Goal: Book appointment/travel/reservation

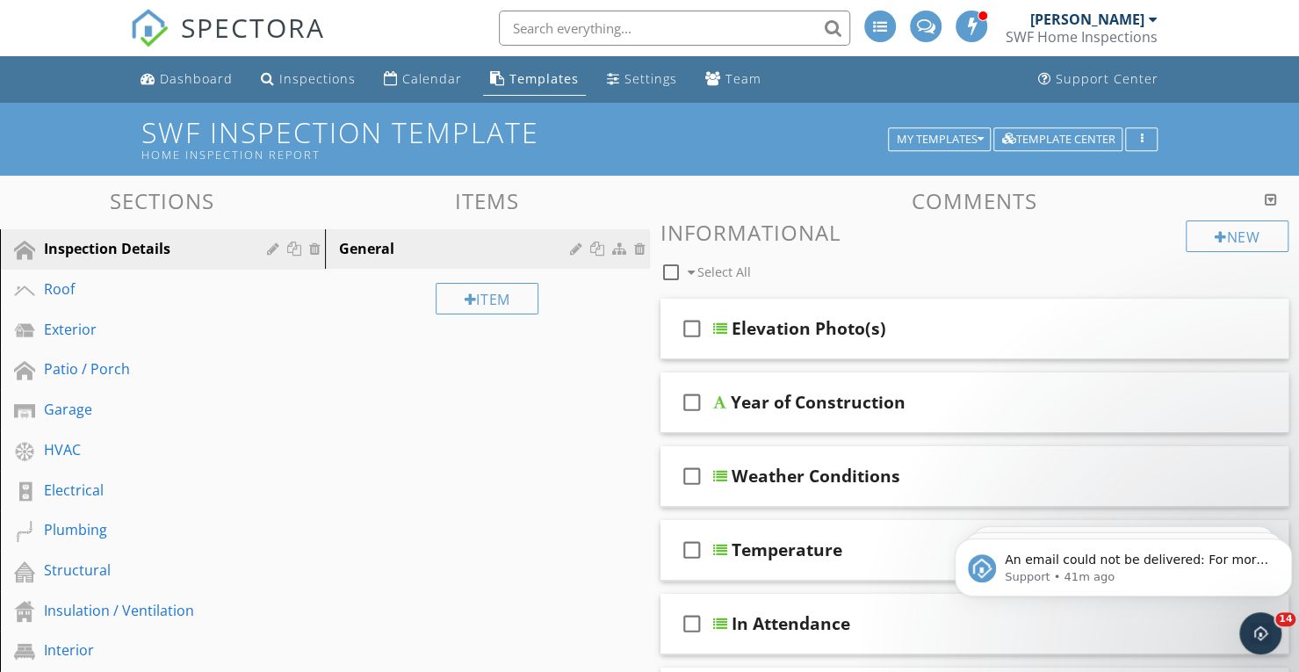
scroll to position [13546, 0]
click at [1156, 22] on div at bounding box center [1153, 19] width 9 height 14
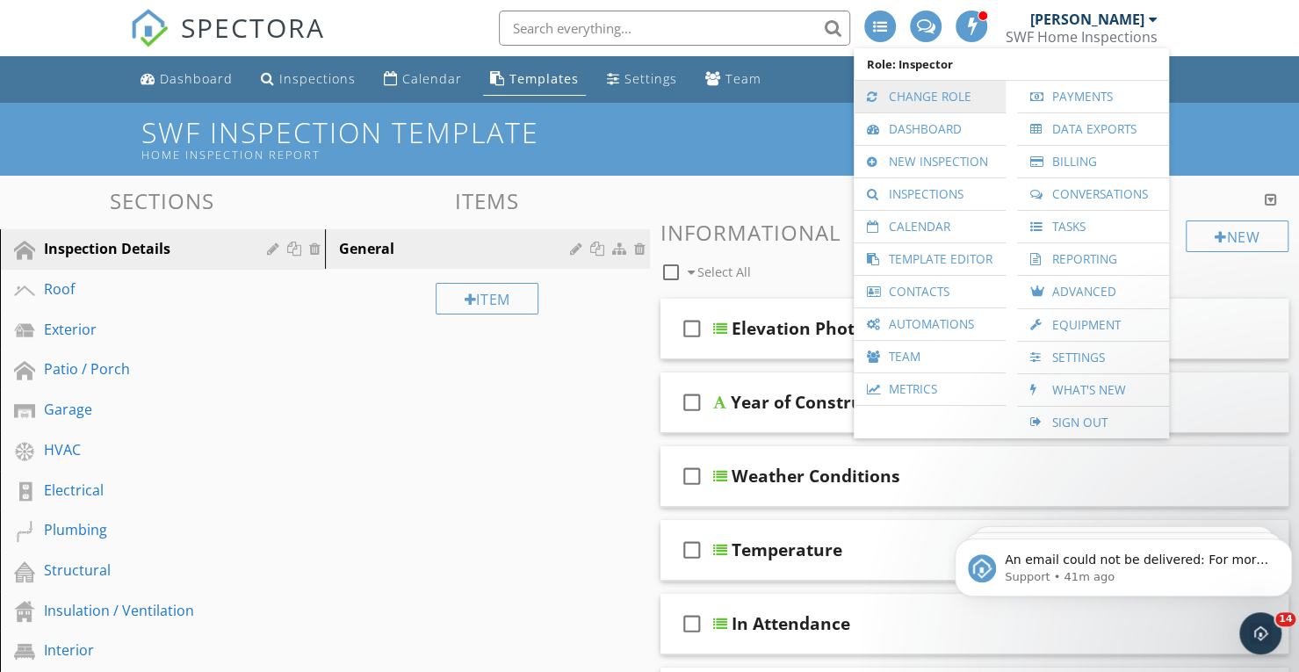
click at [926, 106] on link "Change Role" at bounding box center [930, 97] width 134 height 32
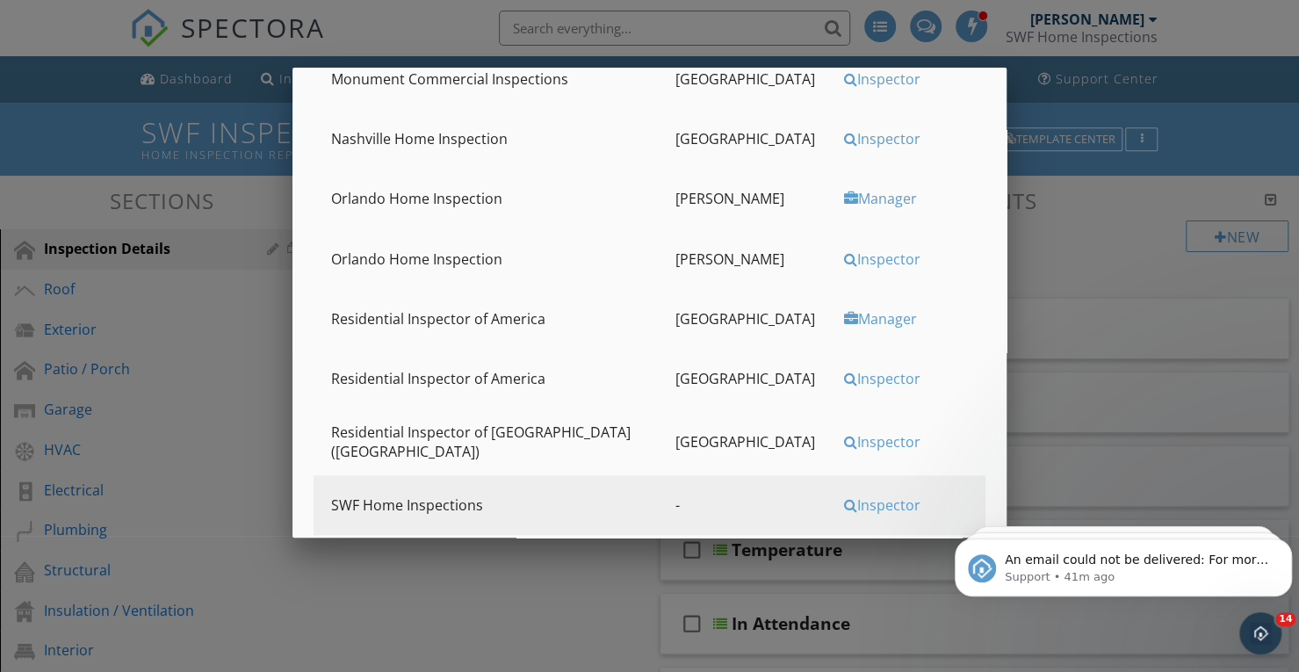
scroll to position [878, 0]
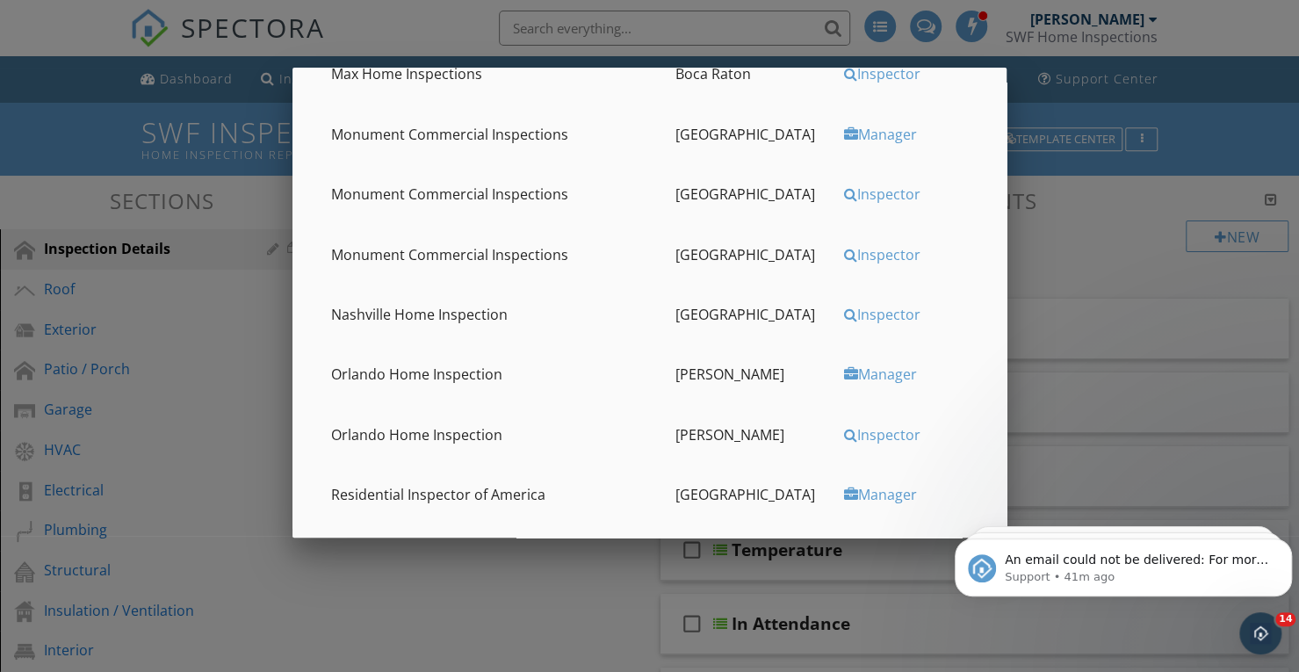
click at [866, 311] on div "Inspector" at bounding box center [909, 314] width 130 height 19
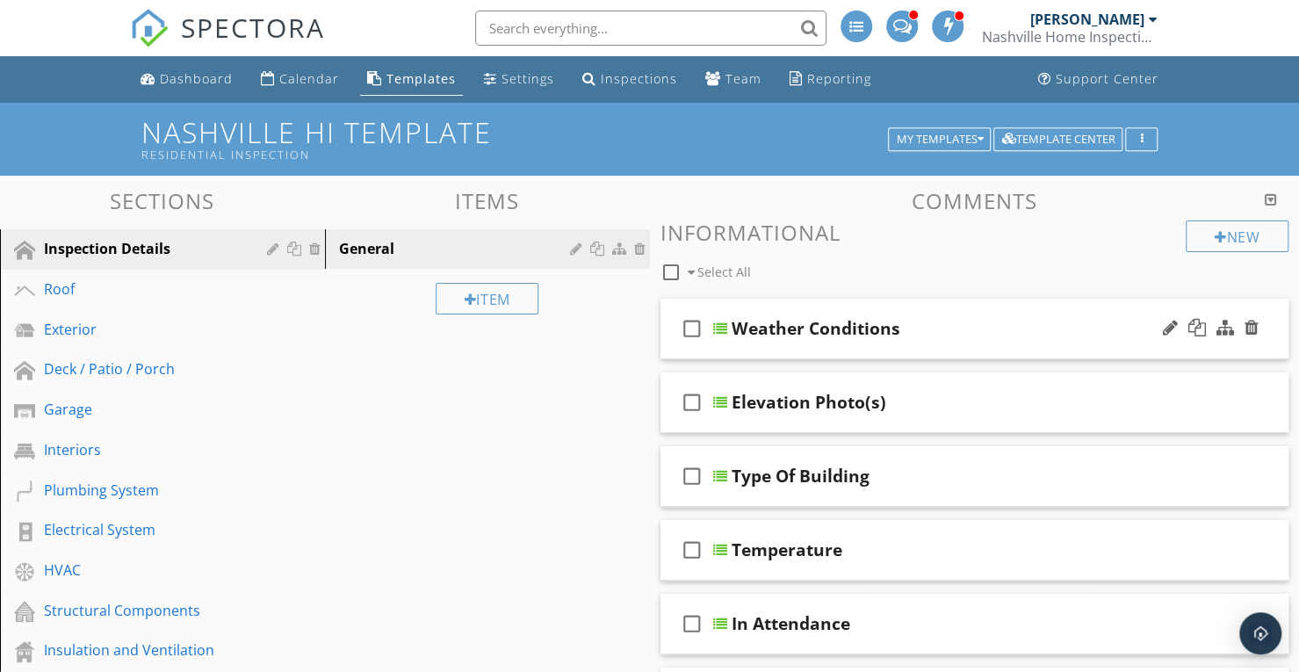
scroll to position [13546, 0]
click at [829, 83] on div "Reporting" at bounding box center [839, 78] width 64 height 17
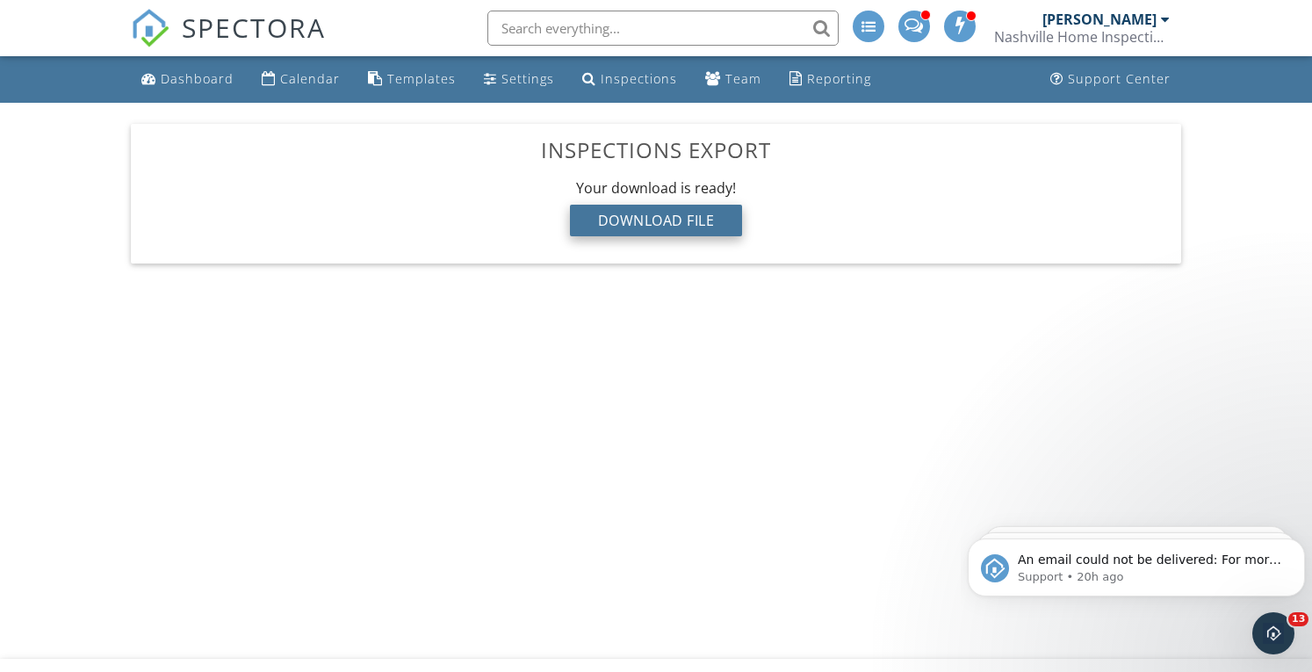
click at [721, 221] on div "Download File" at bounding box center [656, 221] width 173 height 32
click at [861, 83] on link "Reporting" at bounding box center [831, 79] width 96 height 33
click at [648, 228] on div "Download File" at bounding box center [656, 221] width 173 height 32
click at [619, 85] on div "Inspections" at bounding box center [639, 78] width 76 height 17
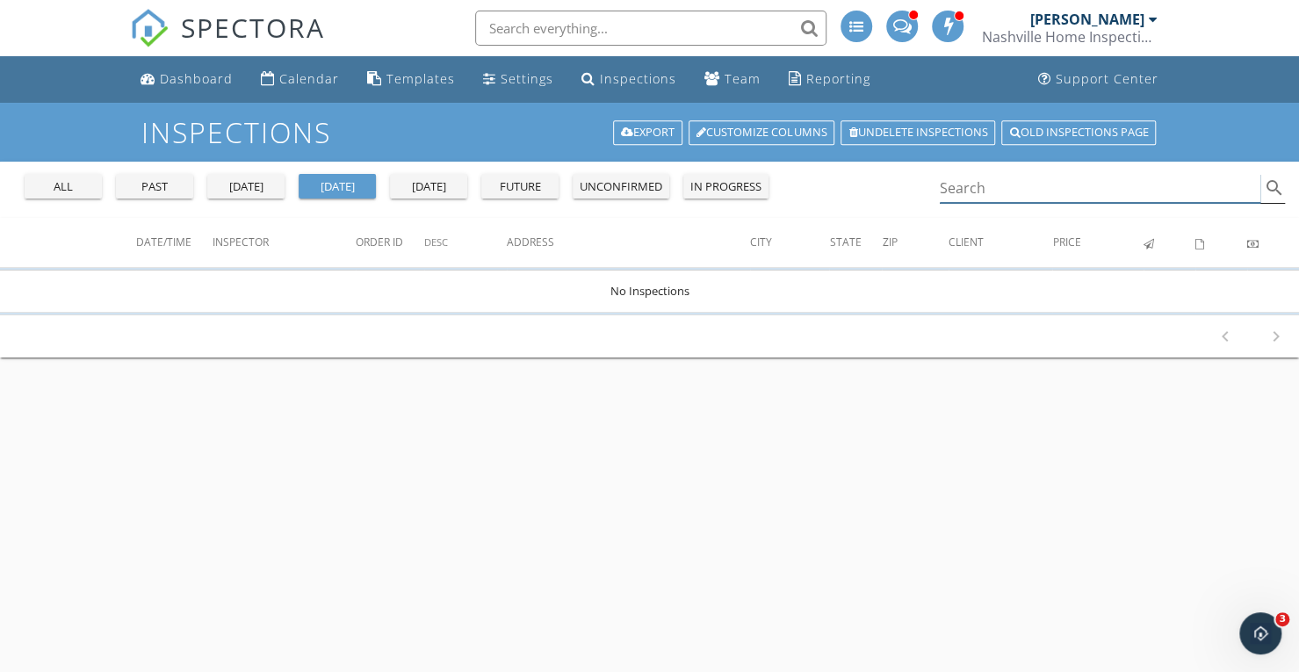
click at [1051, 196] on input "Search" at bounding box center [1101, 188] width 322 height 29
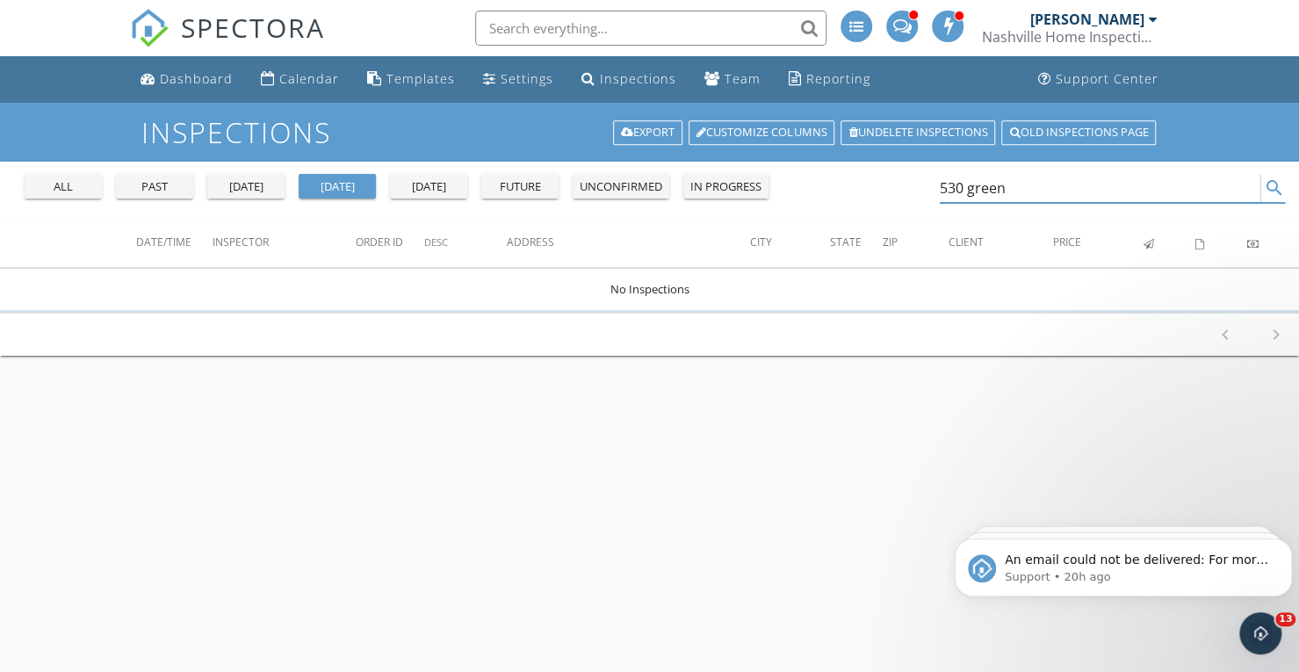
type input "530 green"
click at [164, 189] on div "past" at bounding box center [154, 187] width 63 height 18
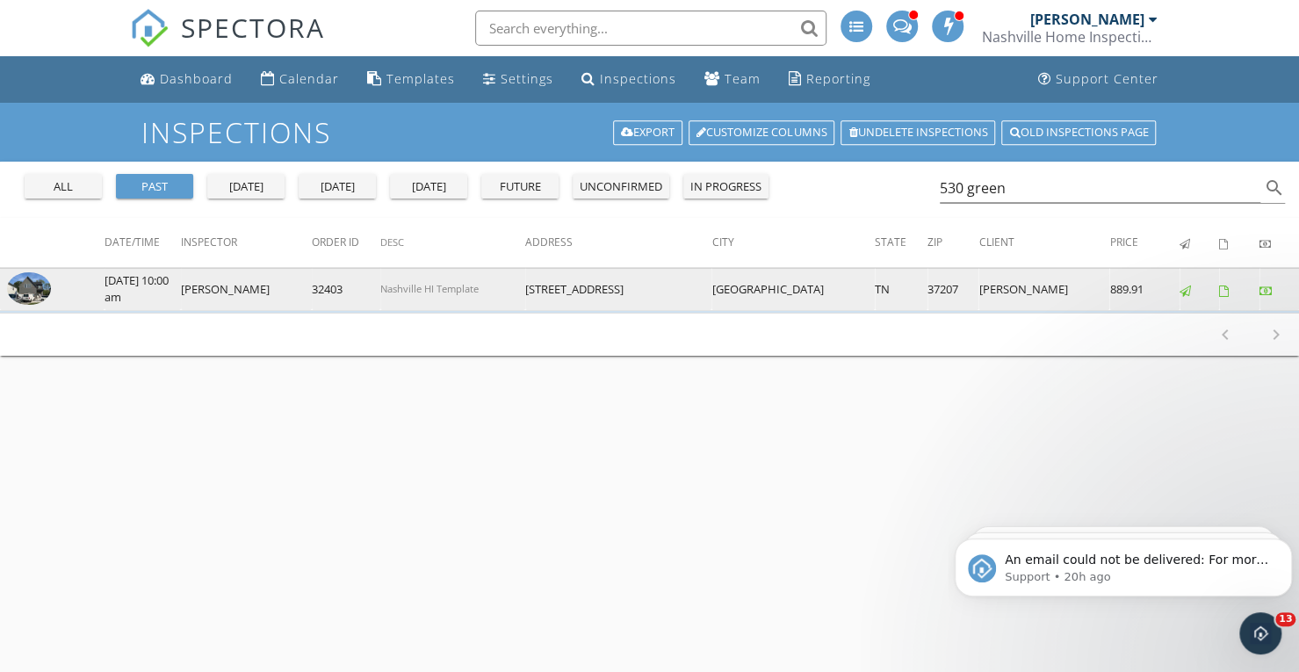
click at [21, 287] on img at bounding box center [29, 288] width 44 height 33
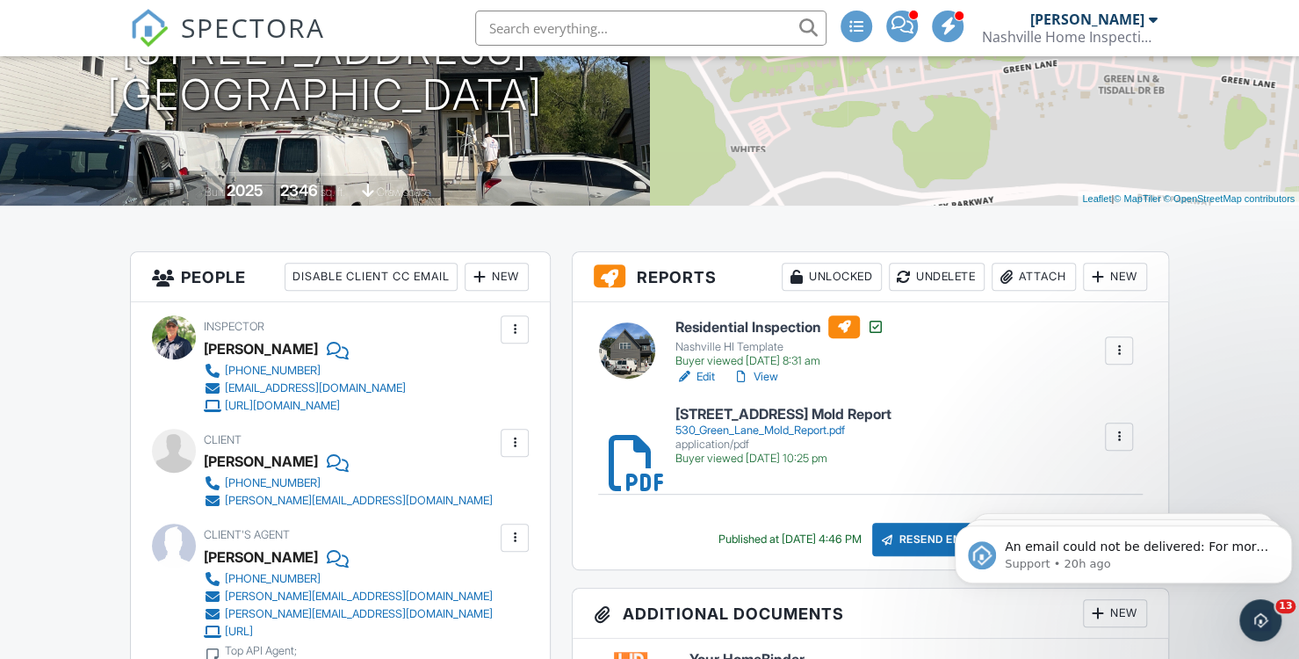
click at [764, 377] on link "View" at bounding box center [756, 377] width 46 height 18
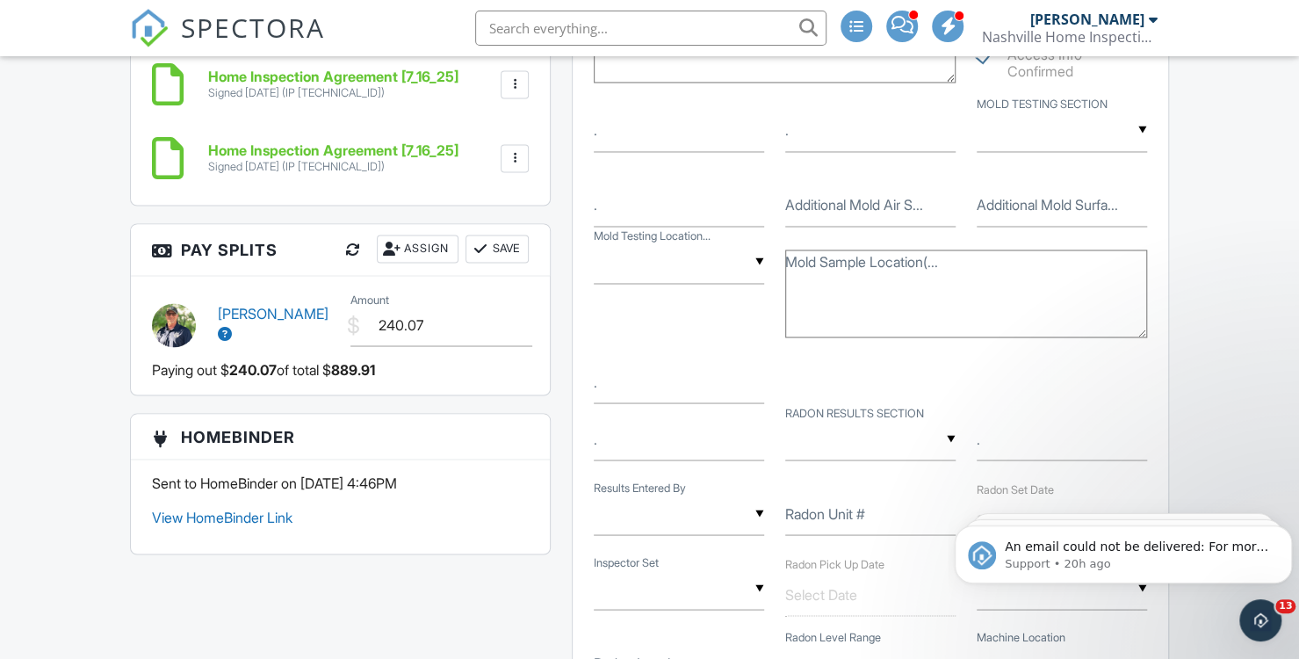
scroll to position [1845, 0]
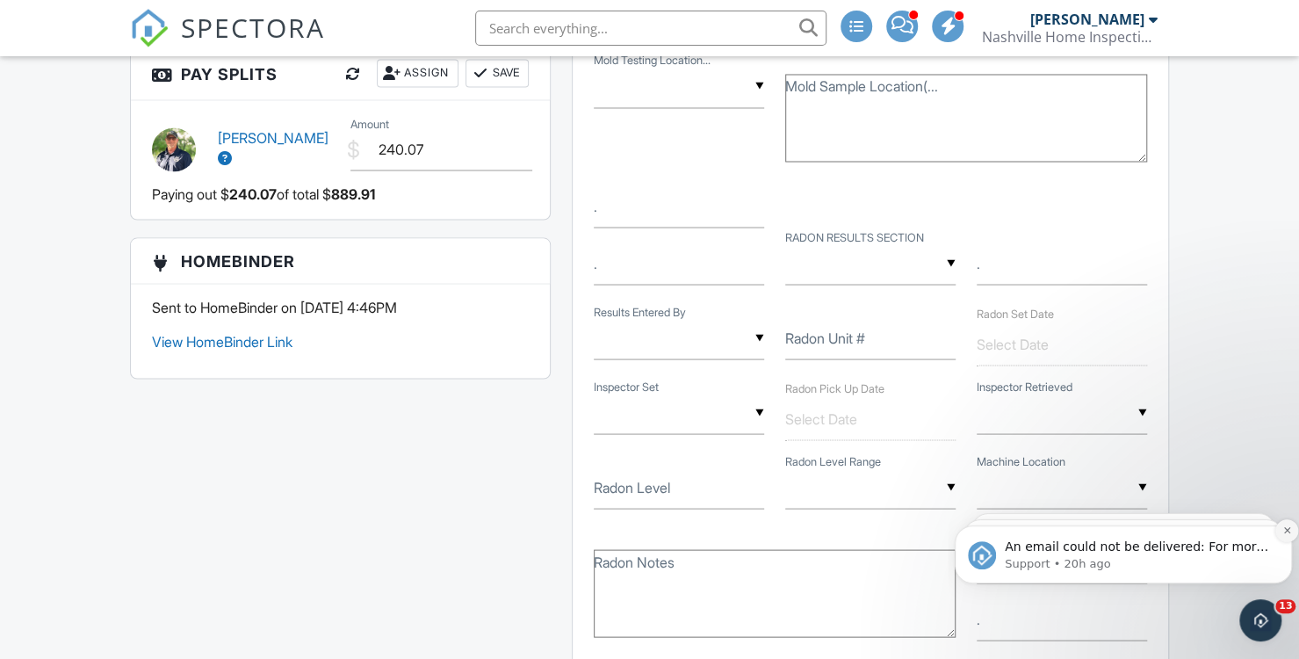
click at [1283, 529] on icon "Dismiss notification" at bounding box center [1288, 530] width 10 height 10
click at [1283, 529] on icon "Dismiss notification" at bounding box center [1287, 531] width 8 height 8
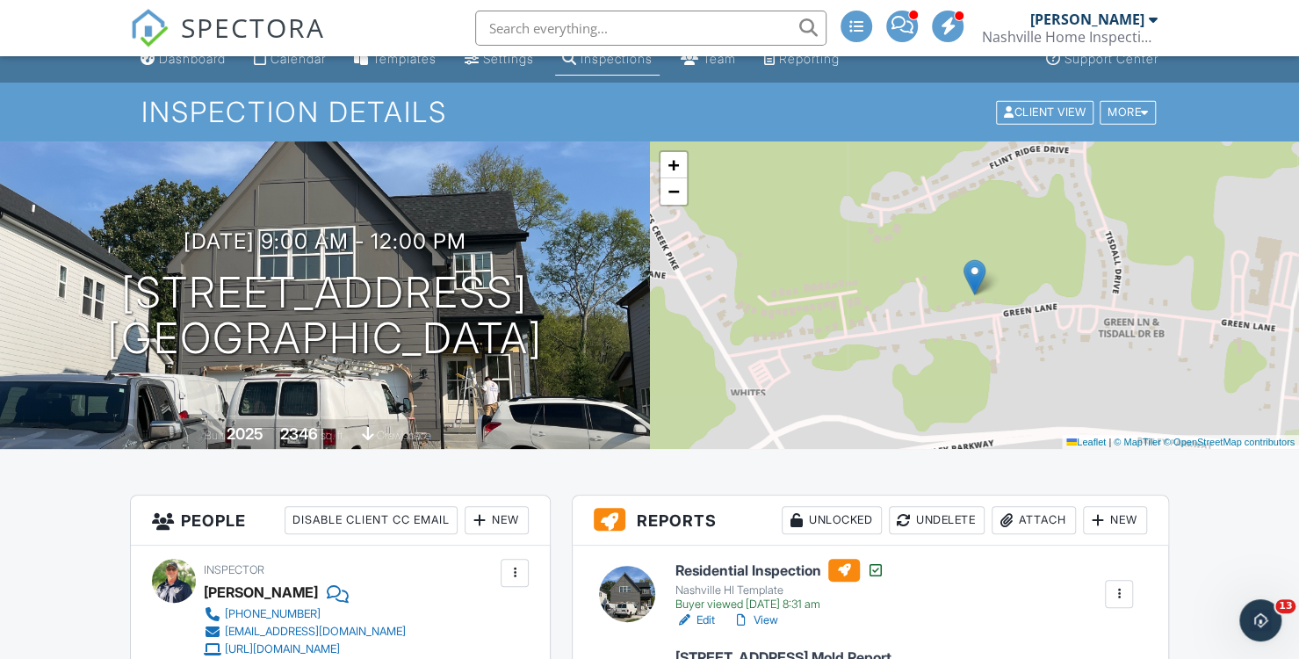
scroll to position [0, 0]
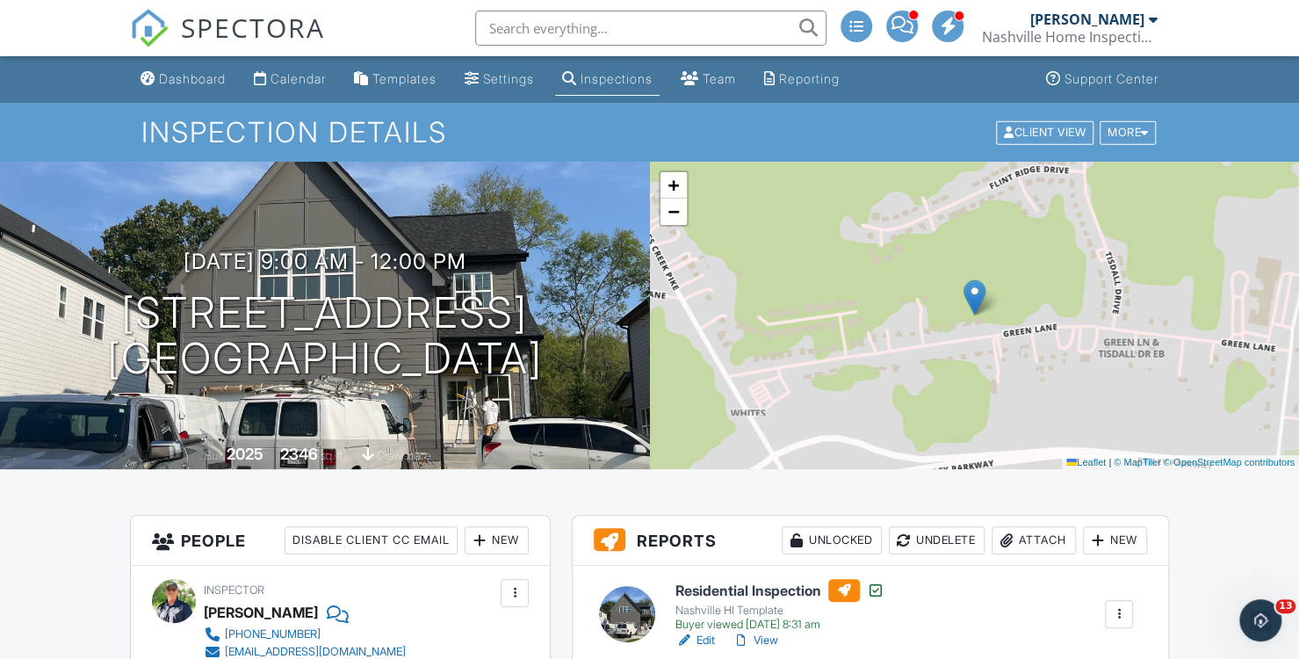
click at [617, 85] on div "Inspections" at bounding box center [617, 78] width 72 height 15
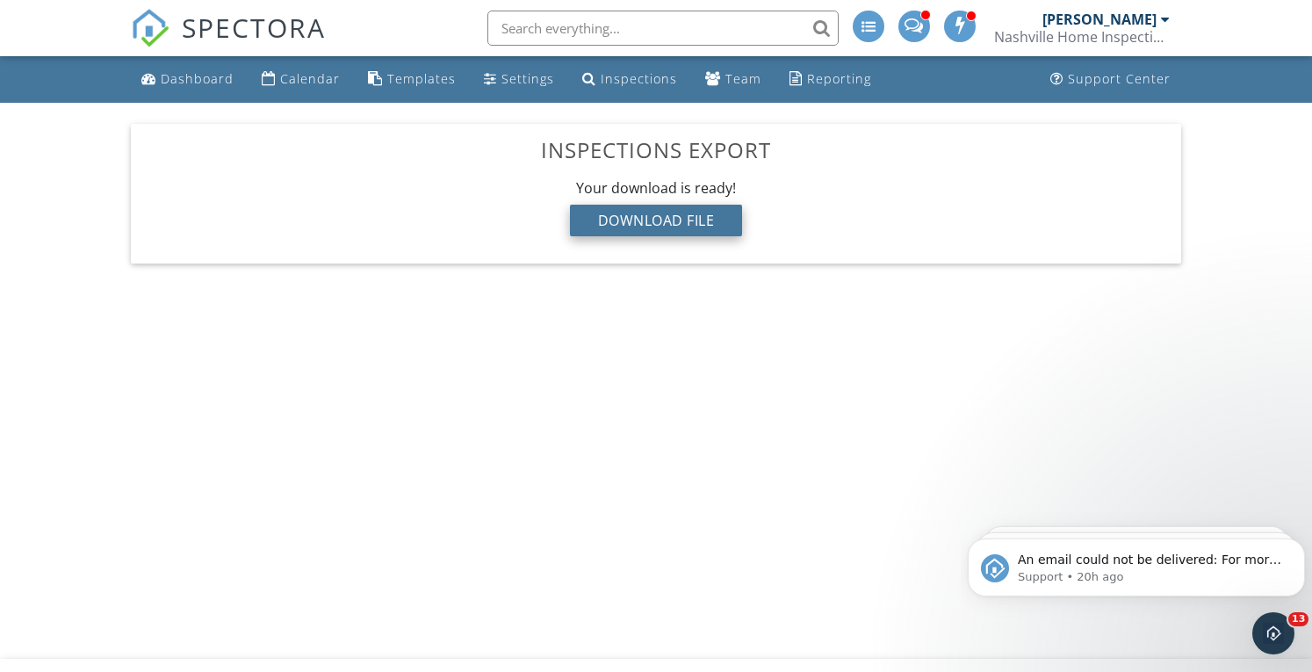
click at [661, 213] on div "Download File" at bounding box center [656, 221] width 173 height 32
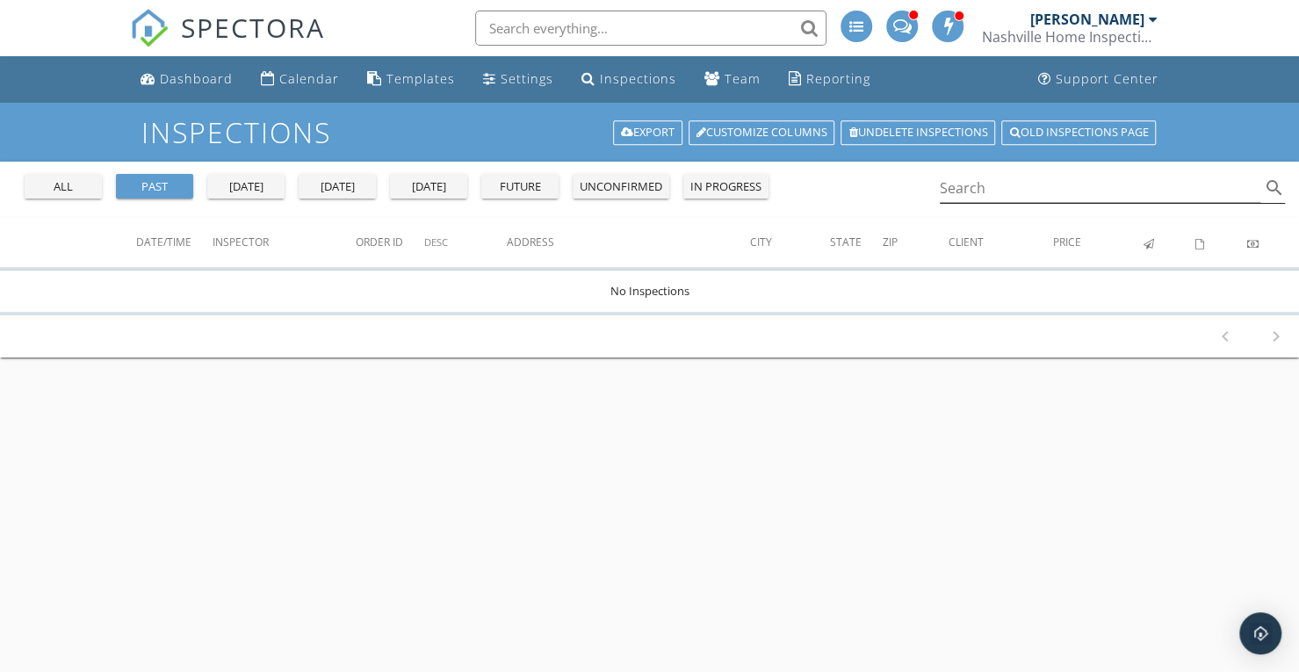
scroll to position [13546, 0]
click at [977, 183] on input "Search" at bounding box center [1101, 188] width 322 height 29
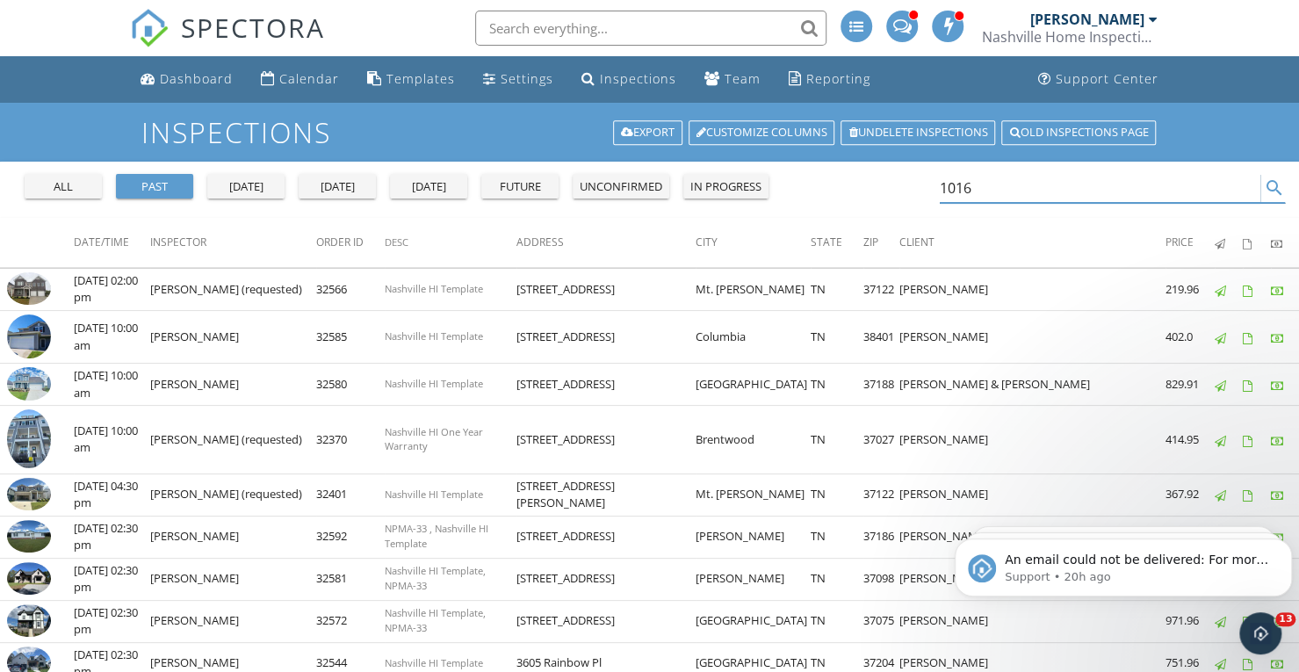
scroll to position [0, 0]
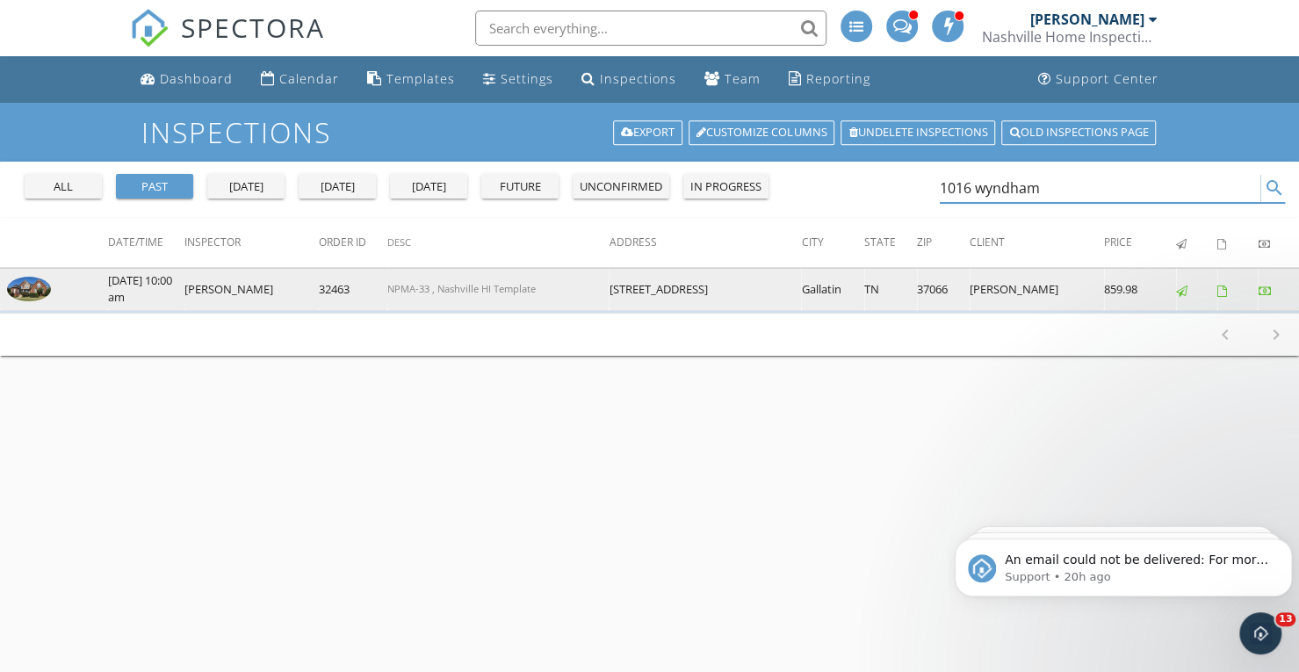
type input "1016 wyndham"
click at [25, 286] on img at bounding box center [29, 289] width 44 height 25
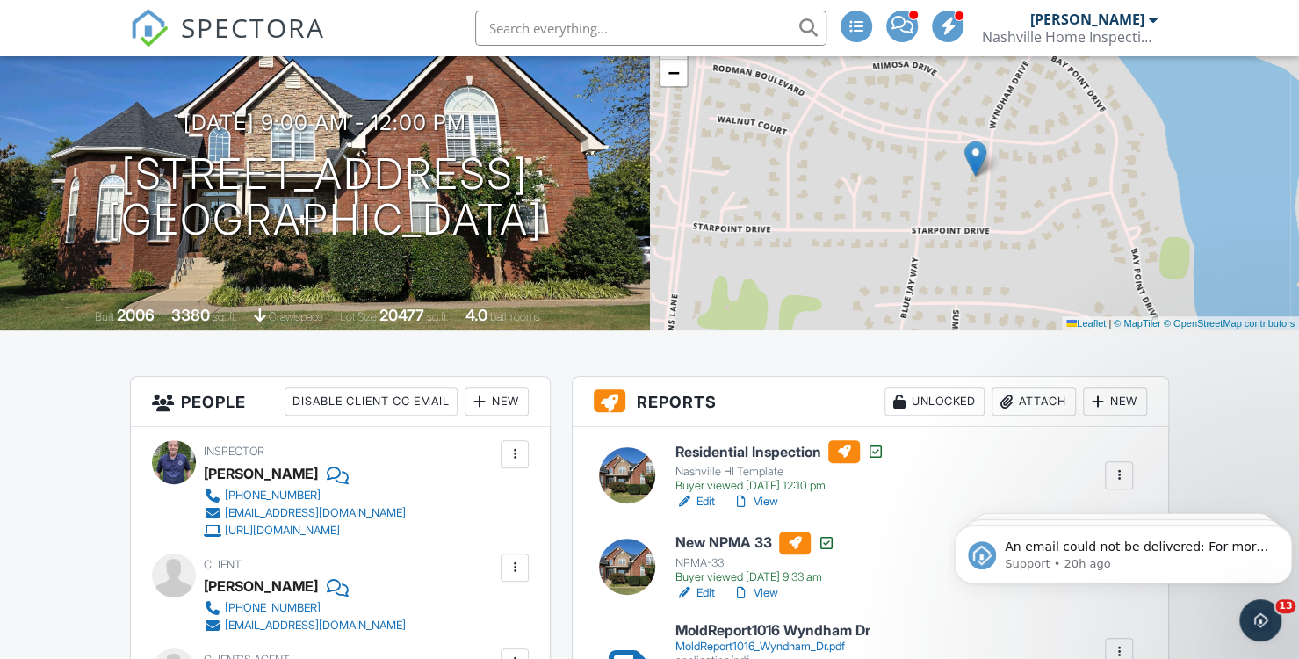
scroll to position [264, 0]
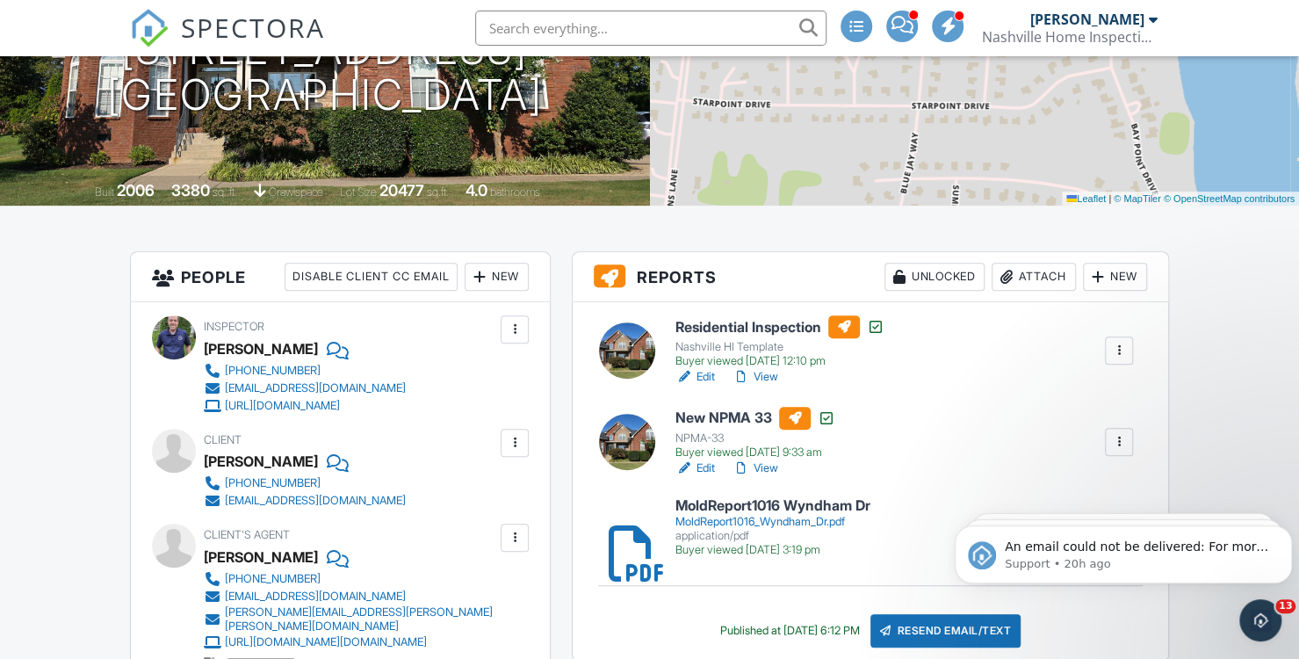
click at [742, 521] on div "MoldReport1016_Wyndham_Dr.pdf" at bounding box center [773, 522] width 195 height 14
click at [774, 380] on link "View" at bounding box center [756, 377] width 46 height 18
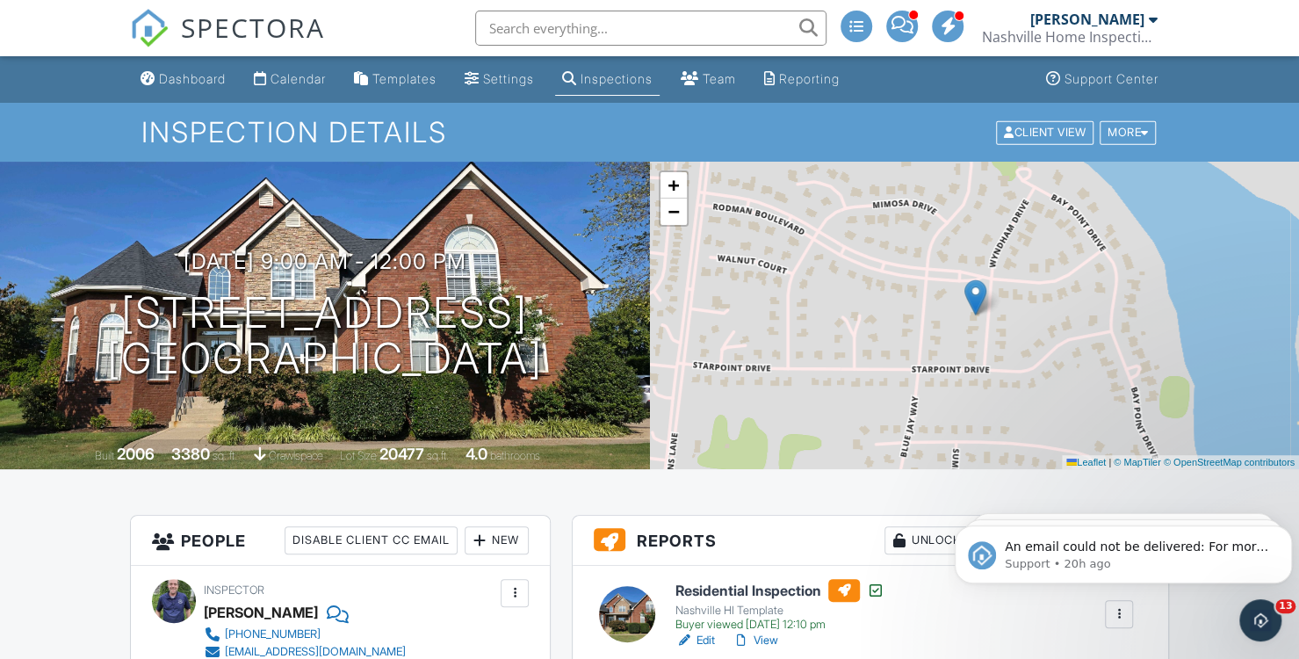
click at [1152, 20] on div at bounding box center [1153, 19] width 9 height 14
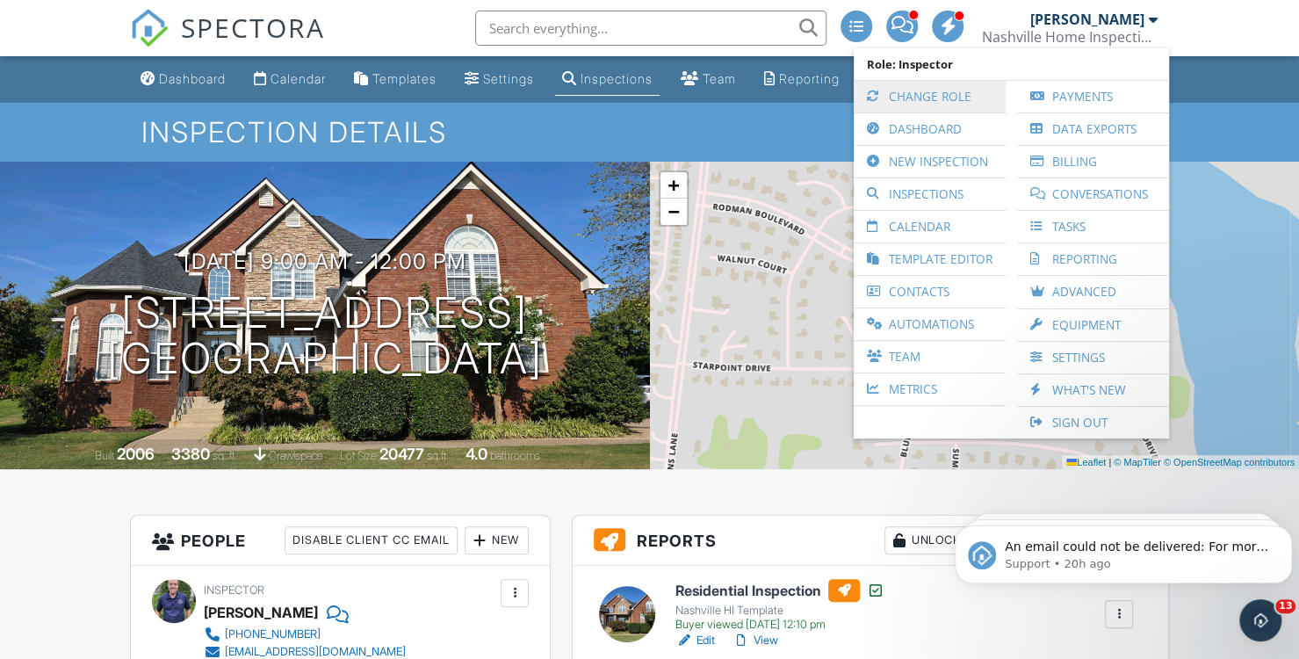
click at [916, 98] on link "Change Role" at bounding box center [930, 97] width 134 height 32
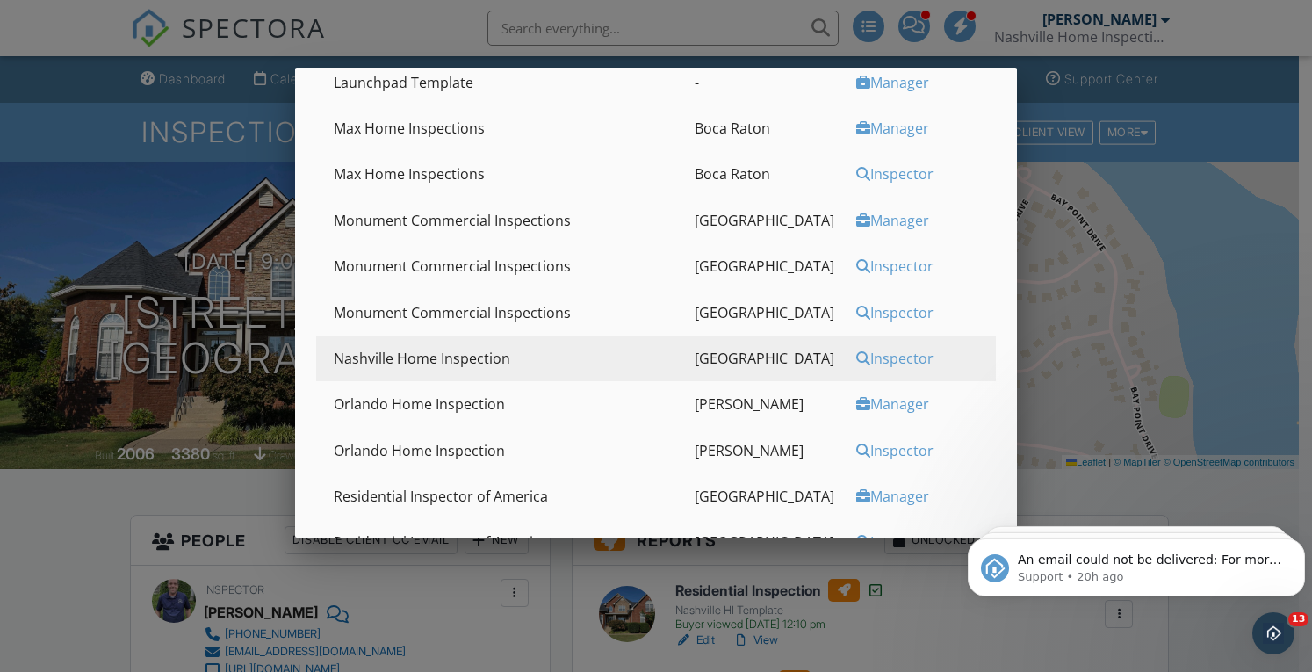
scroll to position [615, 0]
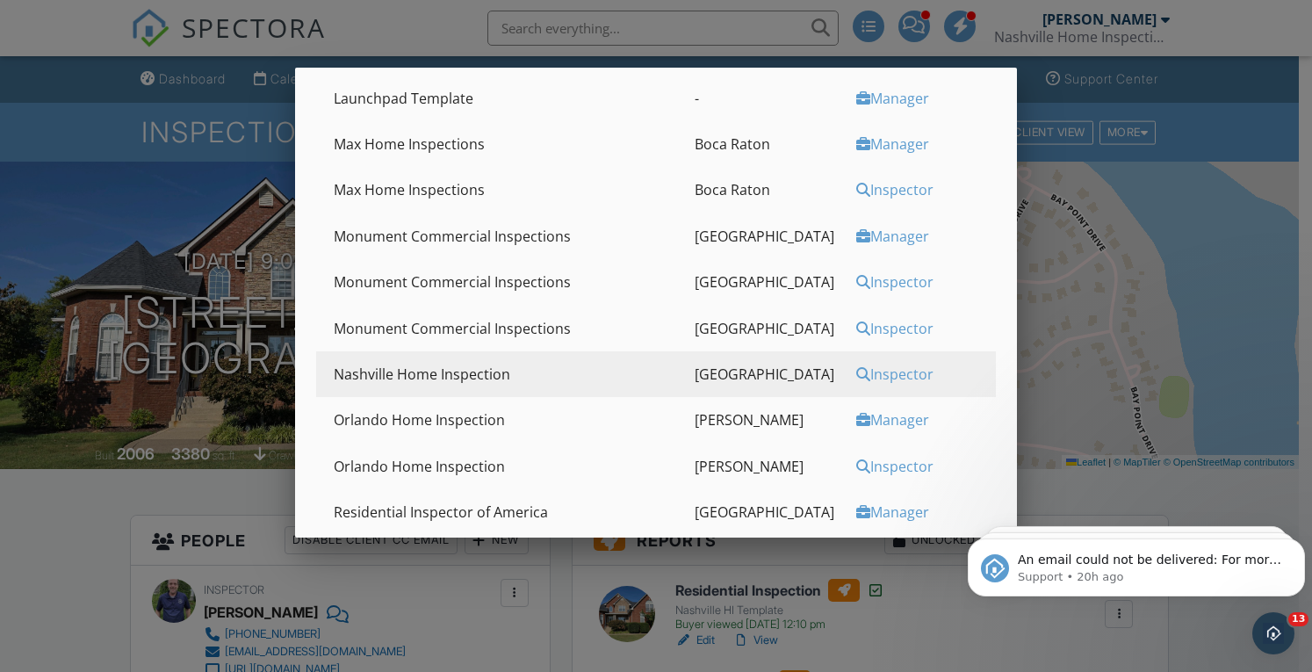
click at [857, 191] on div "Inspector" at bounding box center [924, 189] width 135 height 19
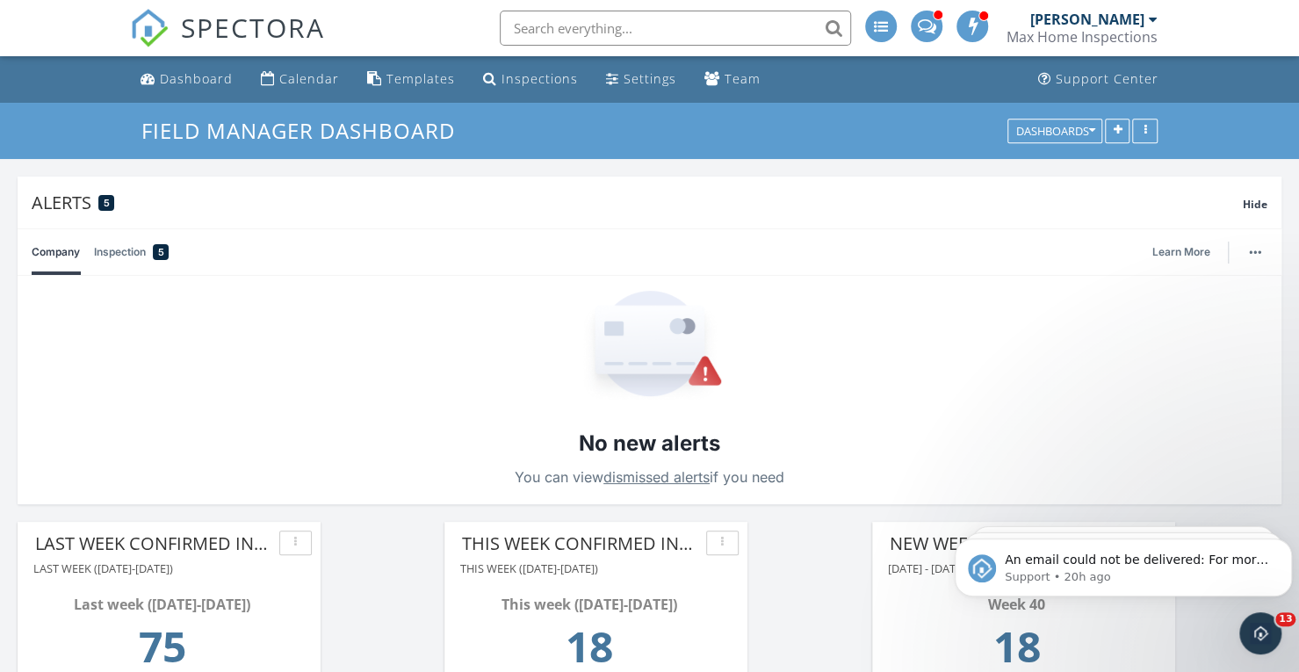
click at [1154, 19] on div at bounding box center [1153, 19] width 9 height 14
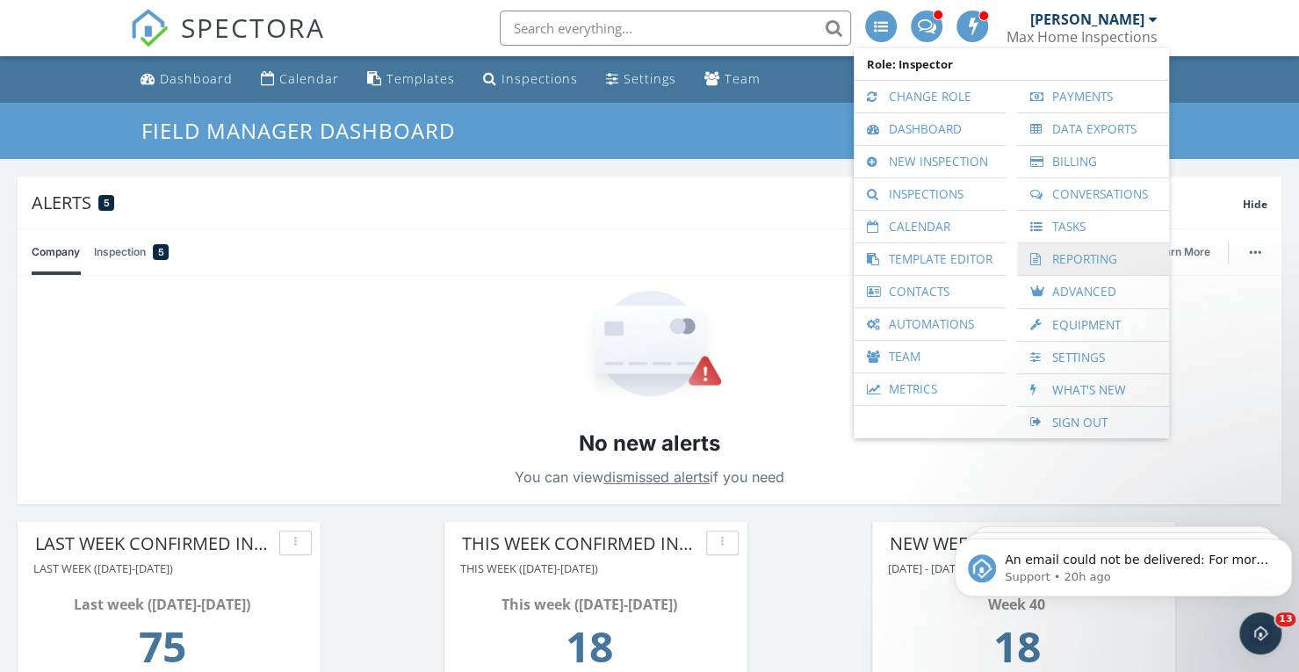
click at [1082, 259] on link "Reporting" at bounding box center [1093, 259] width 134 height 32
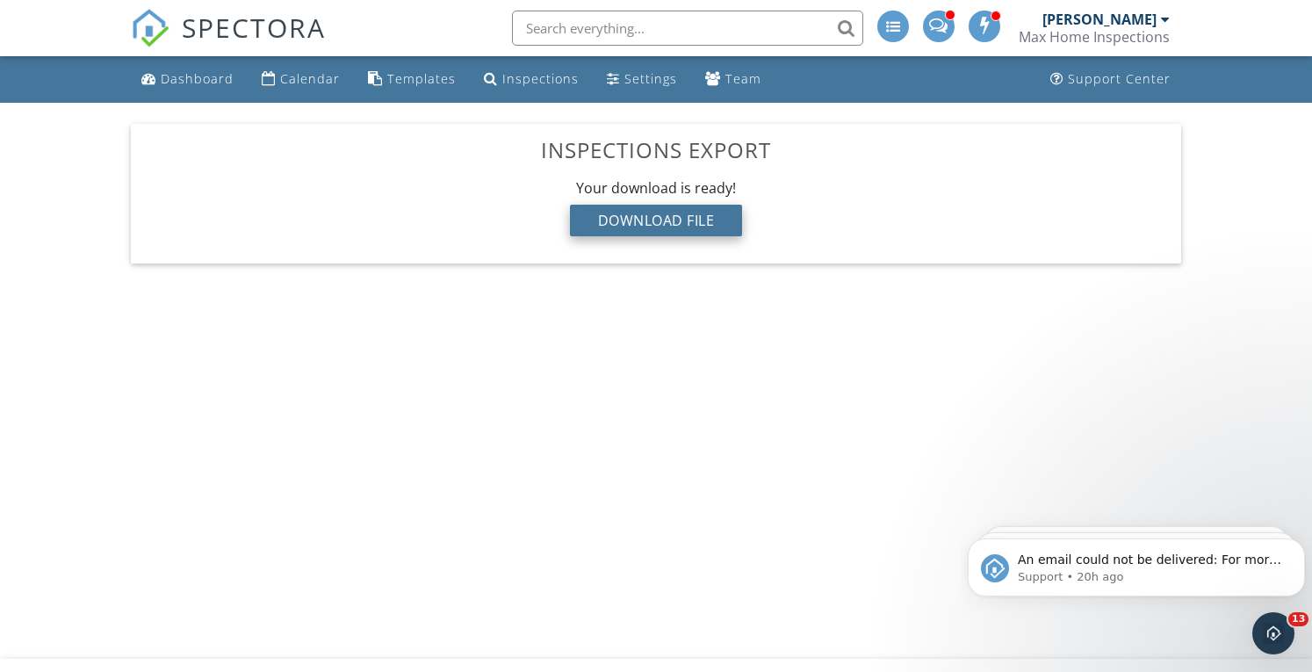
click at [655, 220] on div "Download File" at bounding box center [656, 221] width 173 height 32
click at [633, 79] on div "Settings" at bounding box center [651, 78] width 53 height 17
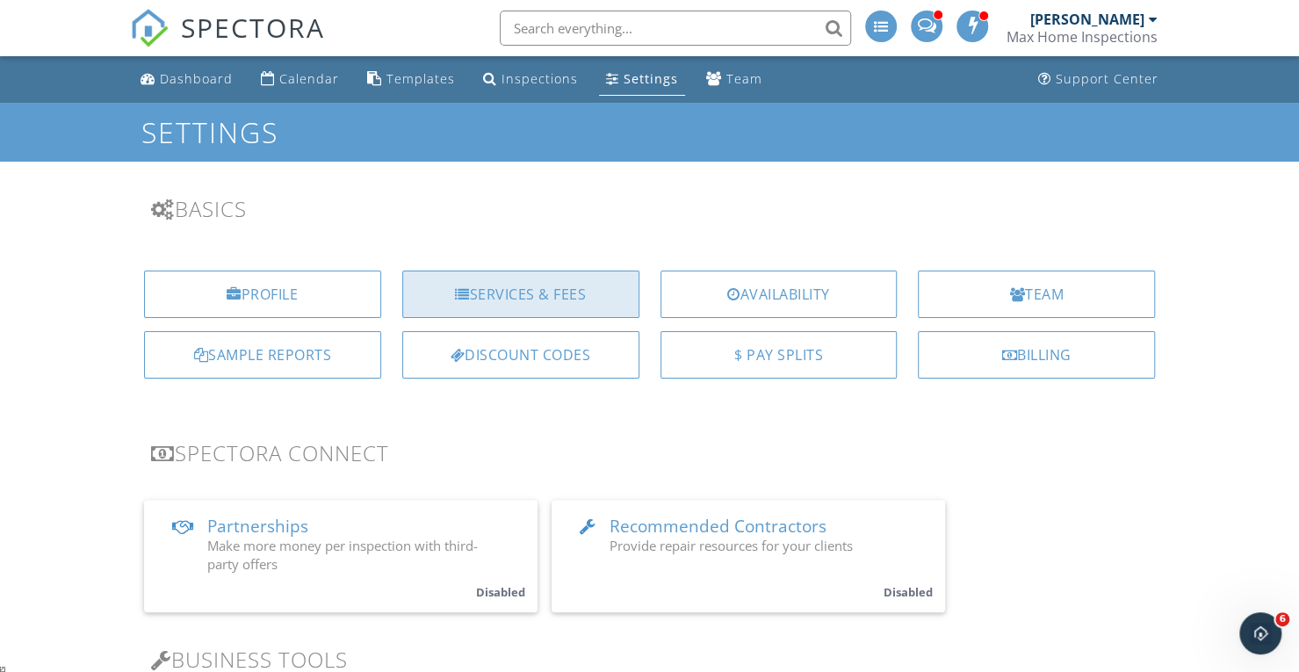
click at [529, 284] on div "Services & Fees" at bounding box center [520, 294] width 237 height 47
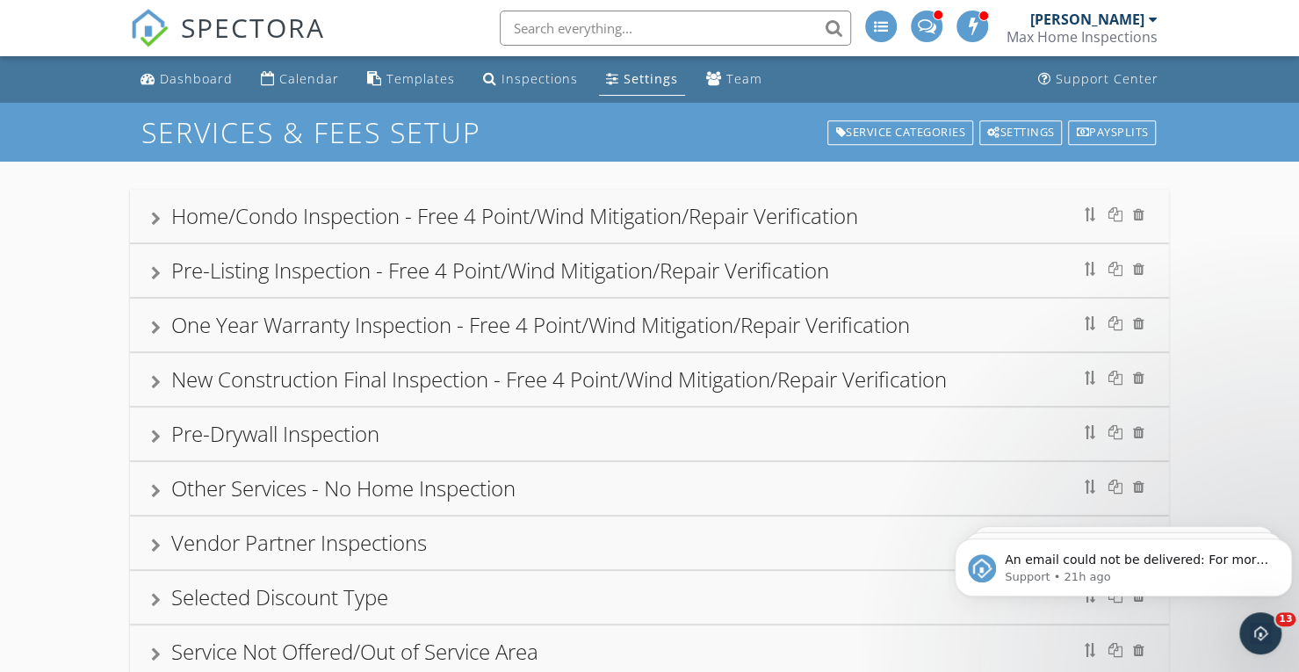
click at [525, 218] on div "Home/Condo Inspection - Free 4 Point/Wind Mitigation/Repair Verification" at bounding box center [514, 215] width 687 height 29
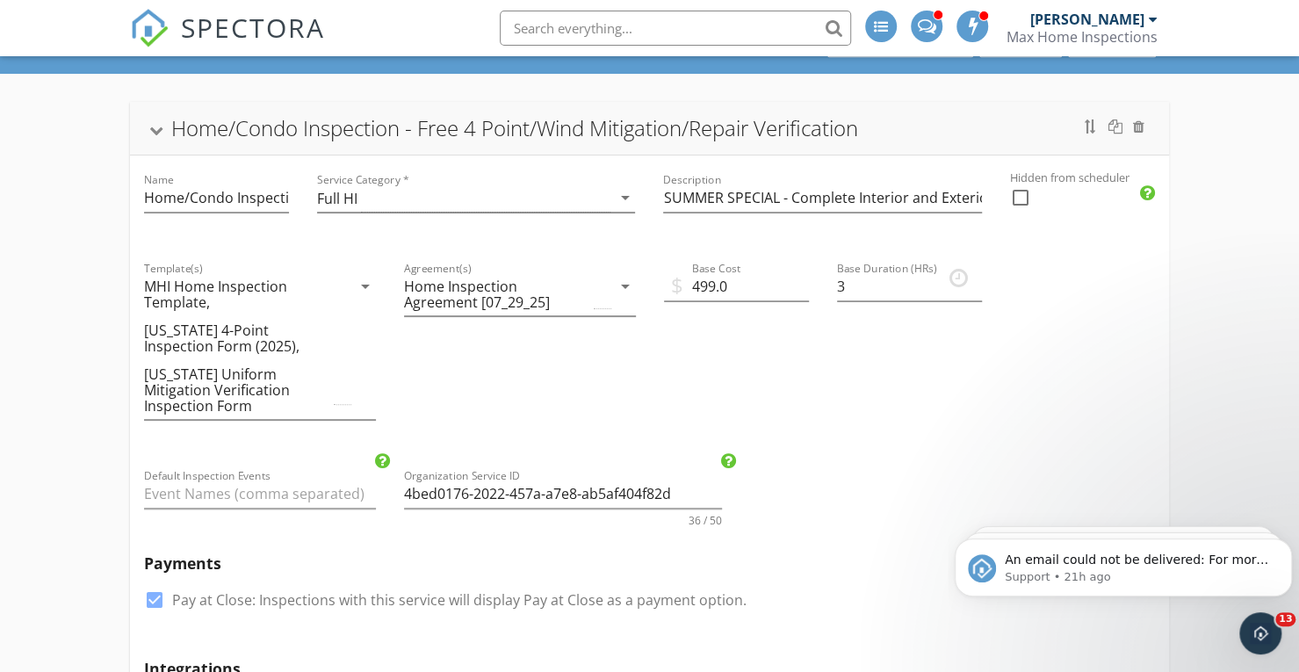
scroll to position [176, 0]
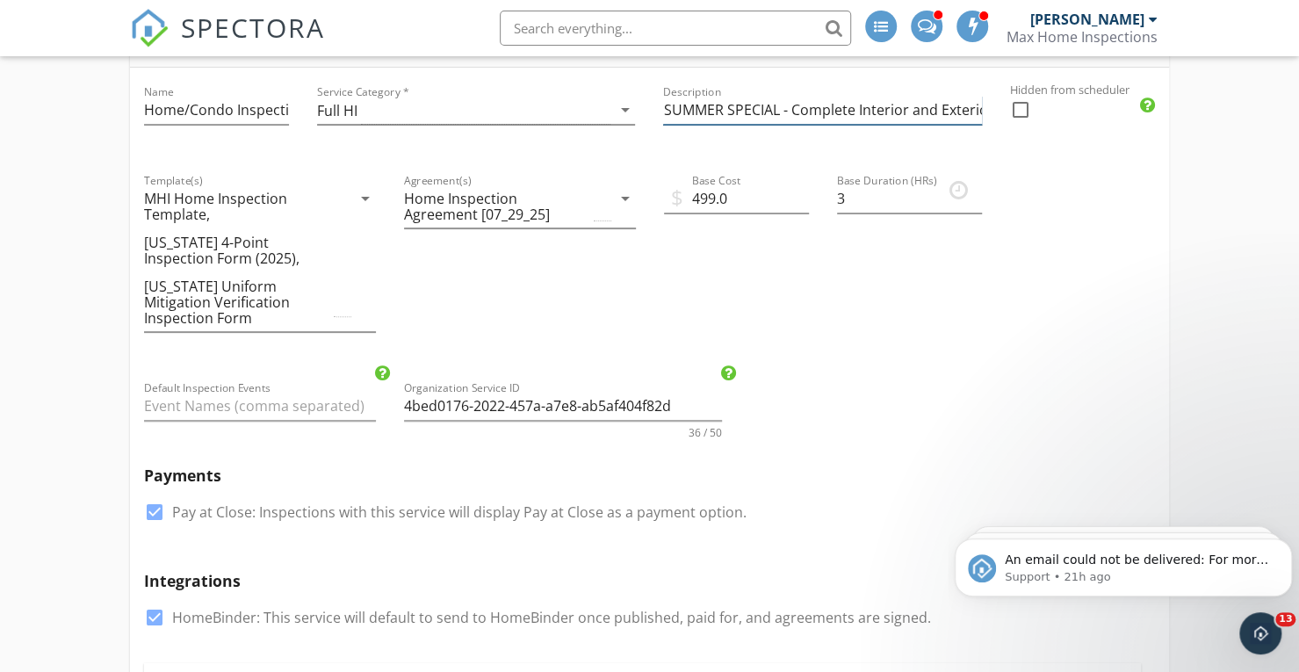
click at [958, 108] on input "SUMMER SPECIAL - Complete Interior and Exterior Analysis of the home at the tim…" at bounding box center [822, 110] width 318 height 29
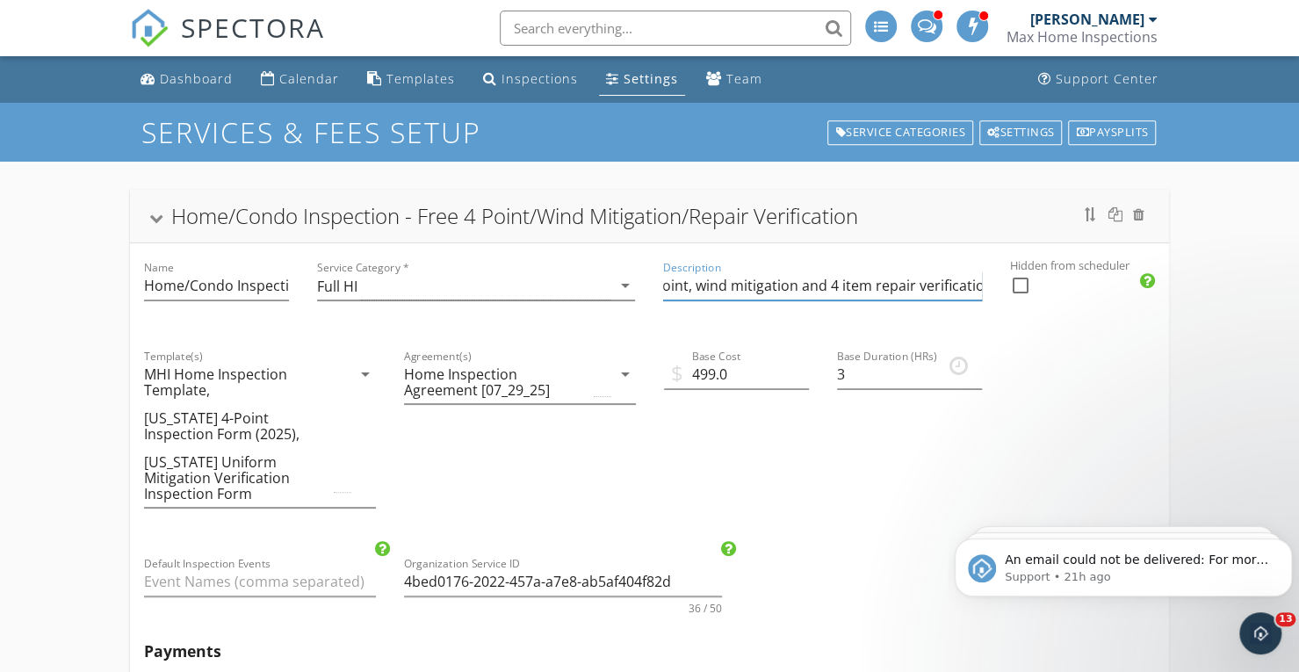
scroll to position [88, 0]
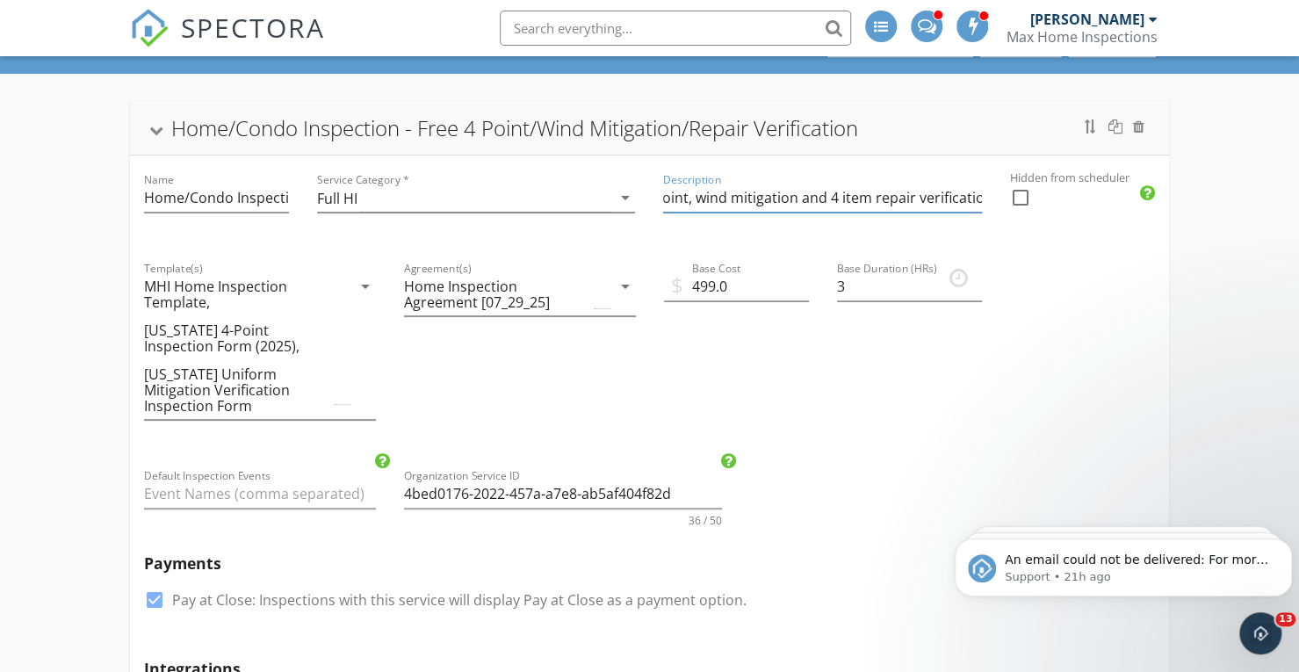
click at [1154, 15] on div at bounding box center [1153, 19] width 9 height 14
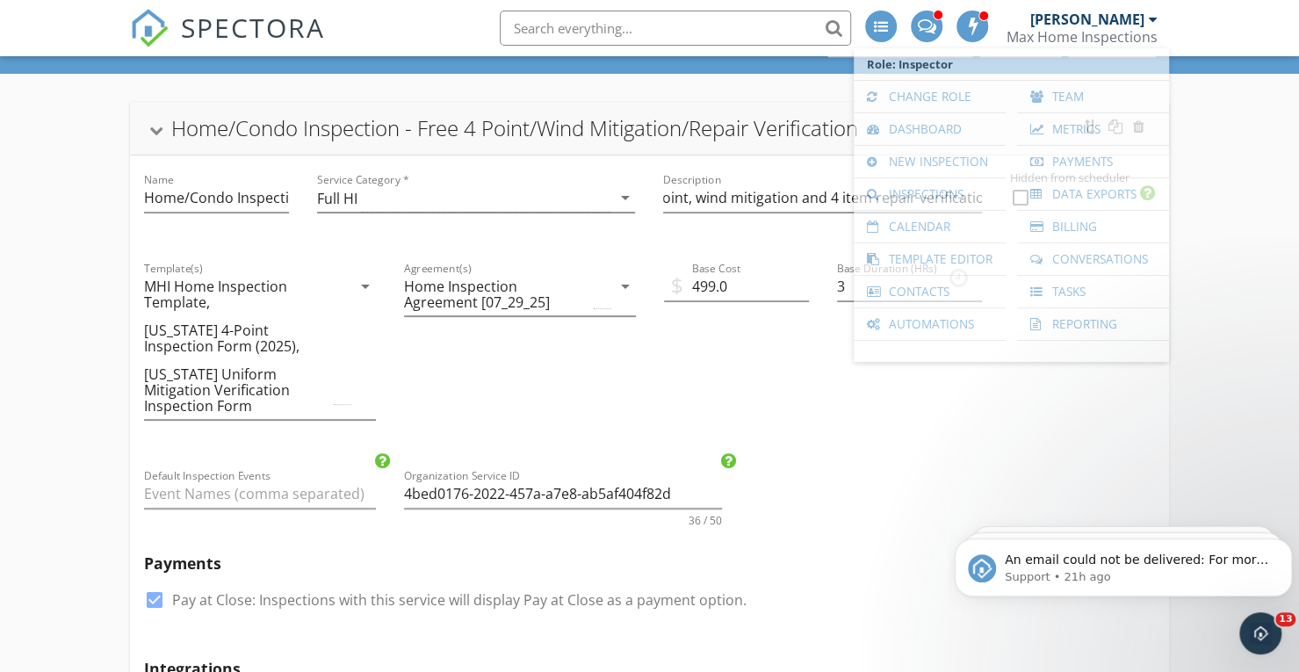
scroll to position [0, 0]
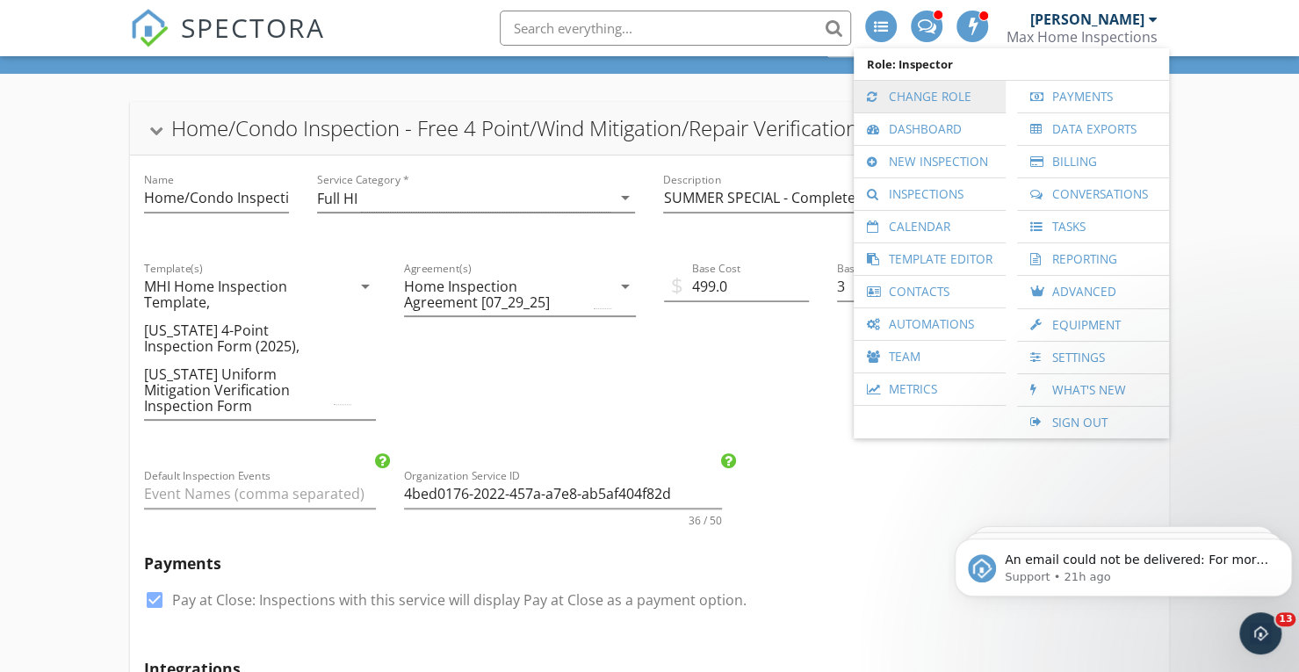
click at [914, 92] on link "Change Role" at bounding box center [930, 97] width 134 height 32
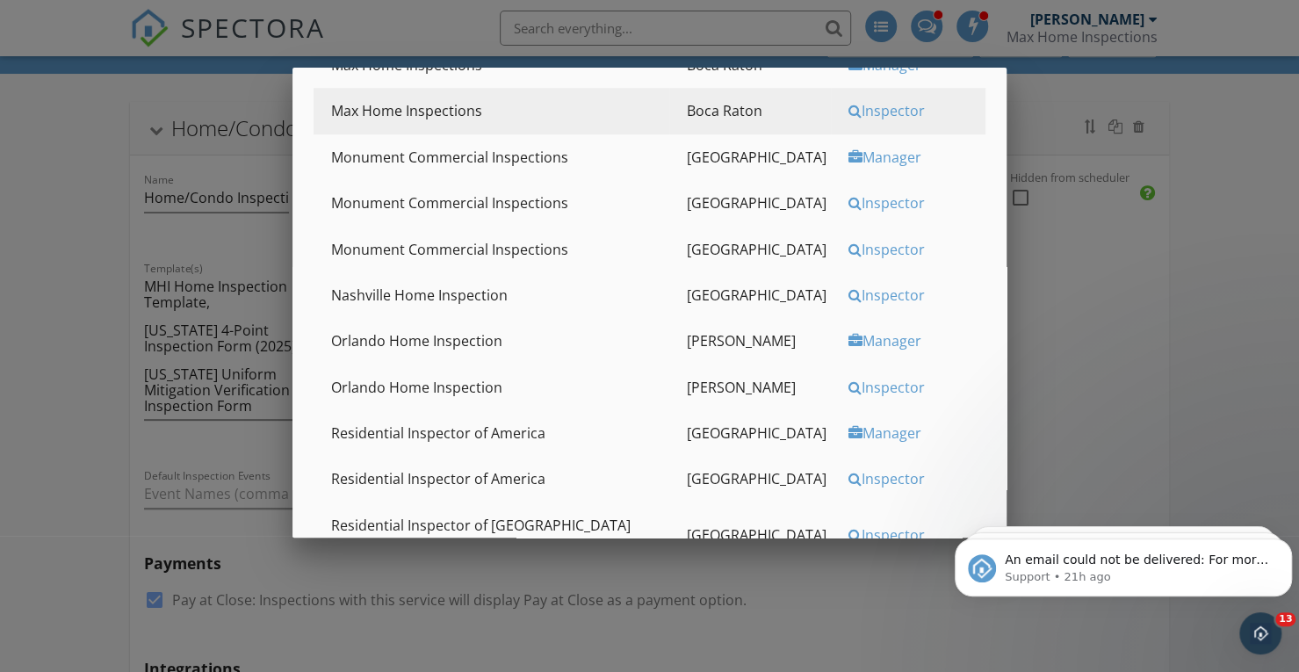
scroll to position [791, 0]
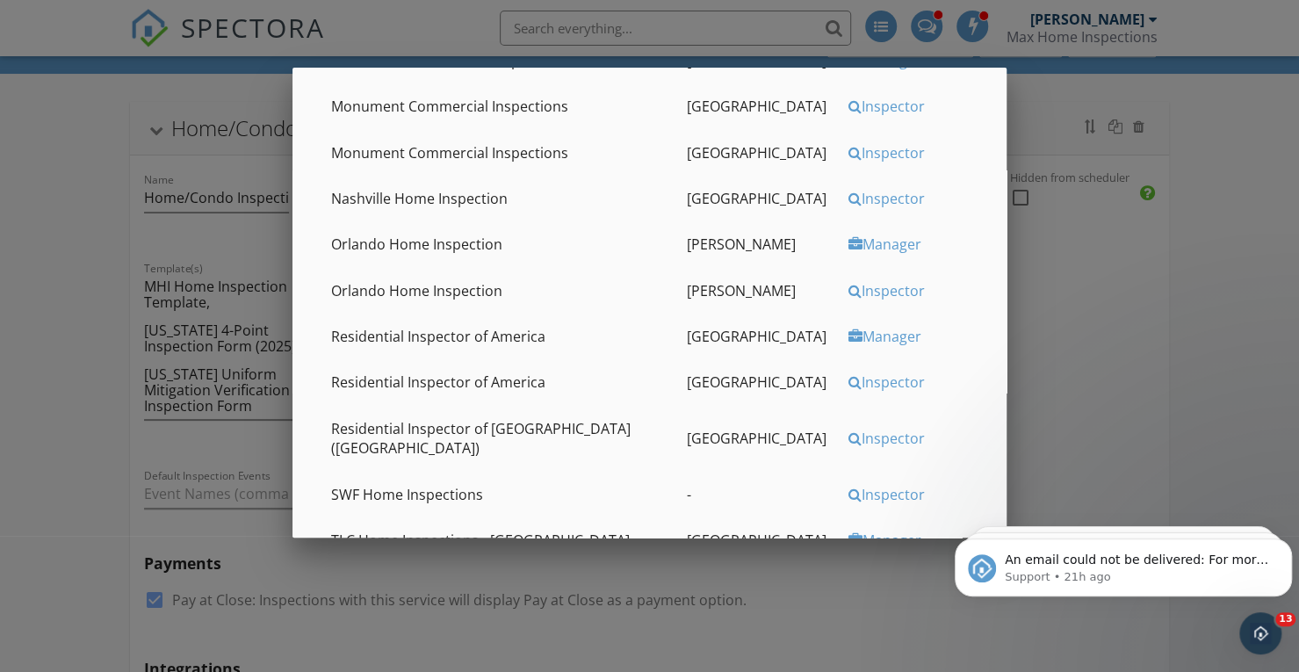
click at [864, 287] on div "Inspector" at bounding box center [915, 290] width 133 height 19
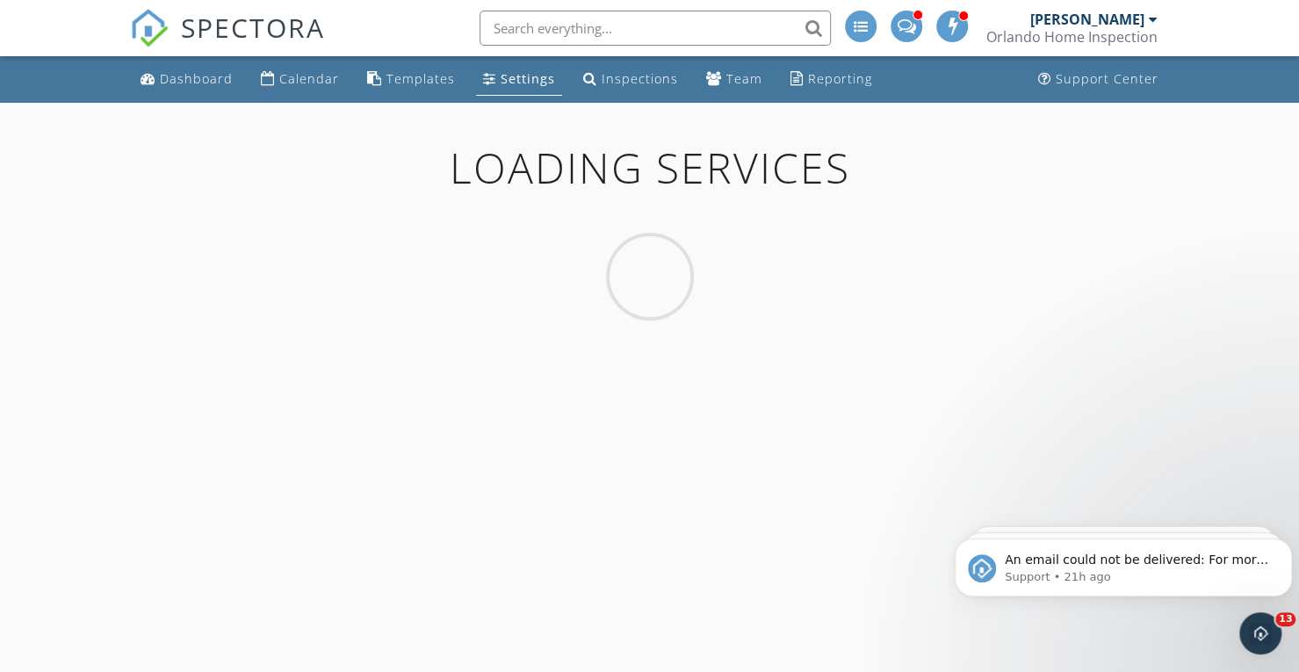
click at [527, 83] on div "Settings" at bounding box center [528, 78] width 54 height 17
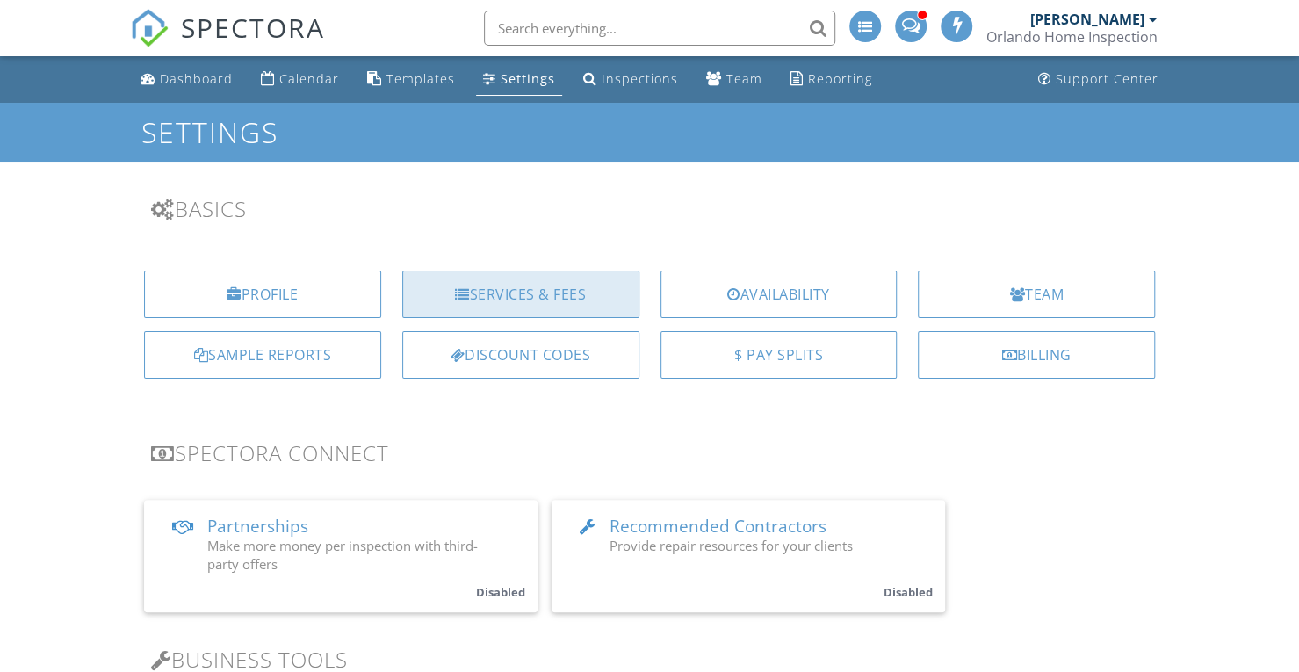
click at [555, 286] on div "Services & Fees" at bounding box center [520, 294] width 237 height 47
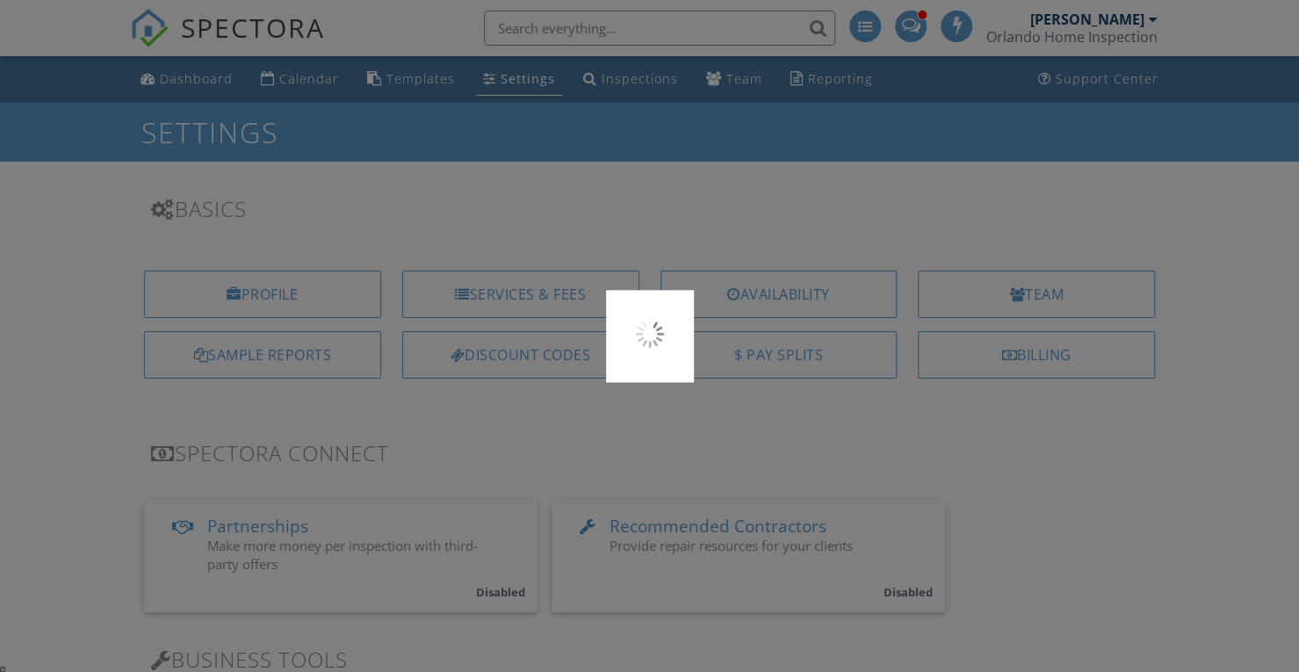
scroll to position [13546, 0]
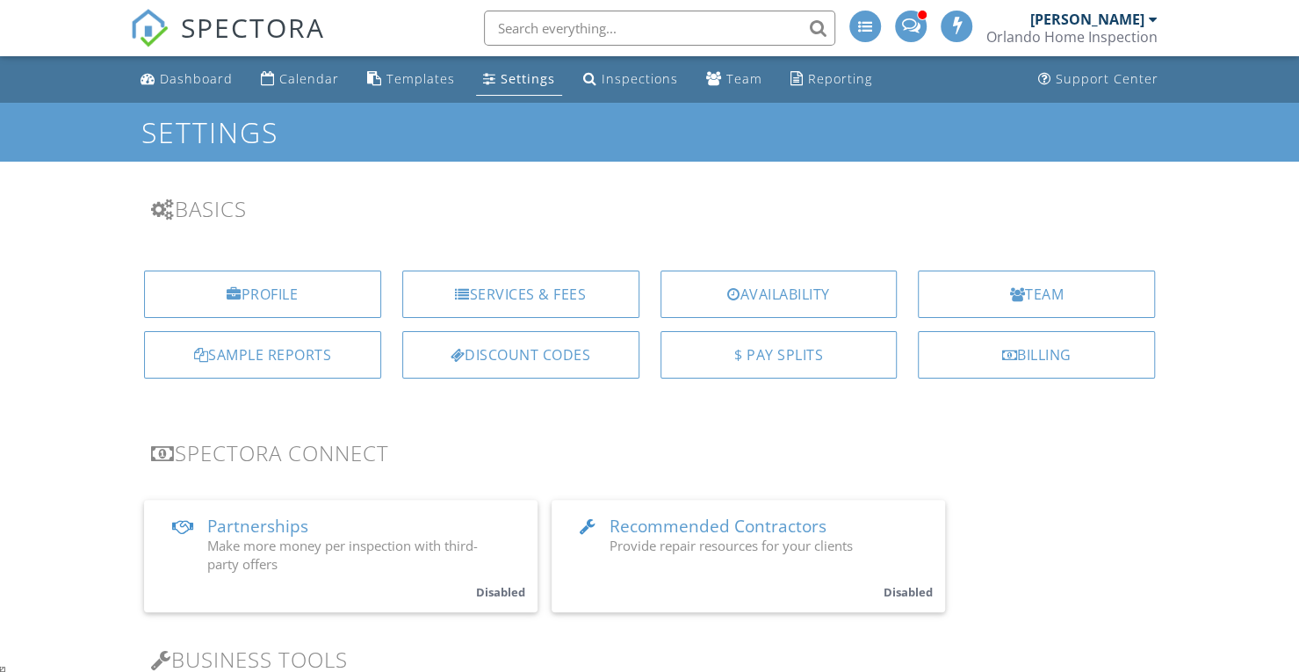
click at [591, 358] on div "Discount Codes" at bounding box center [520, 354] width 237 height 47
click at [534, 295] on div "Services & Fees" at bounding box center [520, 294] width 237 height 47
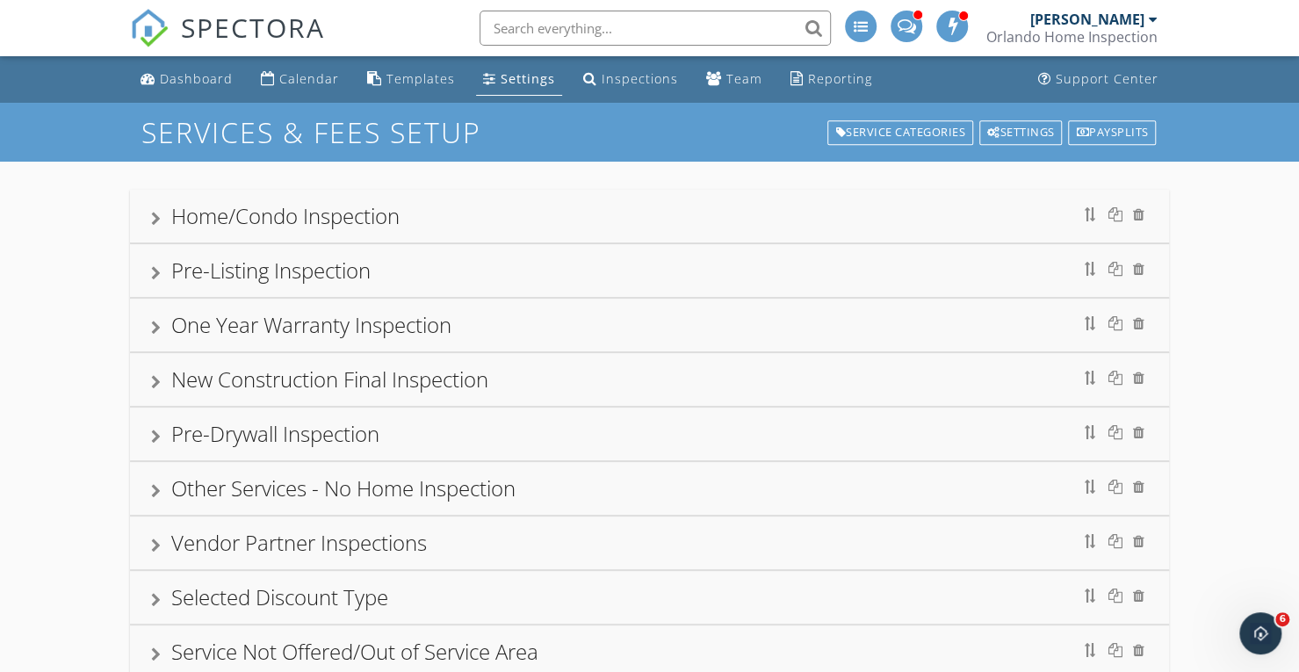
scroll to position [13546, 0]
drag, startPoint x: 258, startPoint y: 210, endPoint x: 164, endPoint y: 217, distance: 94.3
click at [257, 210] on div "Home/Condo Inspection" at bounding box center [285, 215] width 228 height 29
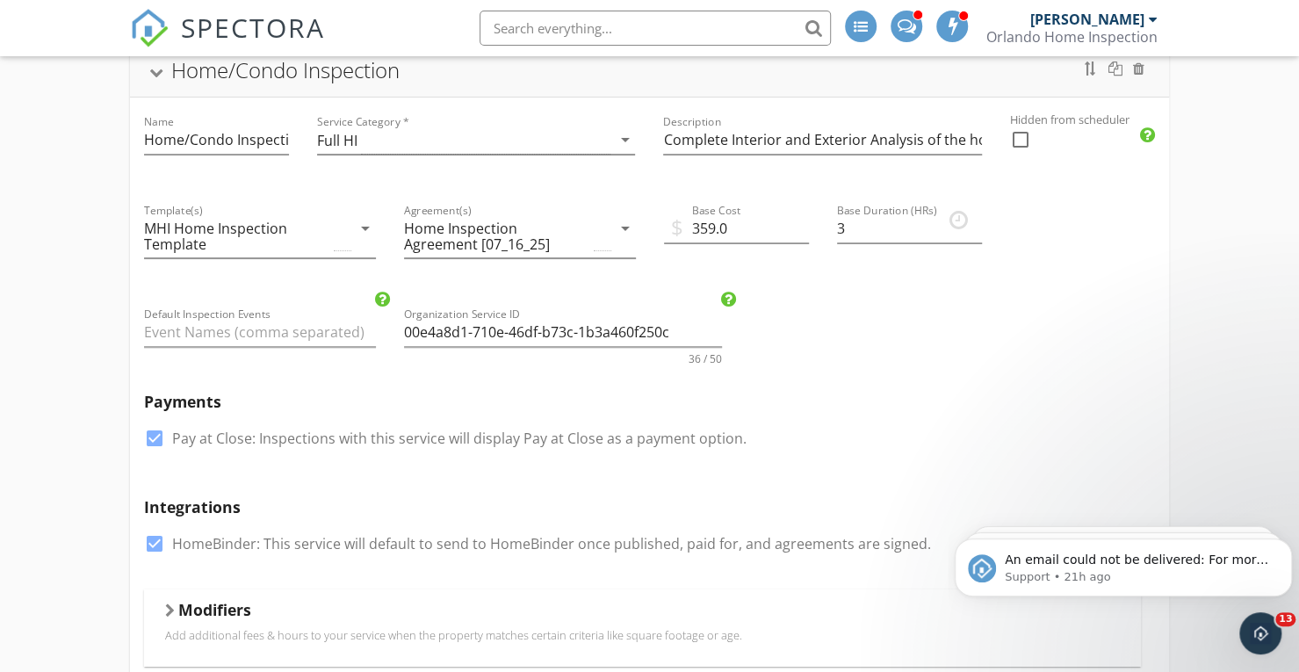
scroll to position [88, 0]
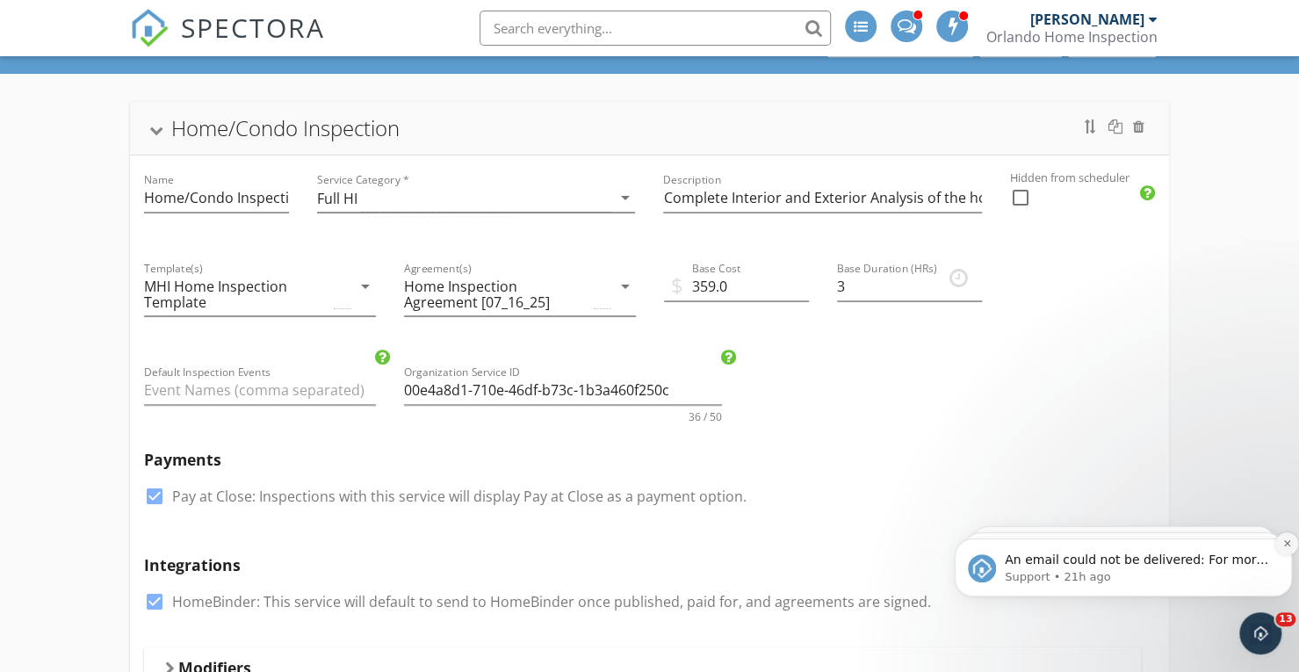
click at [1285, 539] on icon "Dismiss notification" at bounding box center [1288, 544] width 10 height 10
click at [1285, 540] on icon "Dismiss notification" at bounding box center [1287, 544] width 8 height 8
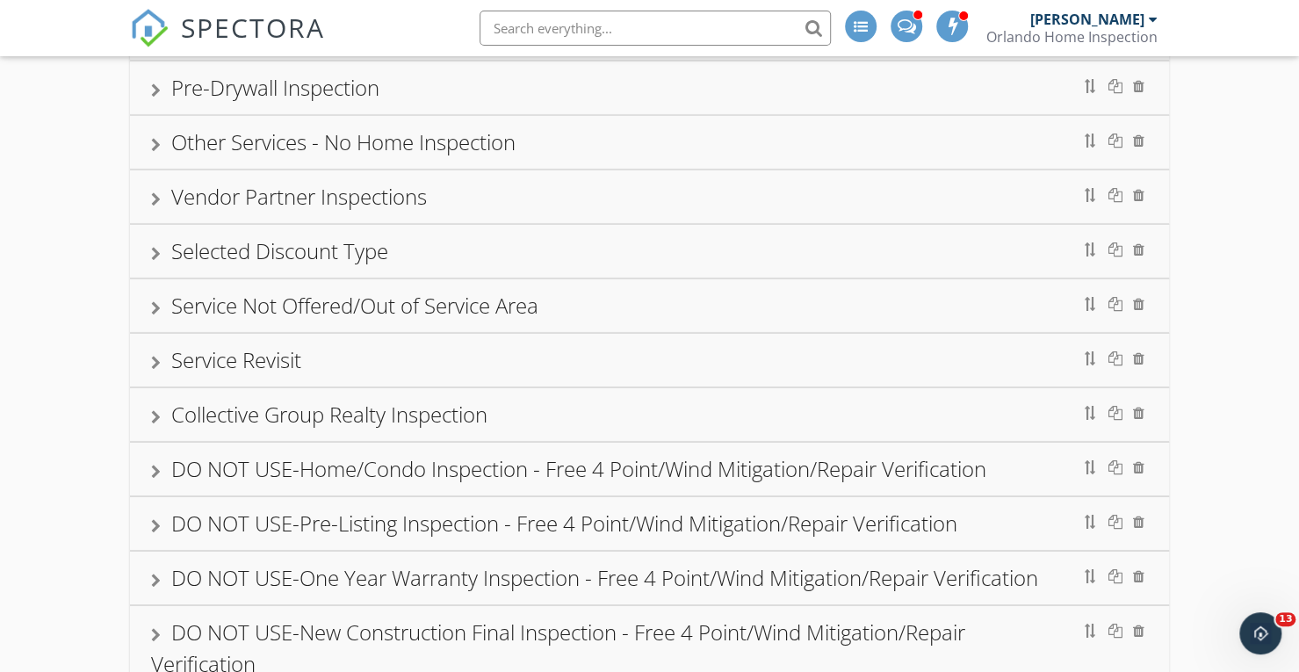
scroll to position [7326, 0]
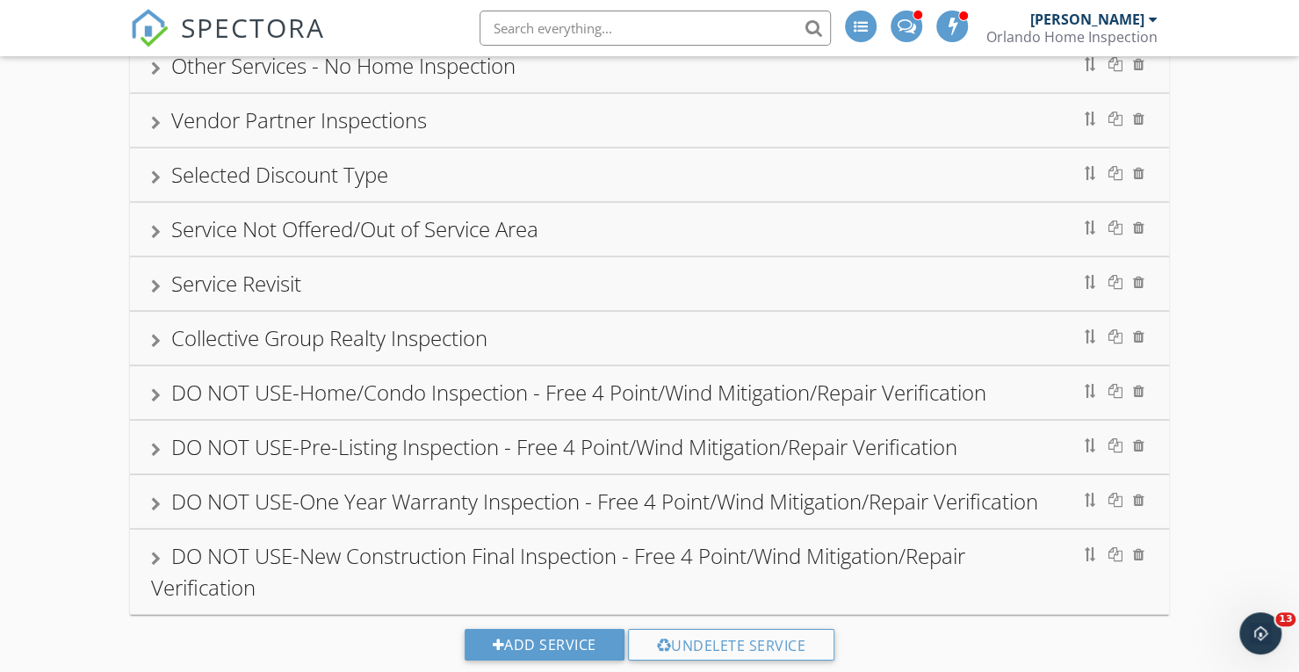
click at [422, 378] on div "DO NOT USE-Home/Condo Inspection - Free 4 Point/Wind Mitigation/Repair Verifica…" at bounding box center [578, 392] width 815 height 29
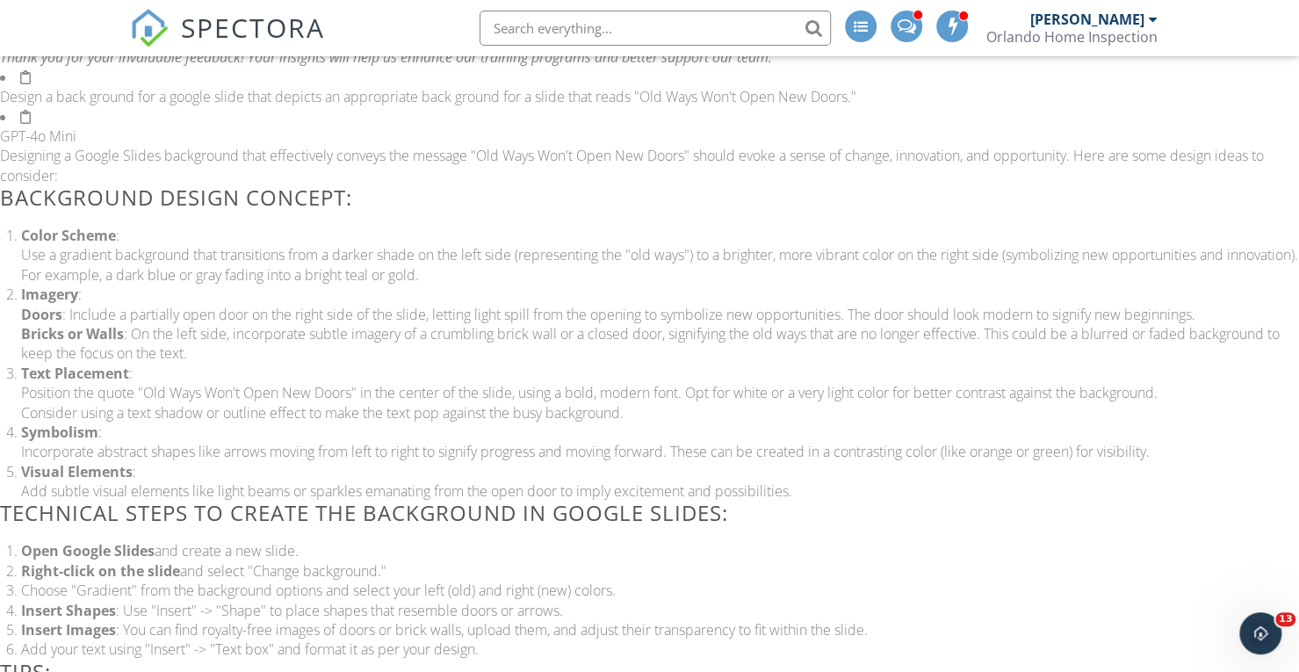
scroll to position [458, 0]
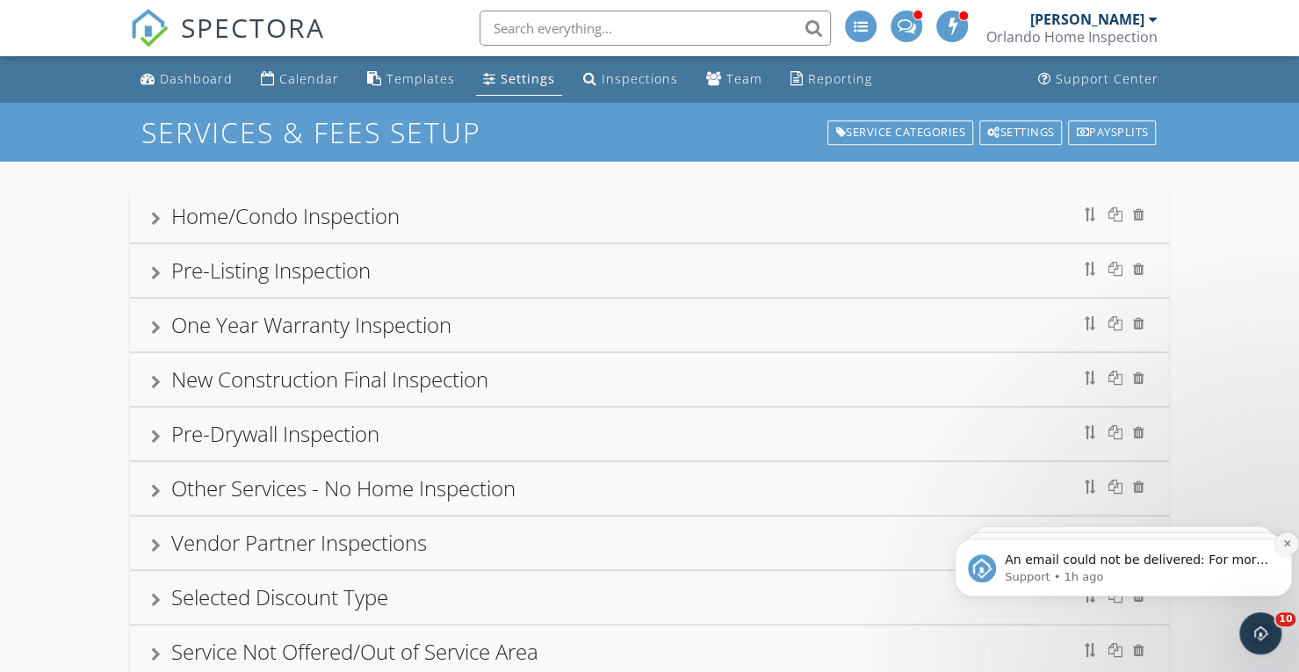
click at [1288, 542] on icon "Dismiss notification" at bounding box center [1288, 544] width 10 height 10
click at [1286, 539] on button "Dismiss notification" at bounding box center [1287, 543] width 23 height 23
click at [1286, 540] on icon "Dismiss notification" at bounding box center [1287, 544] width 8 height 8
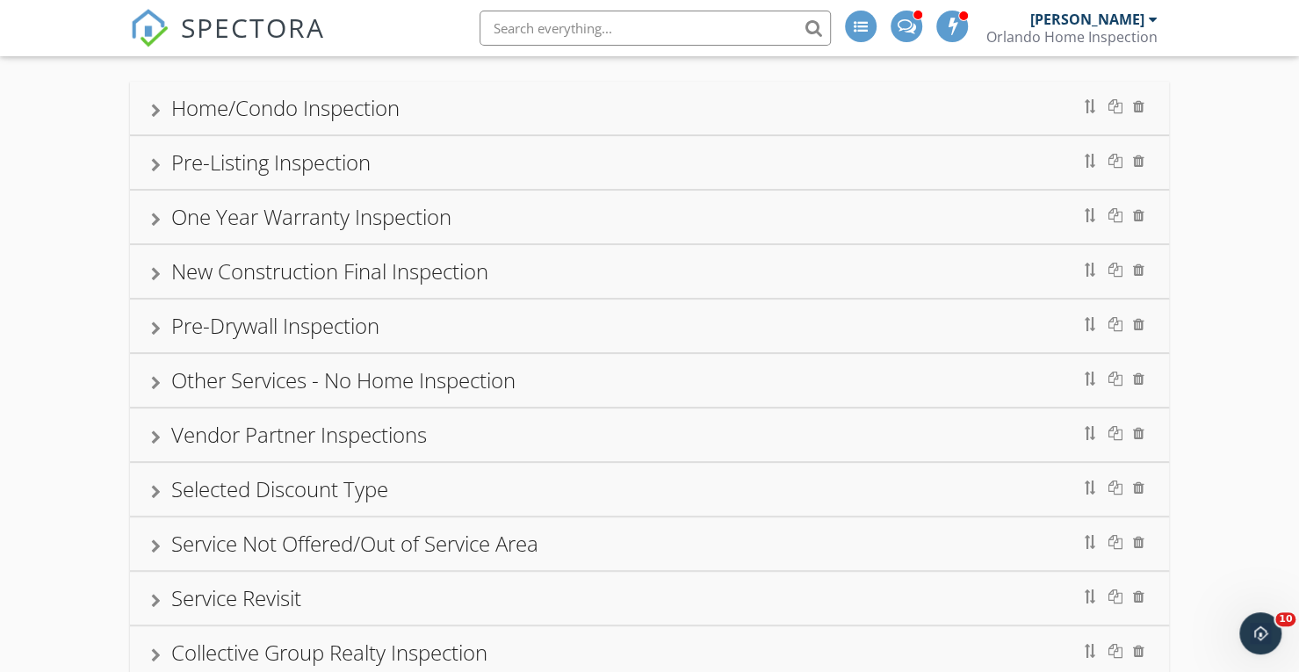
scroll to position [106, 0]
click at [319, 385] on div "Other Services - No Home Inspection" at bounding box center [343, 381] width 344 height 29
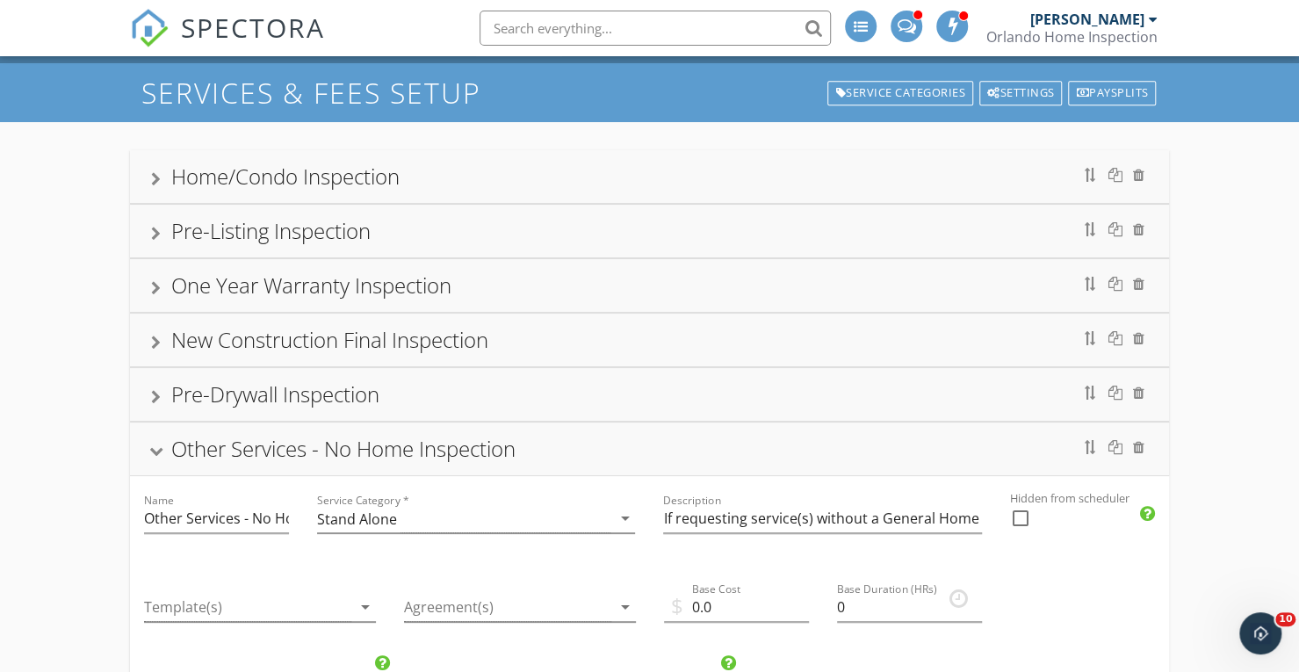
scroll to position [0, 0]
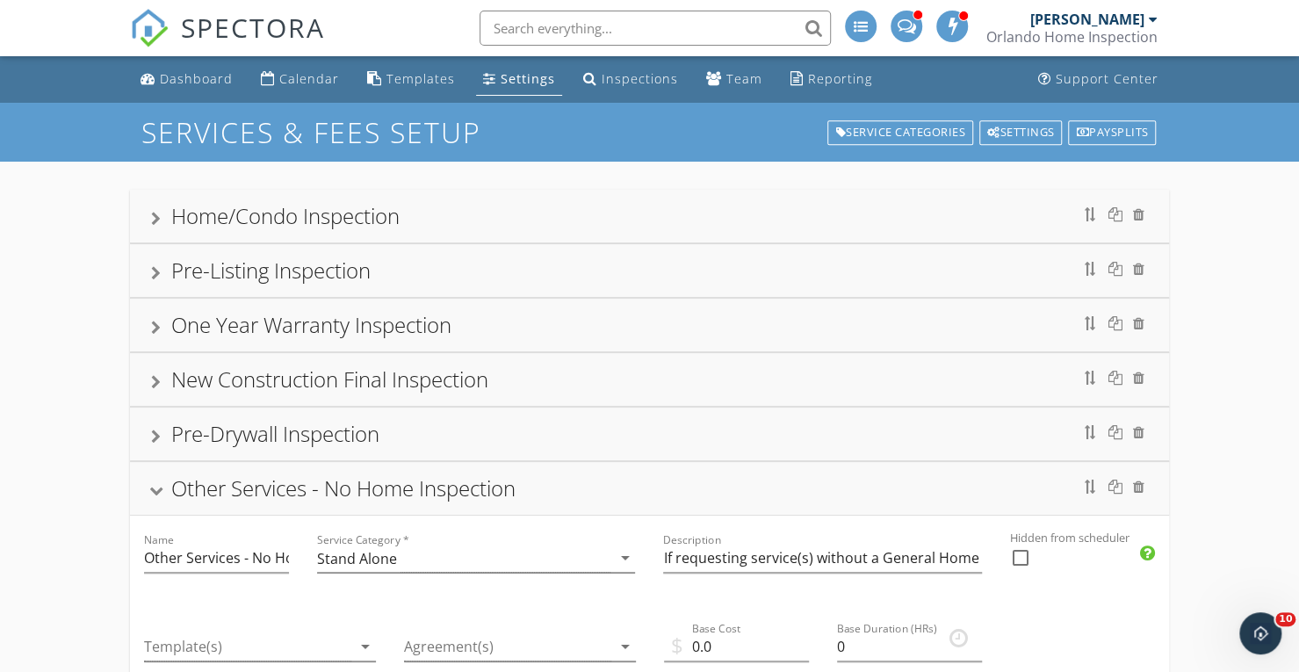
drag, startPoint x: 218, startPoint y: 219, endPoint x: 336, endPoint y: 225, distance: 117.9
click at [219, 218] on div "Home/Condo Inspection" at bounding box center [285, 215] width 228 height 29
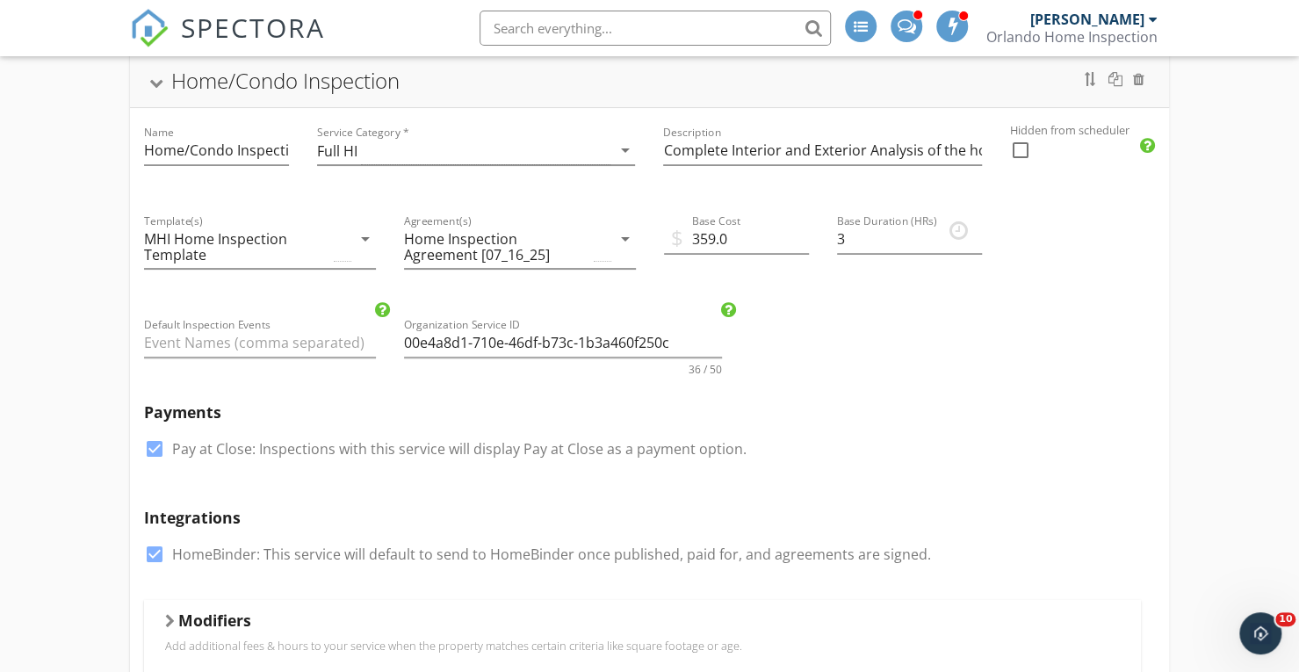
scroll to position [88, 0]
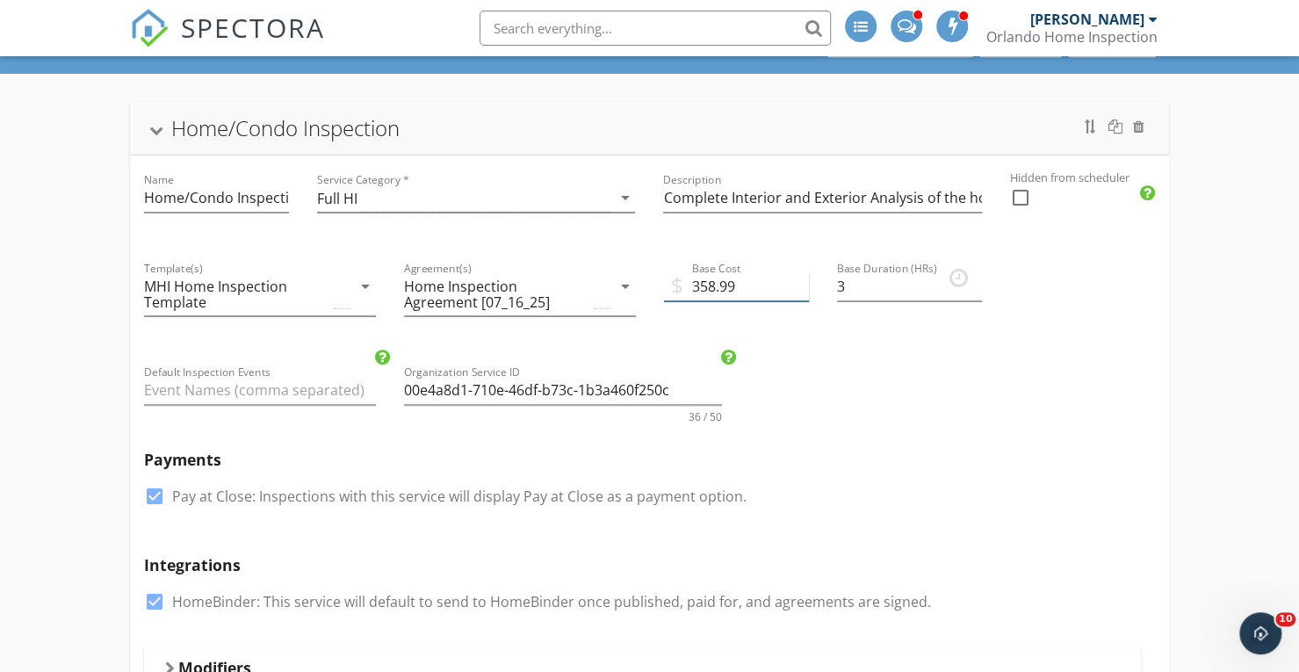
click at [805, 293] on input "358.99" at bounding box center [736, 286] width 145 height 29
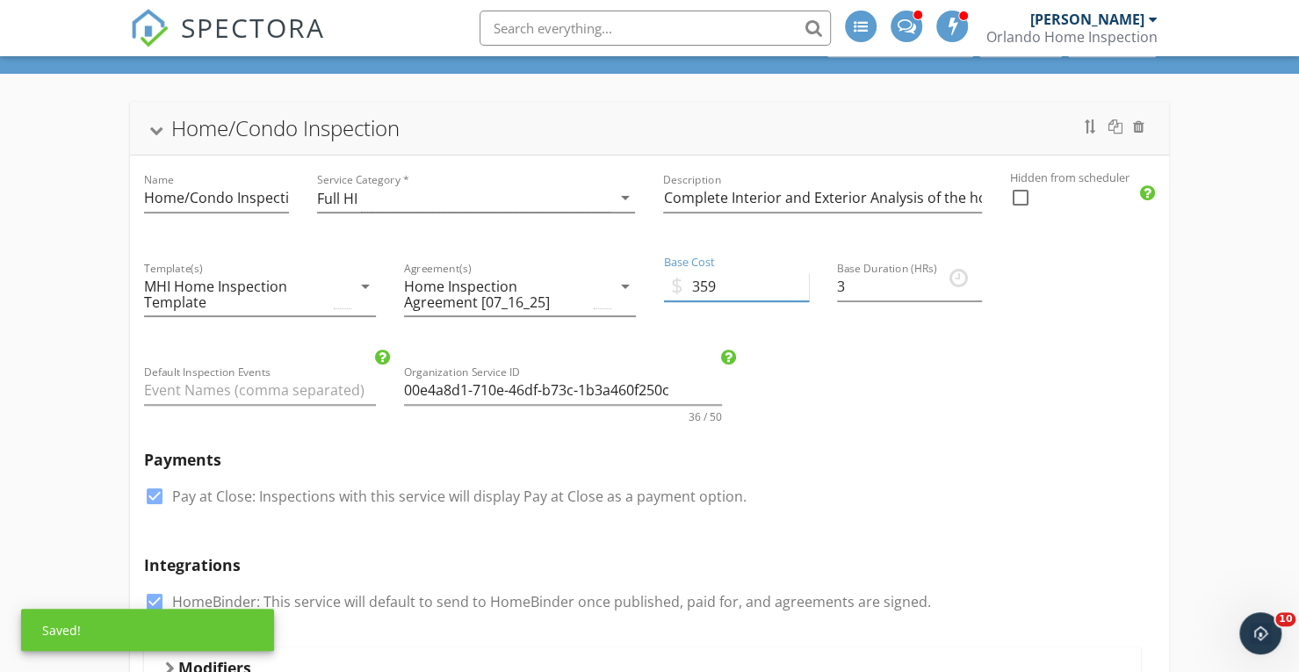
type input "359"
click at [803, 280] on input "359" at bounding box center [736, 286] width 145 height 29
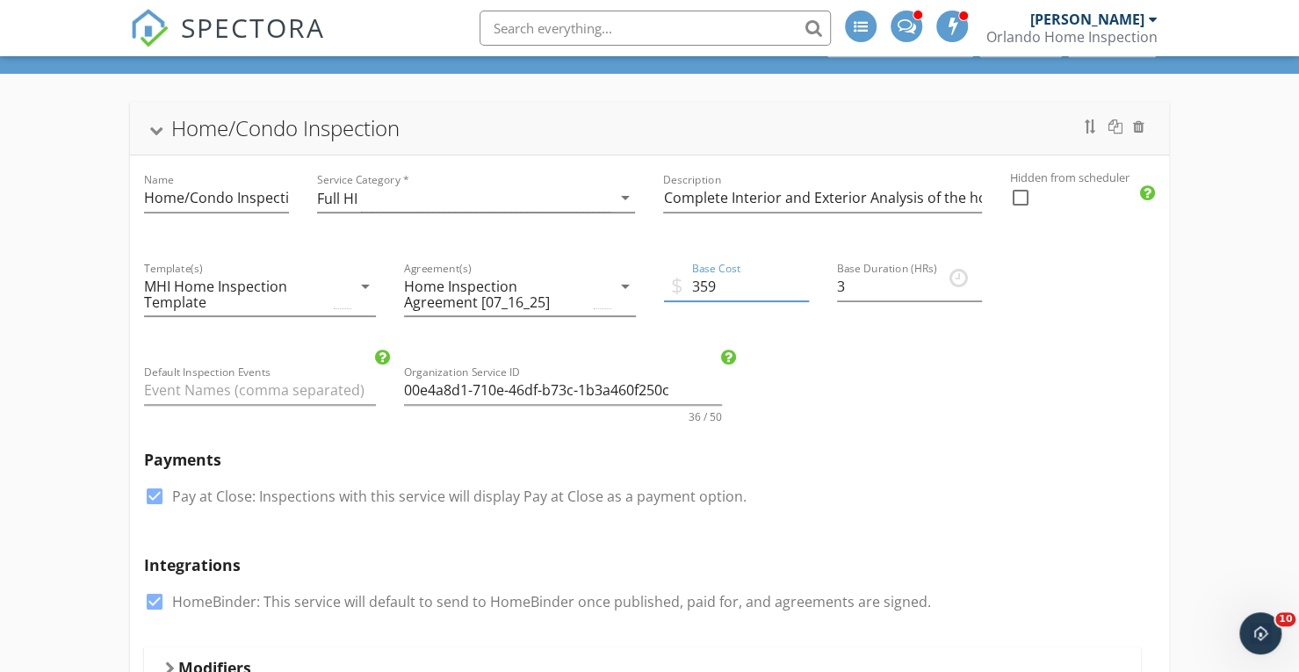
click at [1153, 18] on div at bounding box center [1153, 19] width 9 height 14
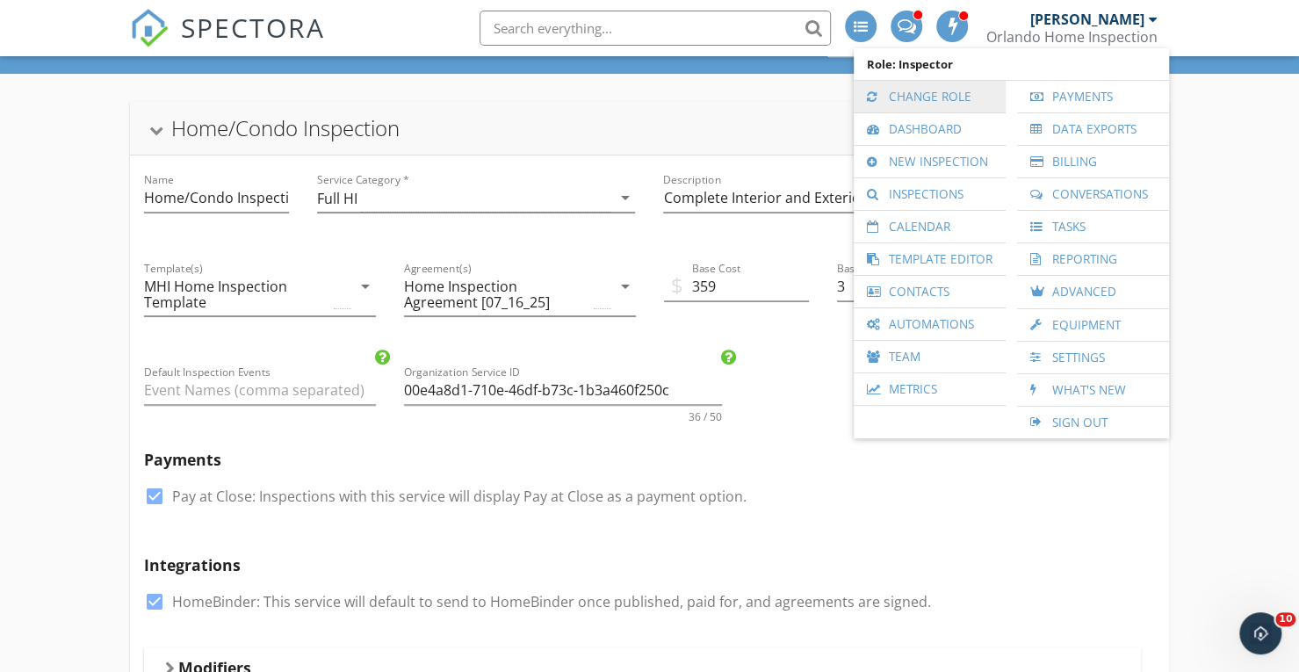
click at [895, 103] on link "Change Role" at bounding box center [930, 97] width 134 height 32
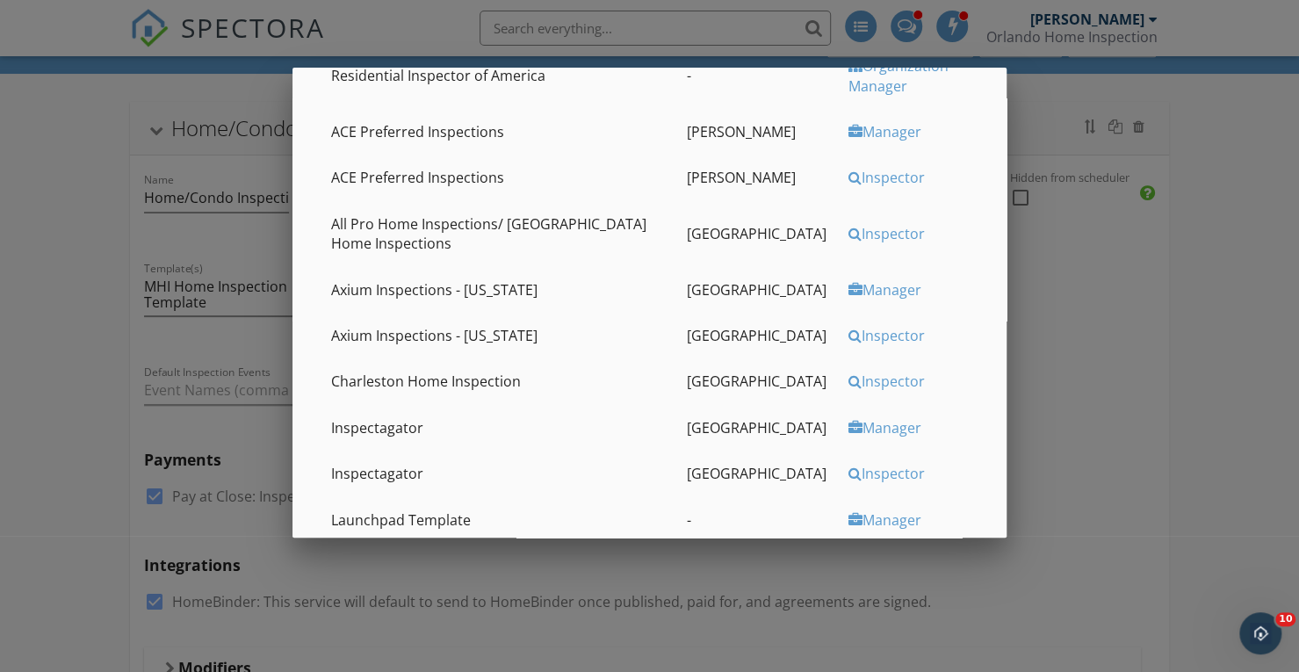
scroll to position [351, 0]
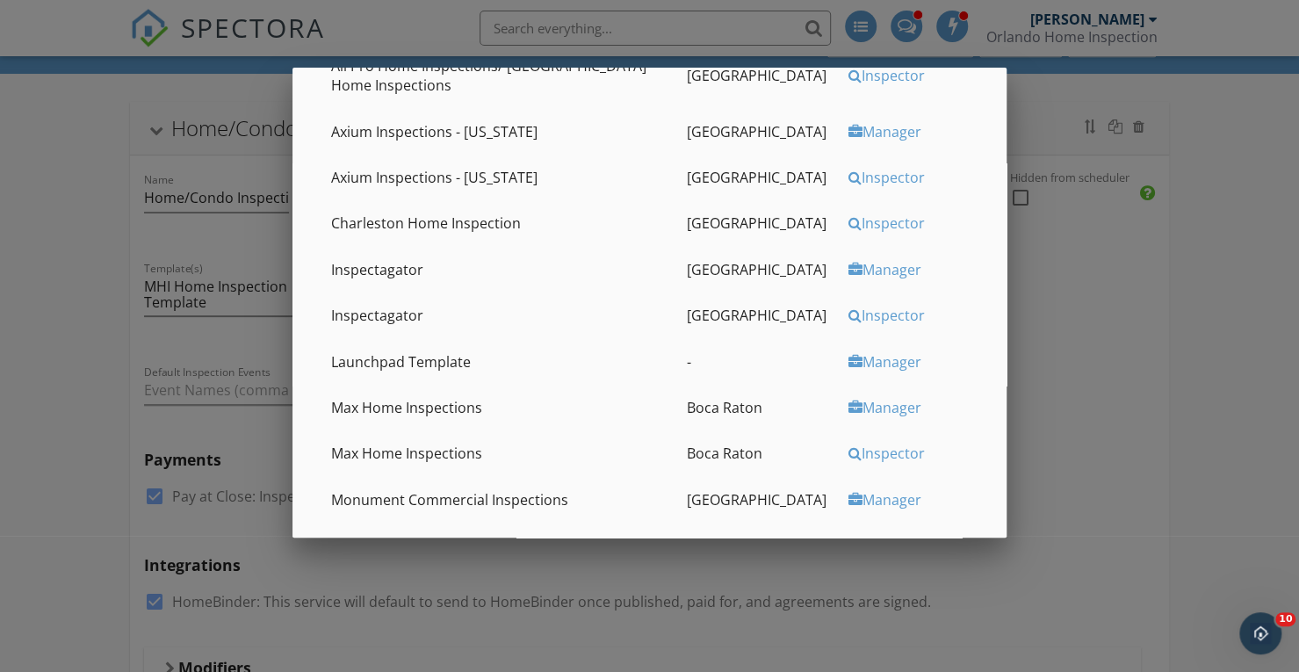
click at [868, 228] on div "Inspector" at bounding box center [915, 222] width 133 height 19
click at [858, 220] on div "Inspector" at bounding box center [915, 222] width 133 height 19
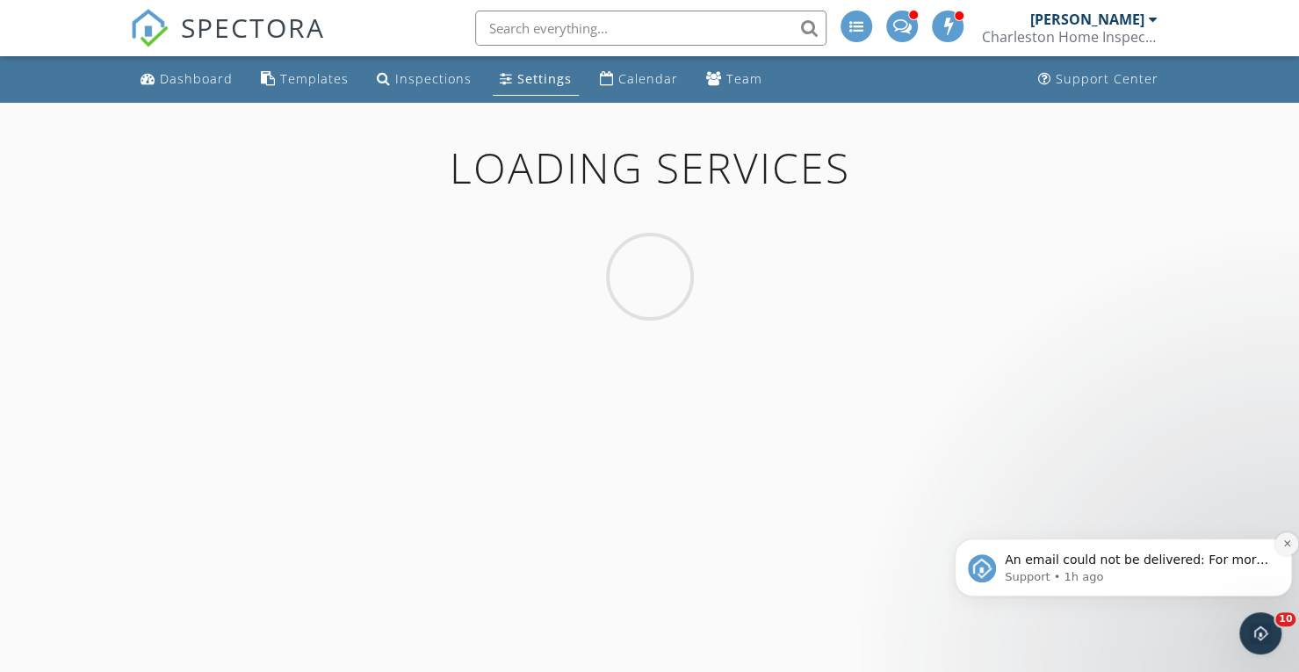
click at [1289, 543] on icon "Dismiss notification" at bounding box center [1288, 544] width 10 height 10
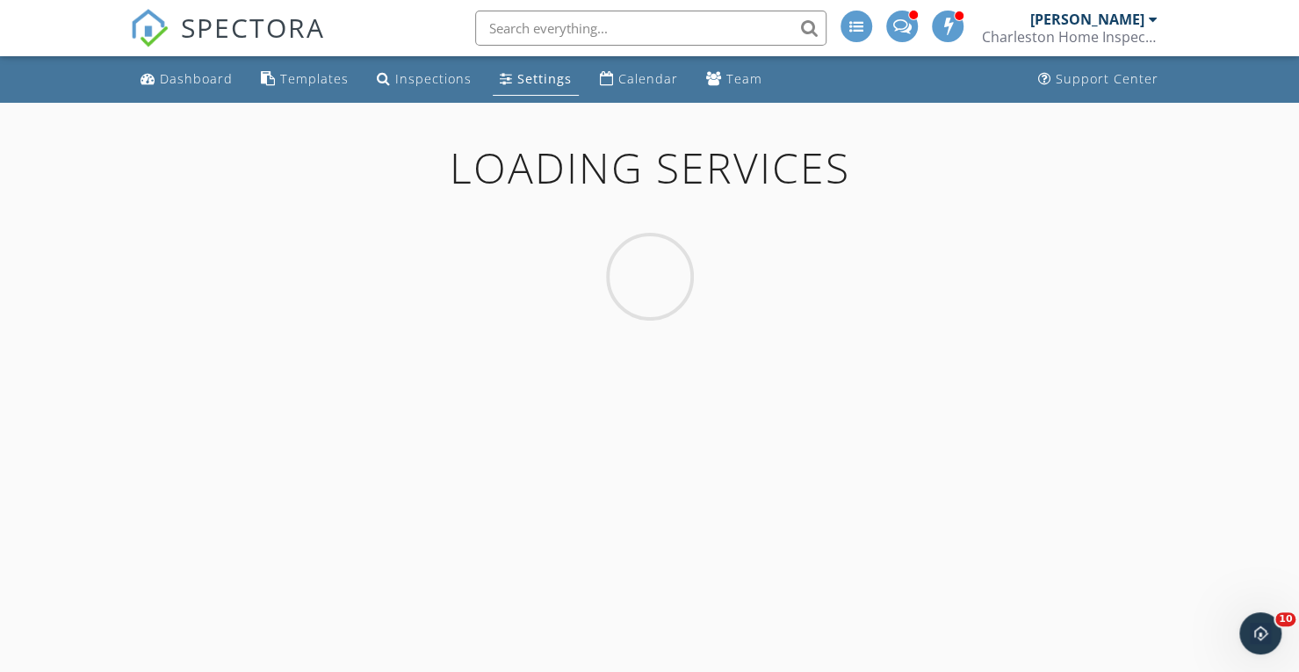
scroll to position [13546, 0]
click at [1152, 24] on div at bounding box center [1153, 19] width 9 height 14
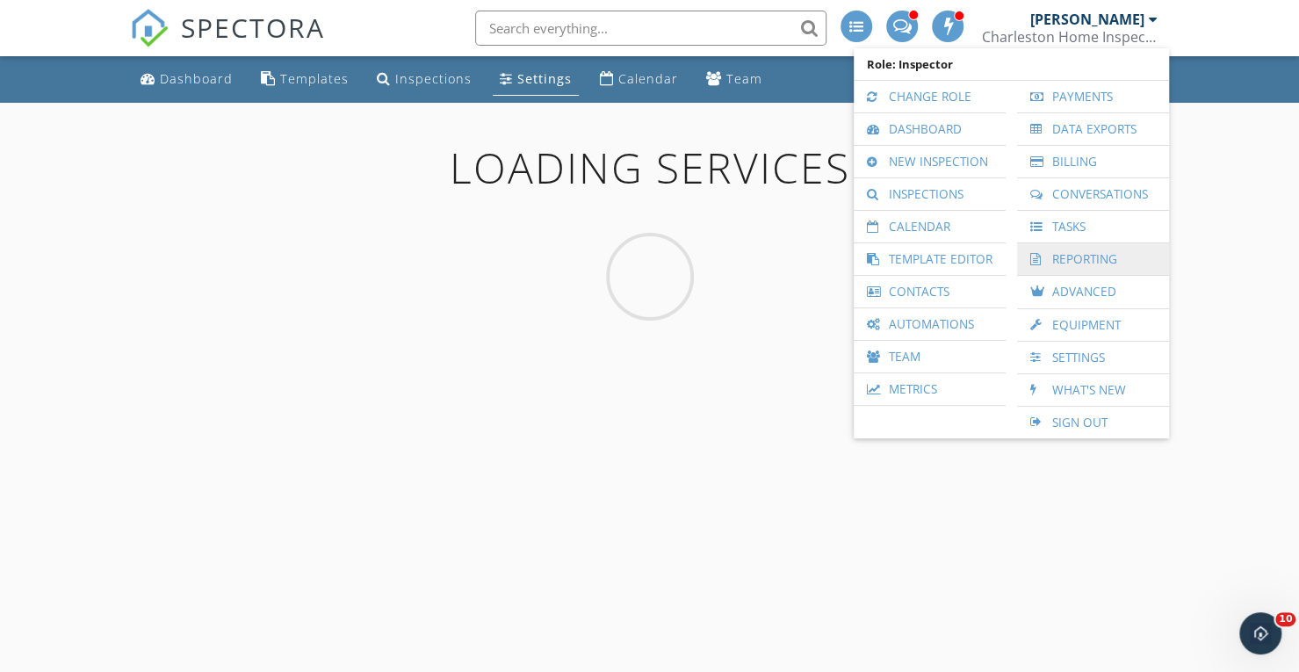
click at [1088, 259] on link "Reporting" at bounding box center [1093, 259] width 134 height 32
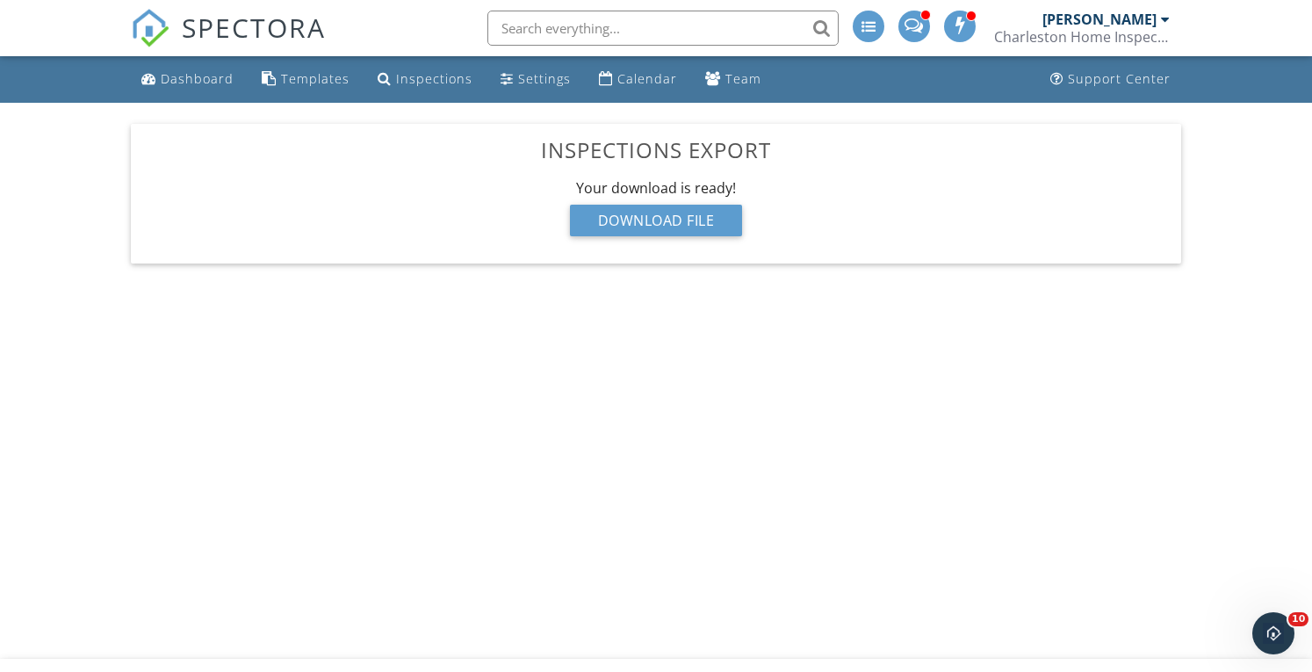
click at [635, 76] on div "Calendar" at bounding box center [648, 78] width 60 height 17
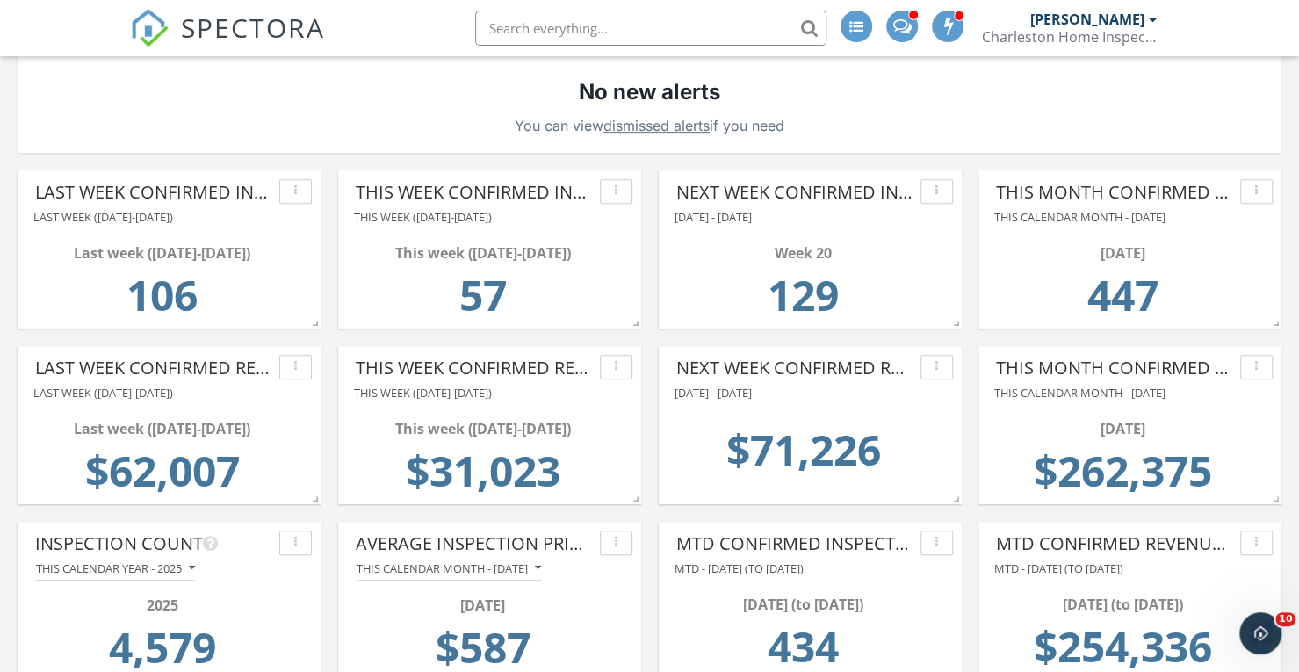
click at [108, 110] on div "No new alerts You can view dismissed alerts if you need" at bounding box center [650, 38] width 1264 height 228
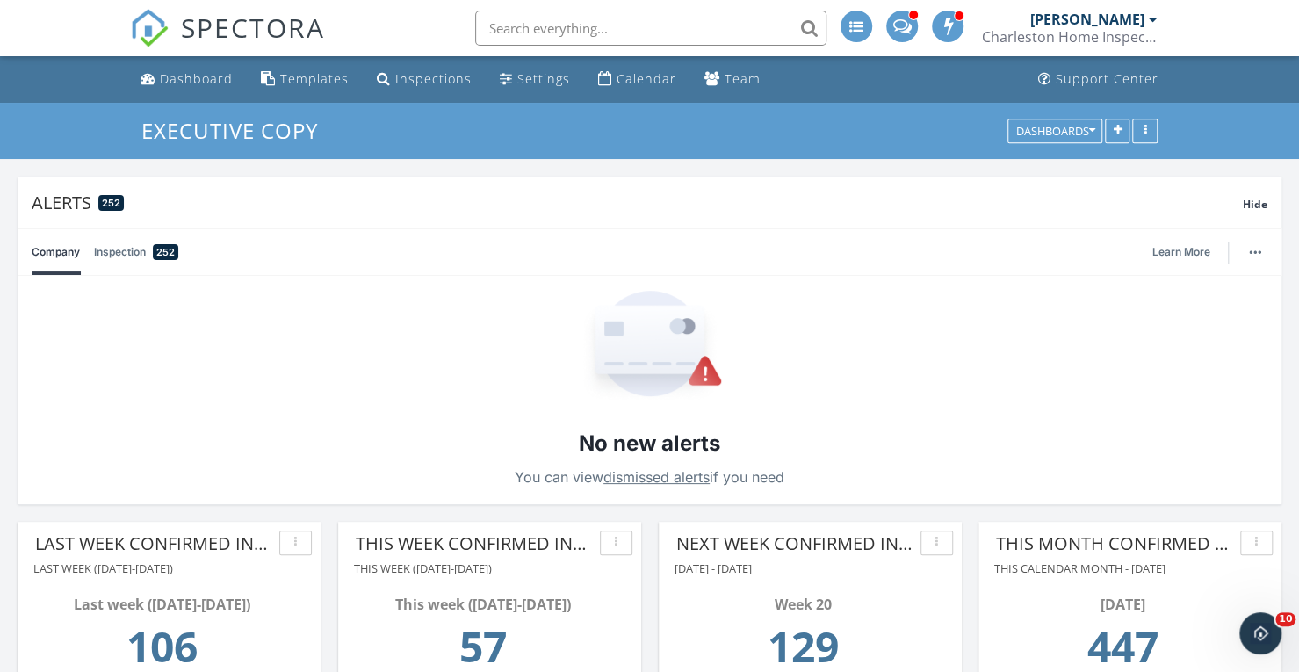
click at [1151, 18] on div at bounding box center [1153, 19] width 9 height 14
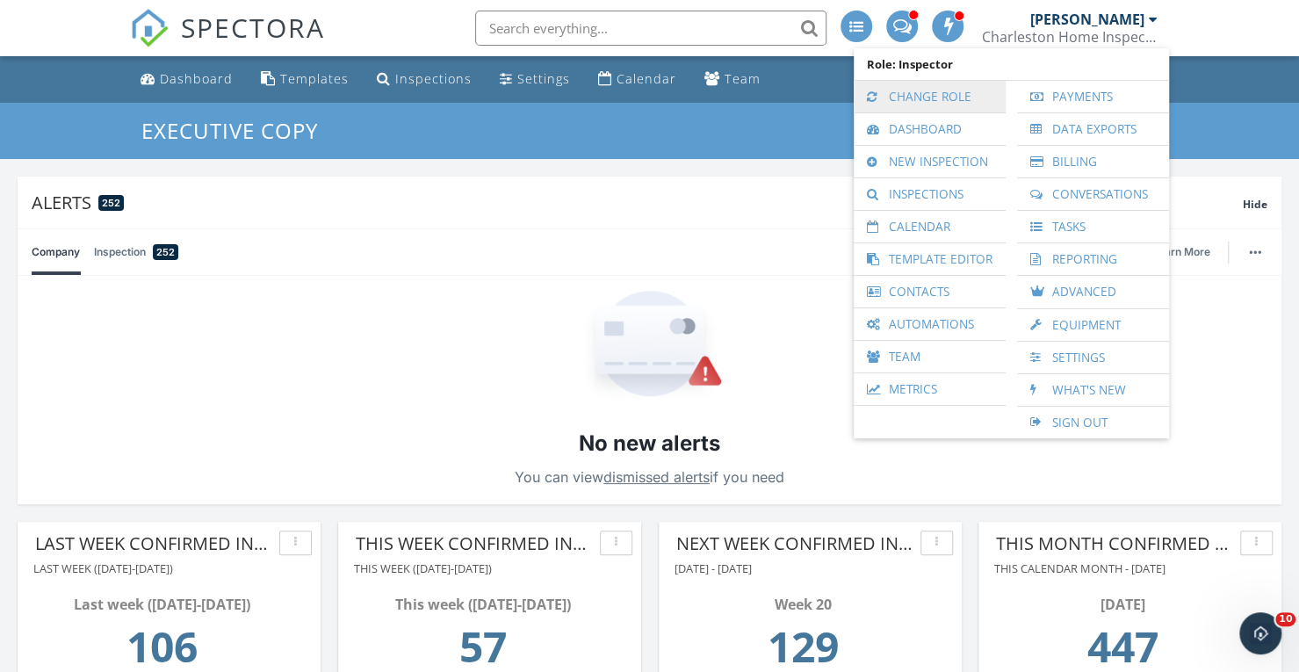
click at [917, 95] on link "Change Role" at bounding box center [930, 97] width 134 height 32
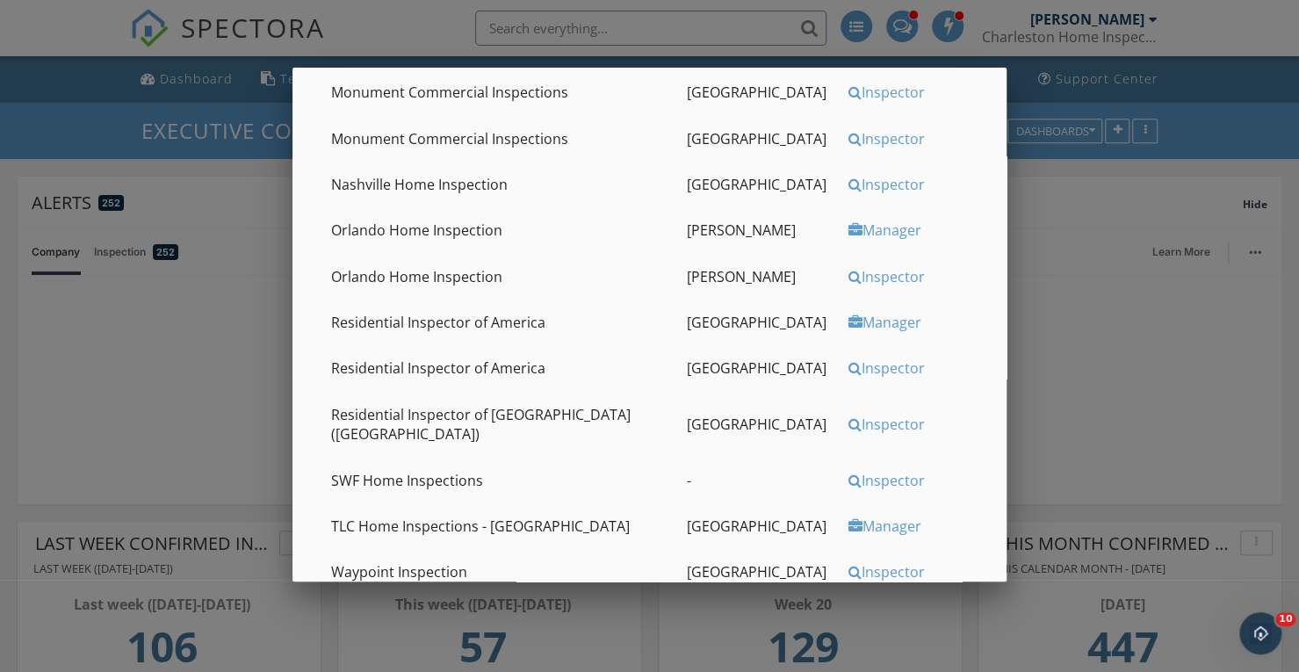
scroll to position [865, 0]
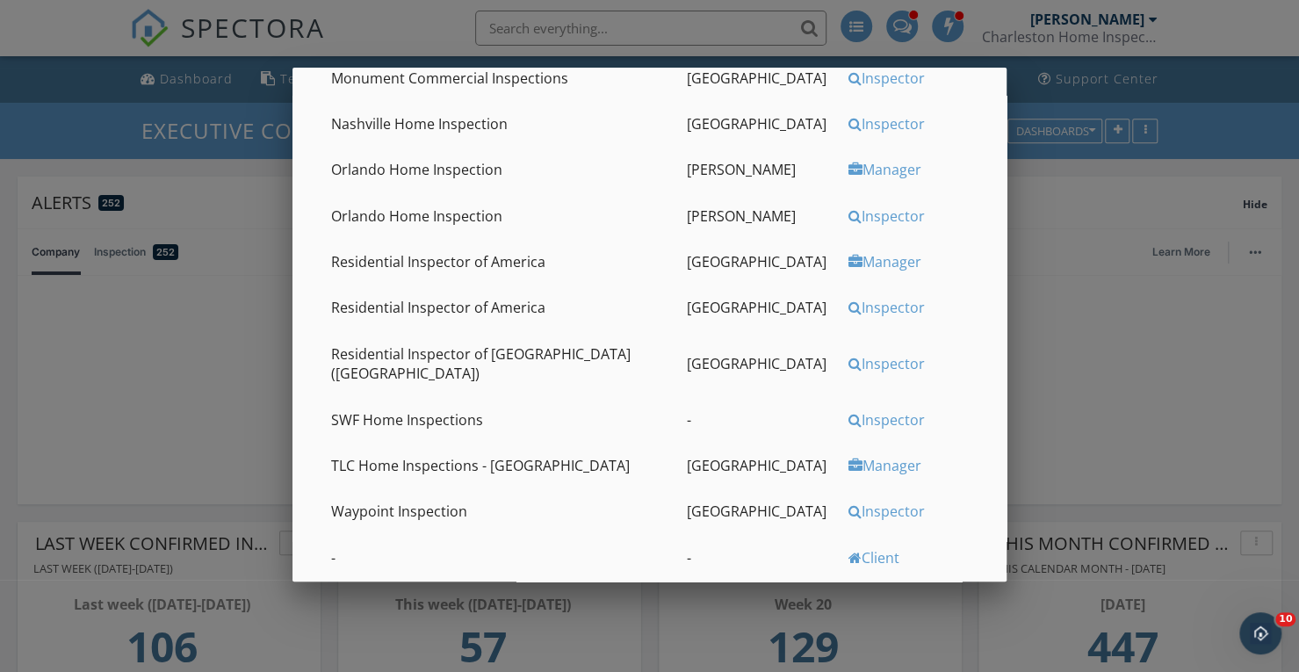
click at [854, 354] on div "Inspector" at bounding box center [915, 363] width 133 height 19
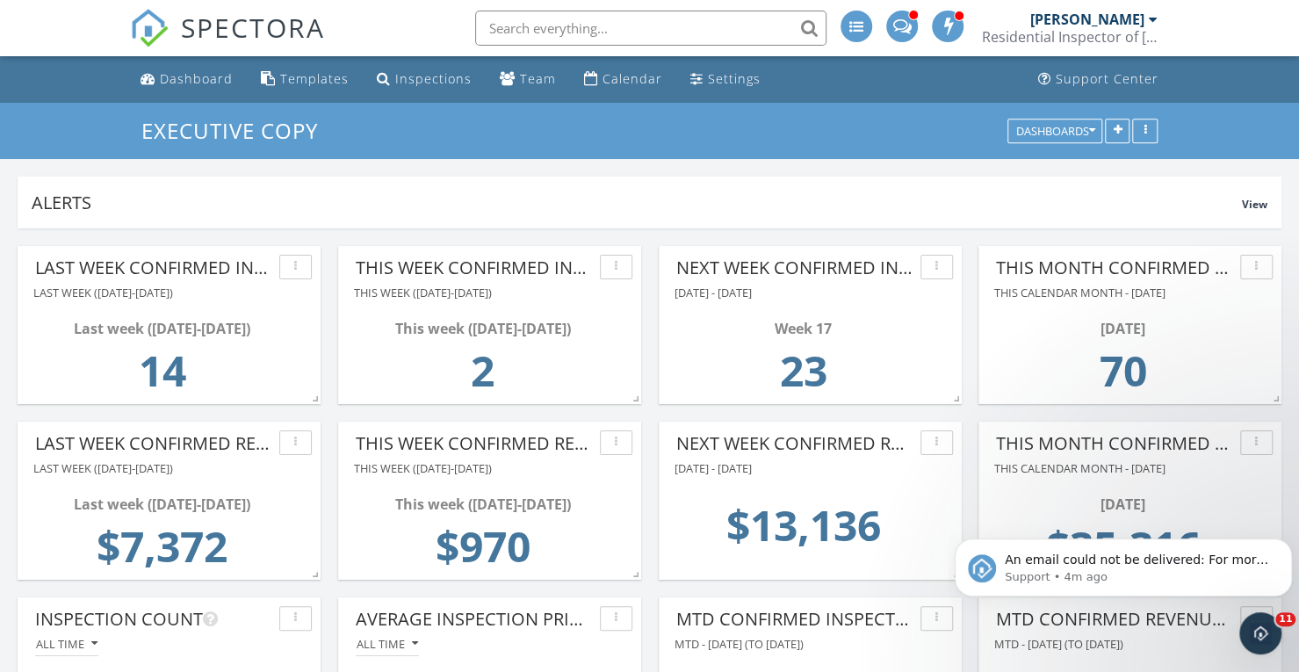
click at [1154, 18] on div at bounding box center [1153, 19] width 9 height 14
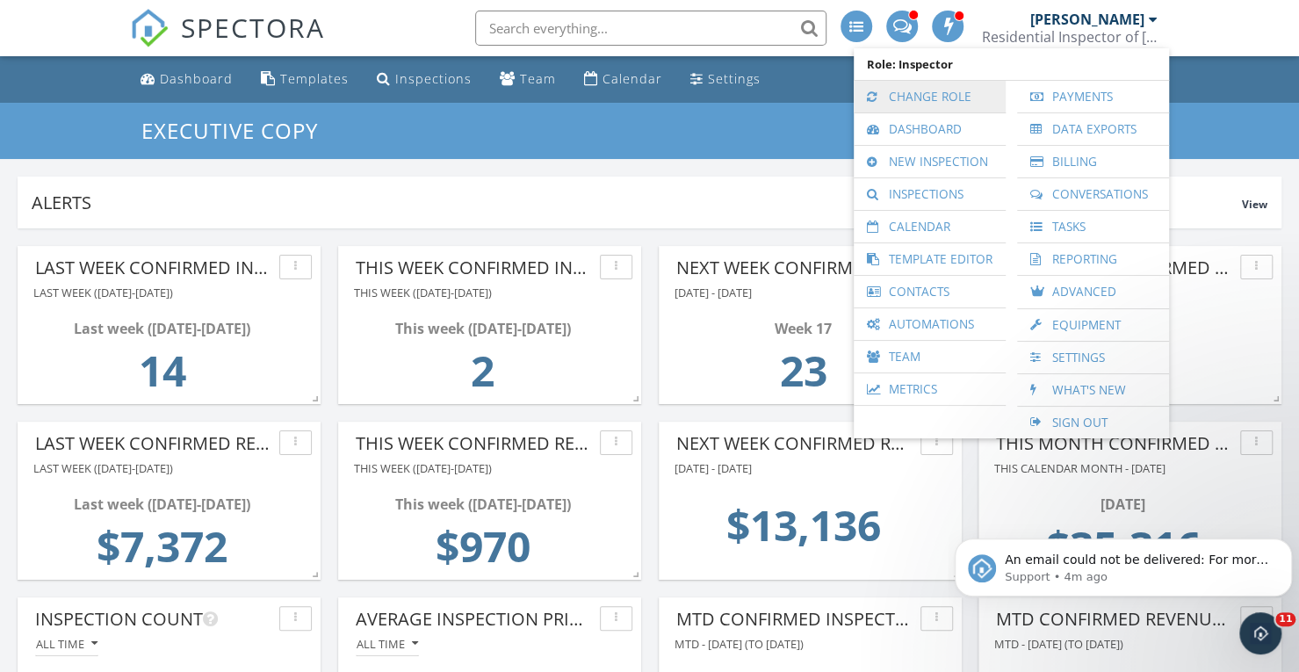
click at [939, 102] on link "Change Role" at bounding box center [930, 97] width 134 height 32
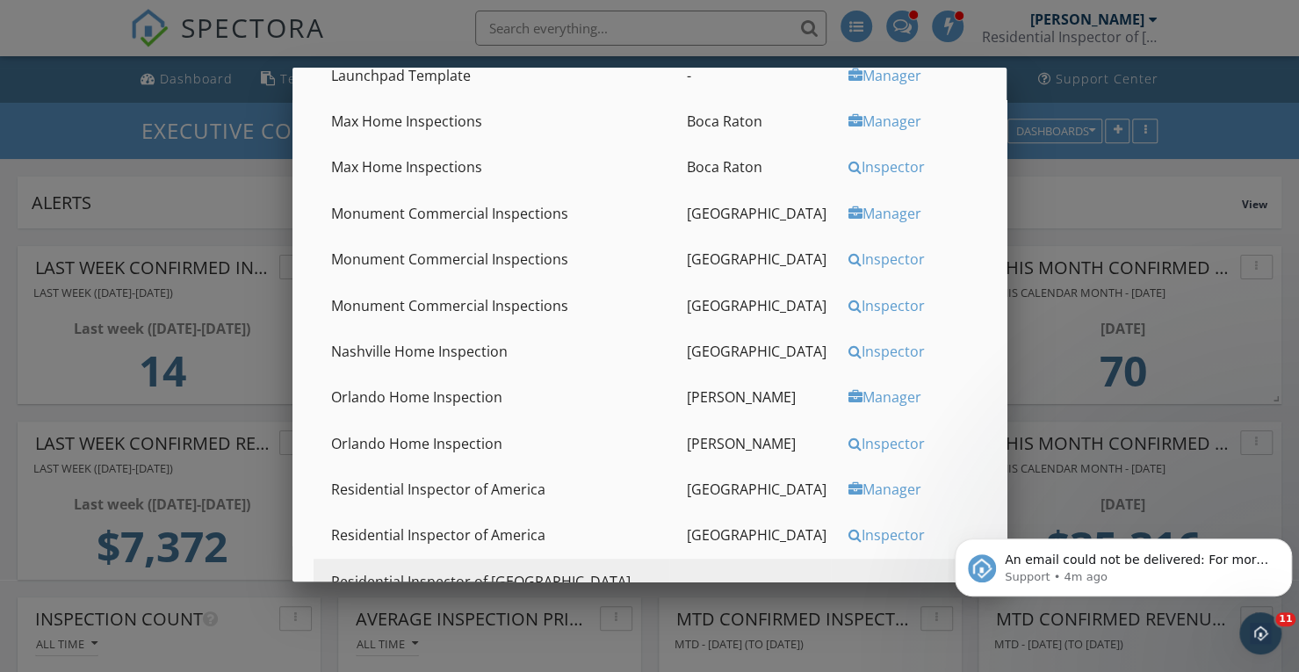
scroll to position [615, 0]
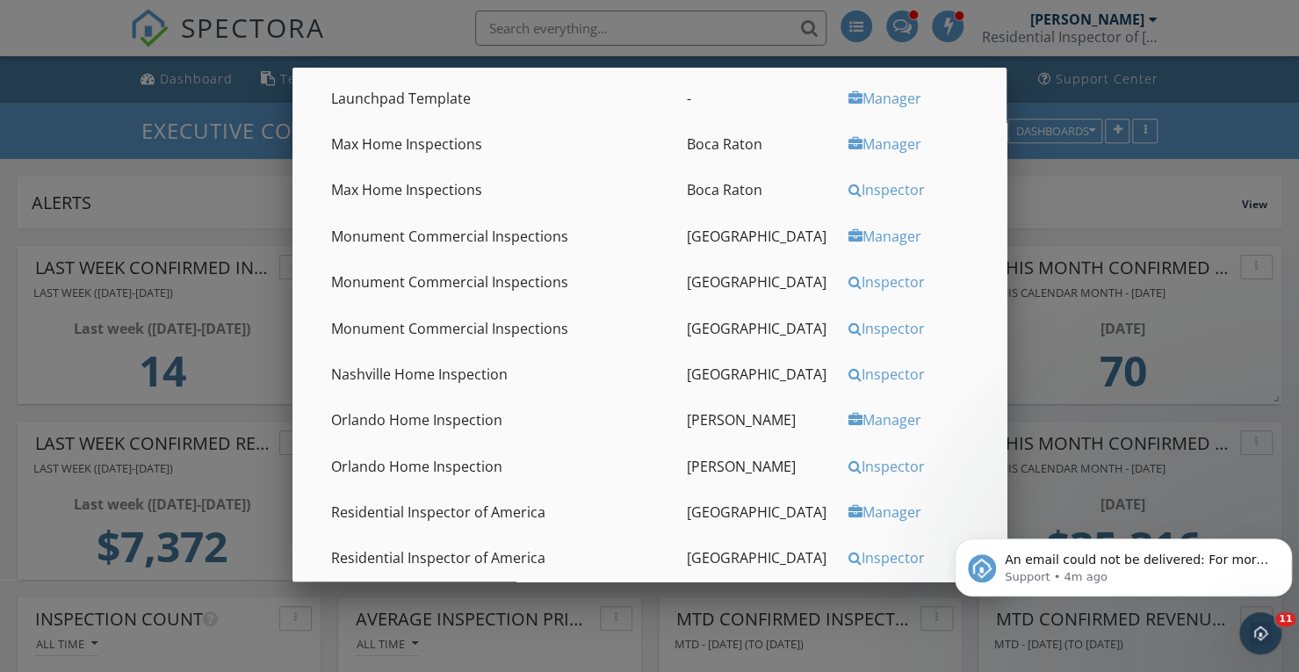
click at [849, 192] on div "Inspector" at bounding box center [915, 189] width 133 height 19
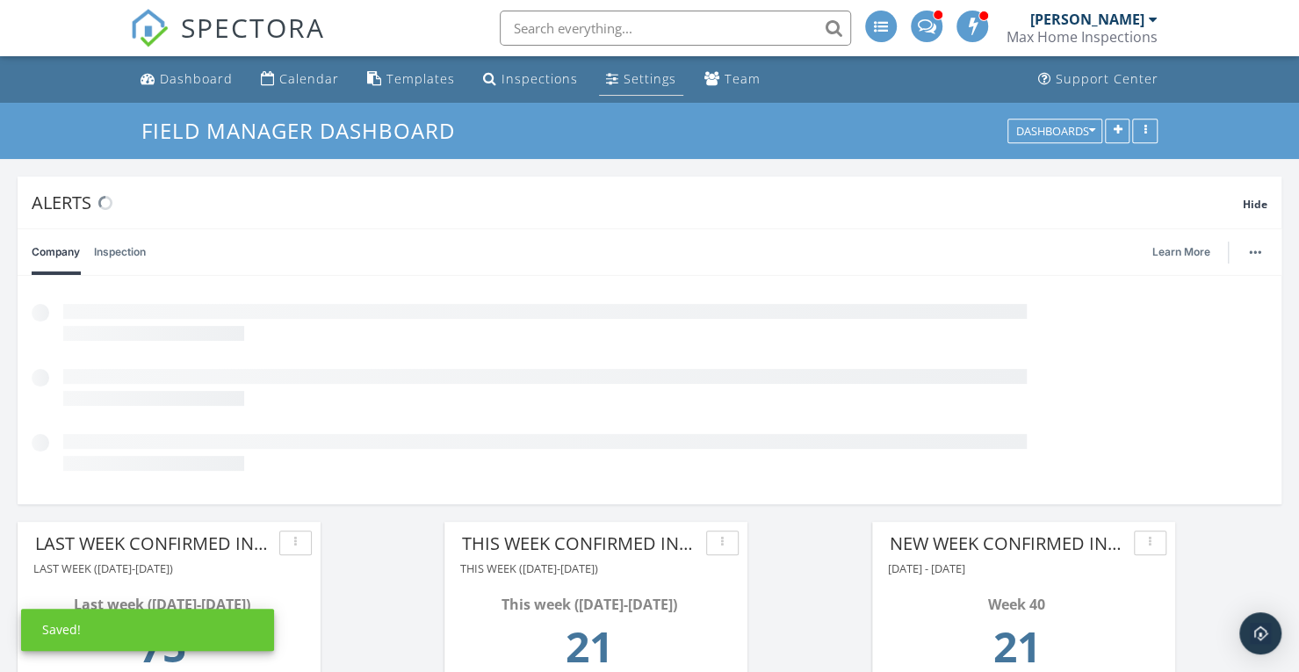
click at [624, 84] on div "Settings" at bounding box center [650, 78] width 53 height 17
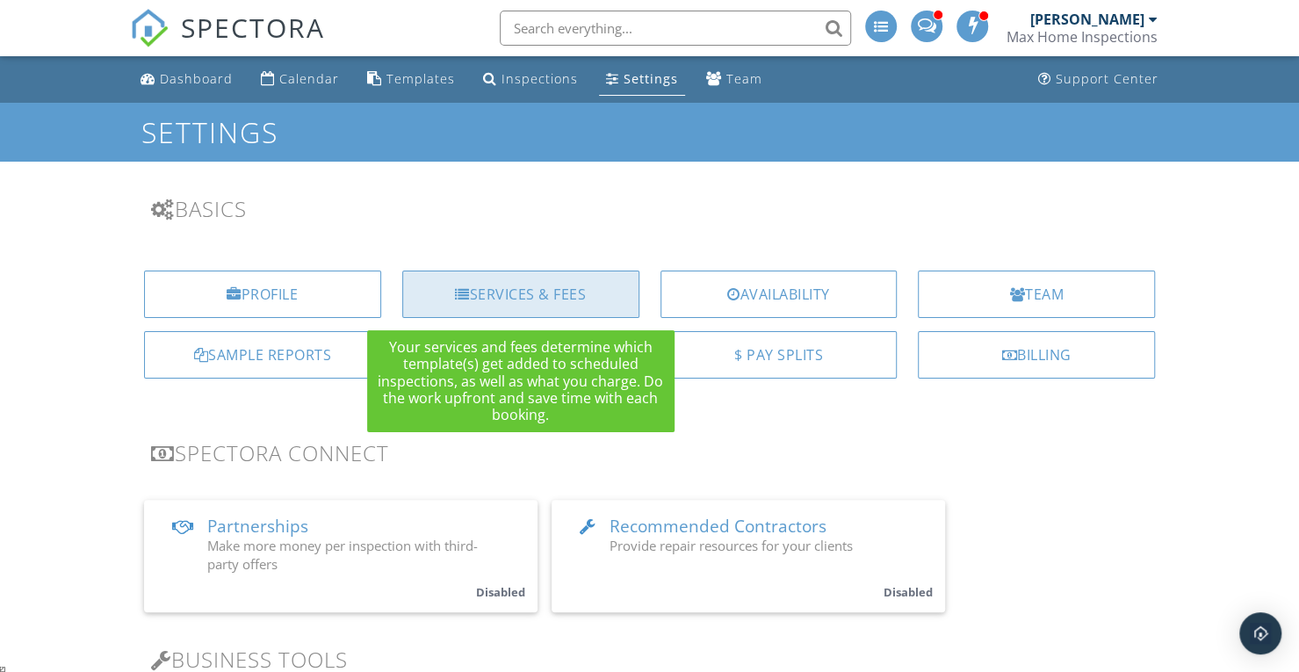
click at [527, 300] on div "Services & Fees" at bounding box center [520, 294] width 237 height 47
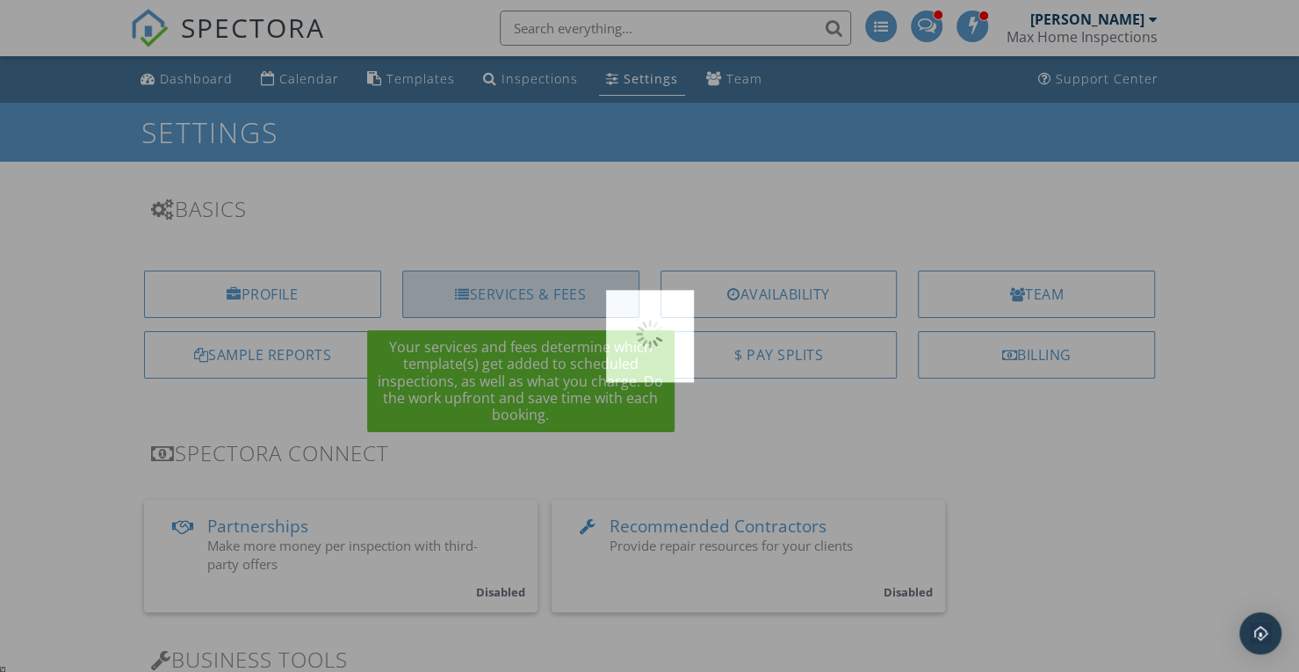
scroll to position [13216, 0]
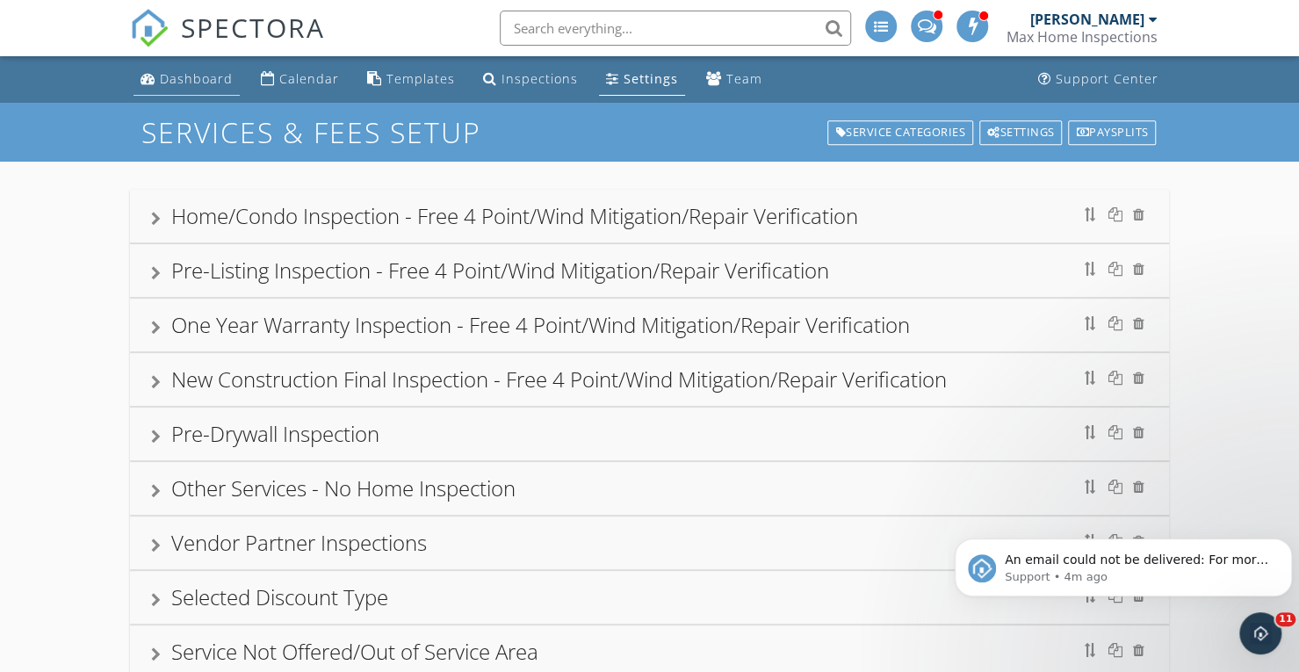
click at [197, 82] on div "Dashboard" at bounding box center [196, 78] width 73 height 17
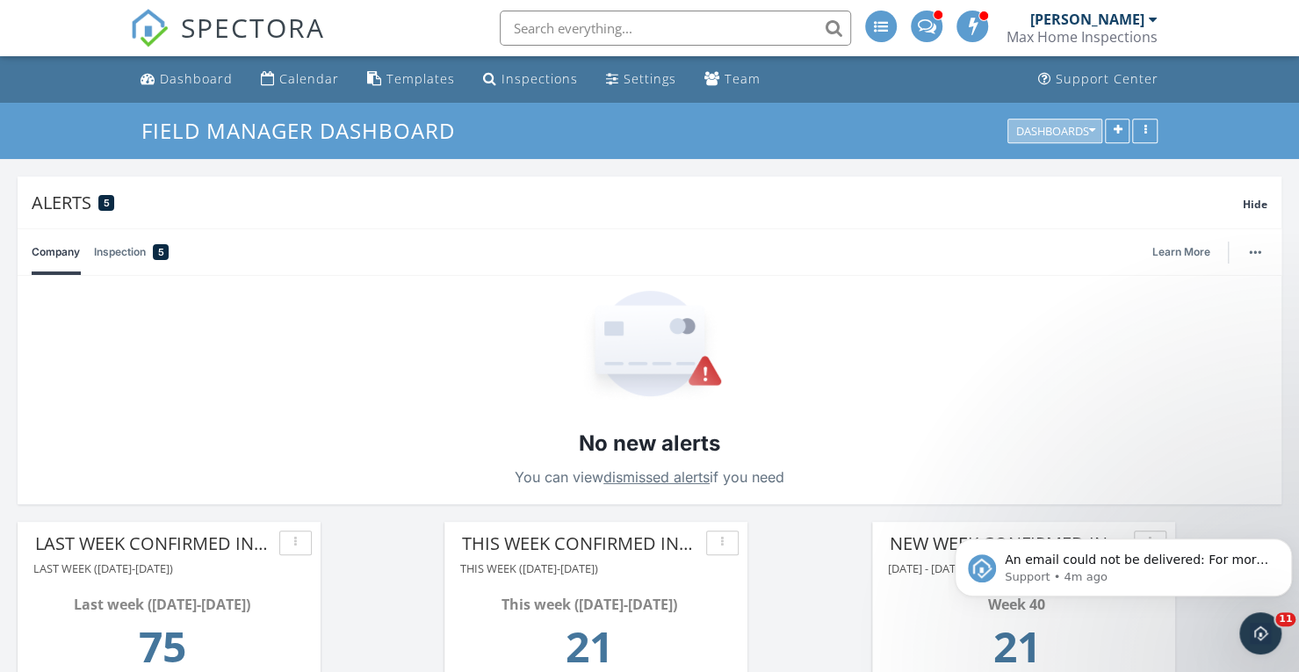
click at [1091, 134] on icon "button" at bounding box center [1091, 131] width 6 height 12
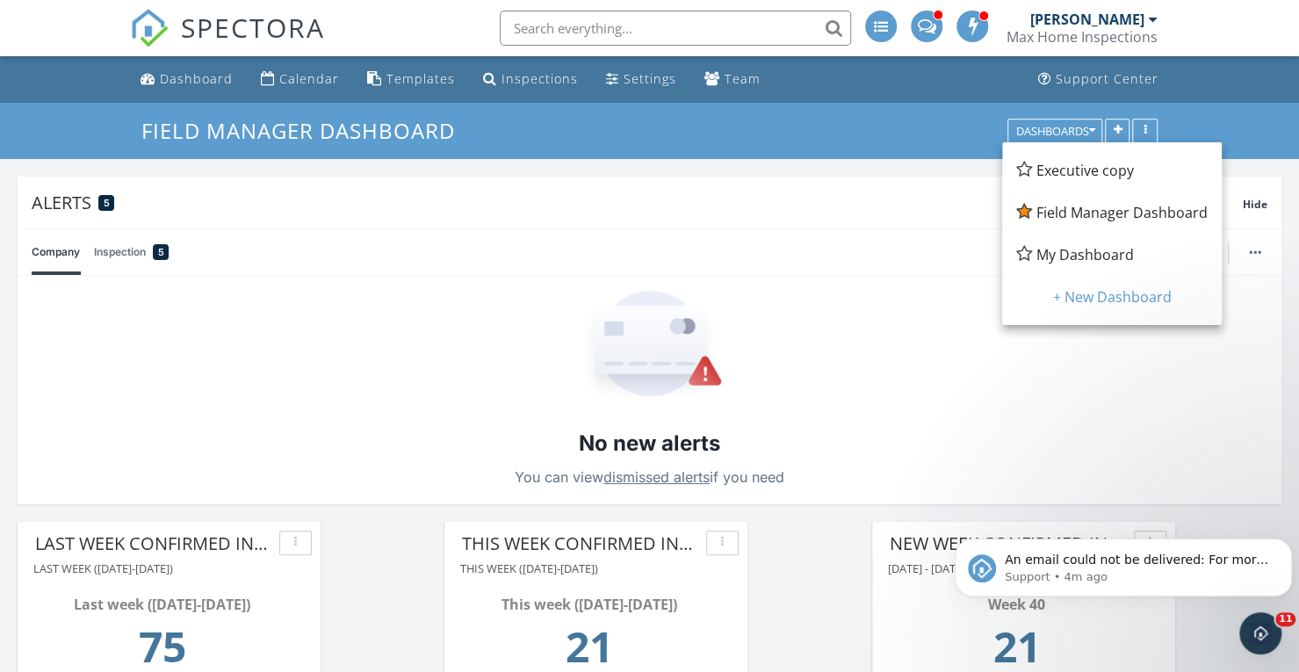
click at [1066, 249] on span "My Dashboard" at bounding box center [1086, 254] width 98 height 19
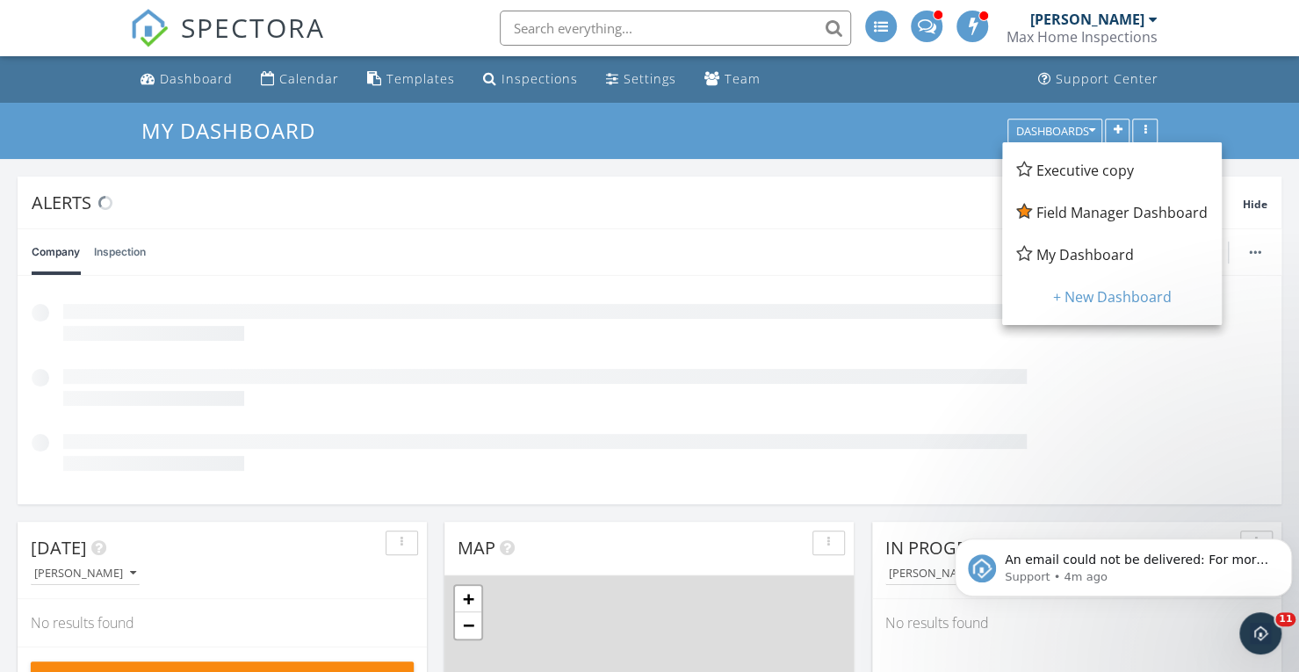
scroll to position [351, 0]
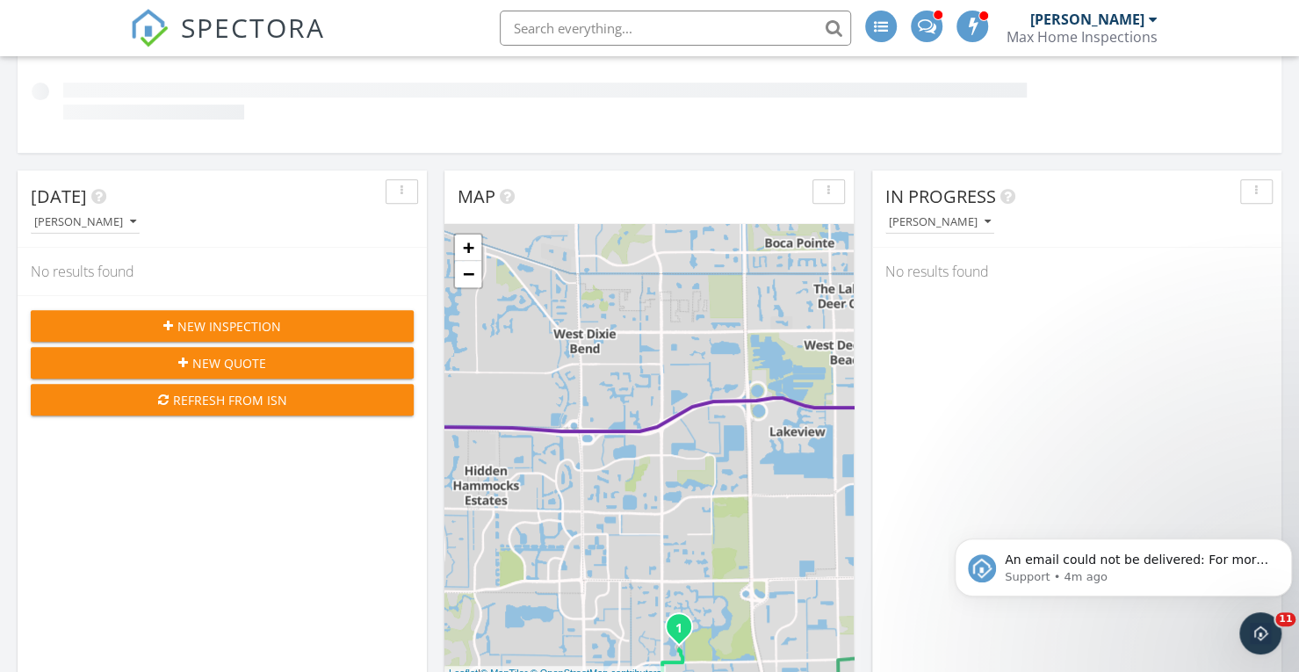
click at [228, 319] on span "New Inspection" at bounding box center [229, 326] width 104 height 18
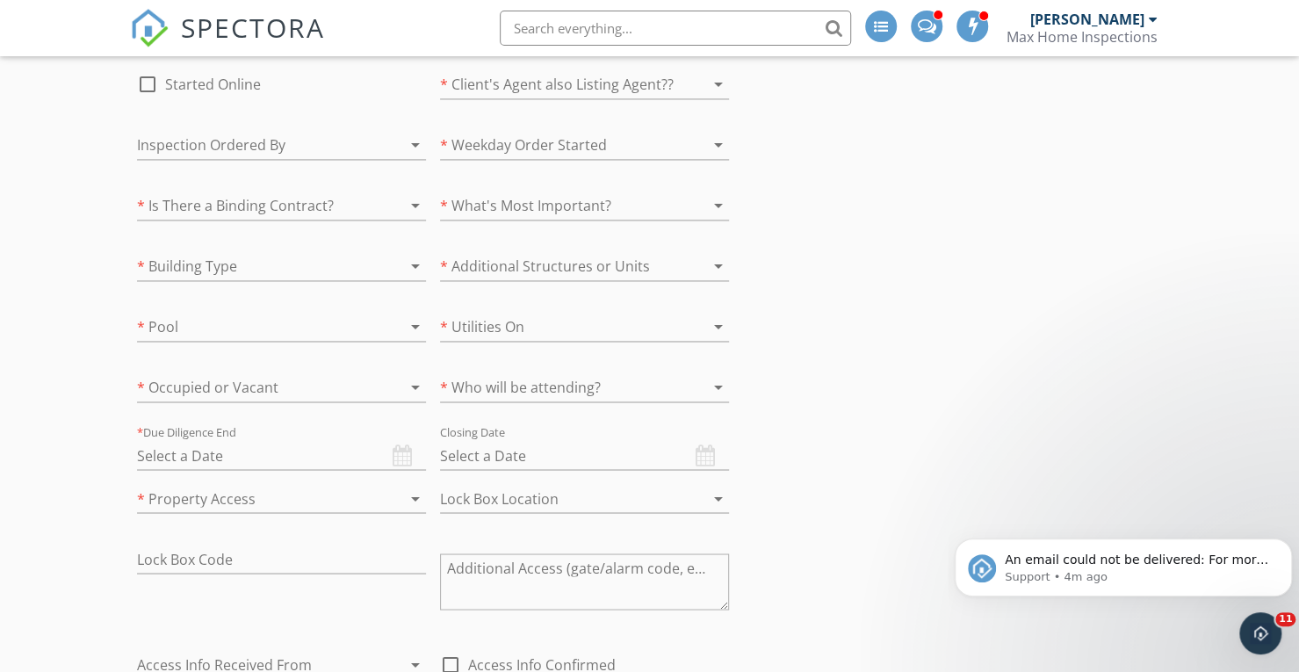
scroll to position [1406, 0]
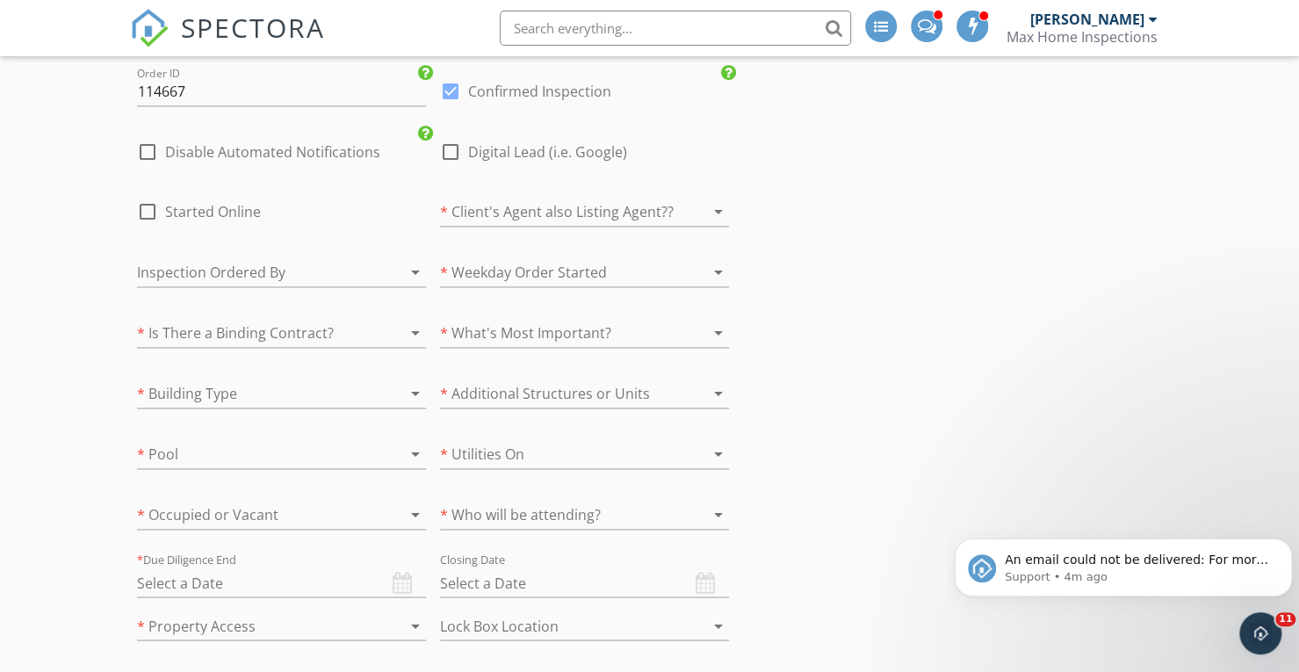
click at [413, 384] on icon "arrow_drop_down" at bounding box center [415, 393] width 21 height 21
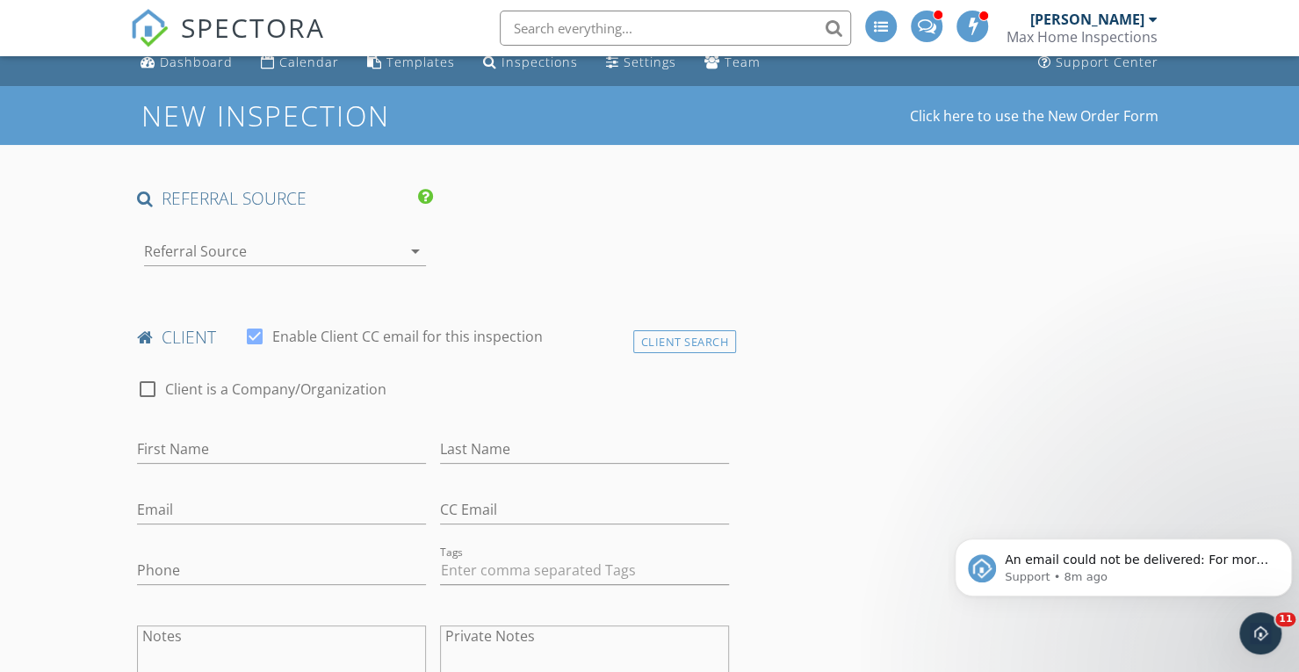
scroll to position [0, 0]
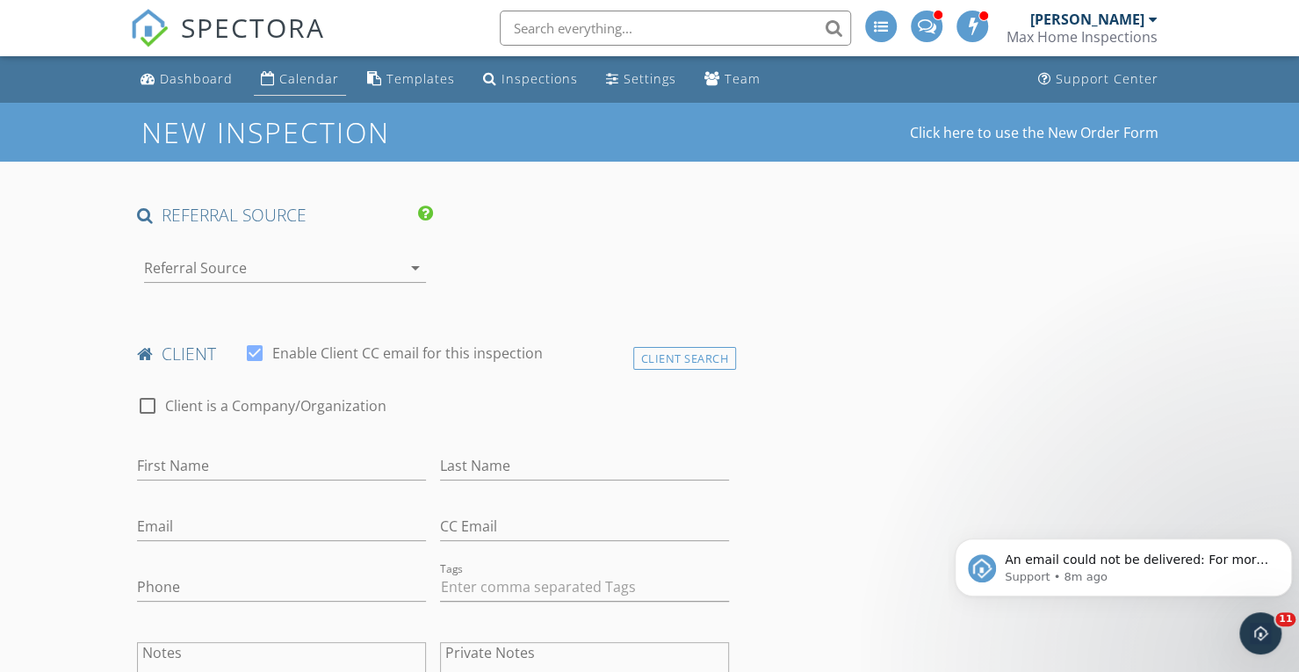
click at [288, 77] on div "Calendar" at bounding box center [309, 78] width 60 height 17
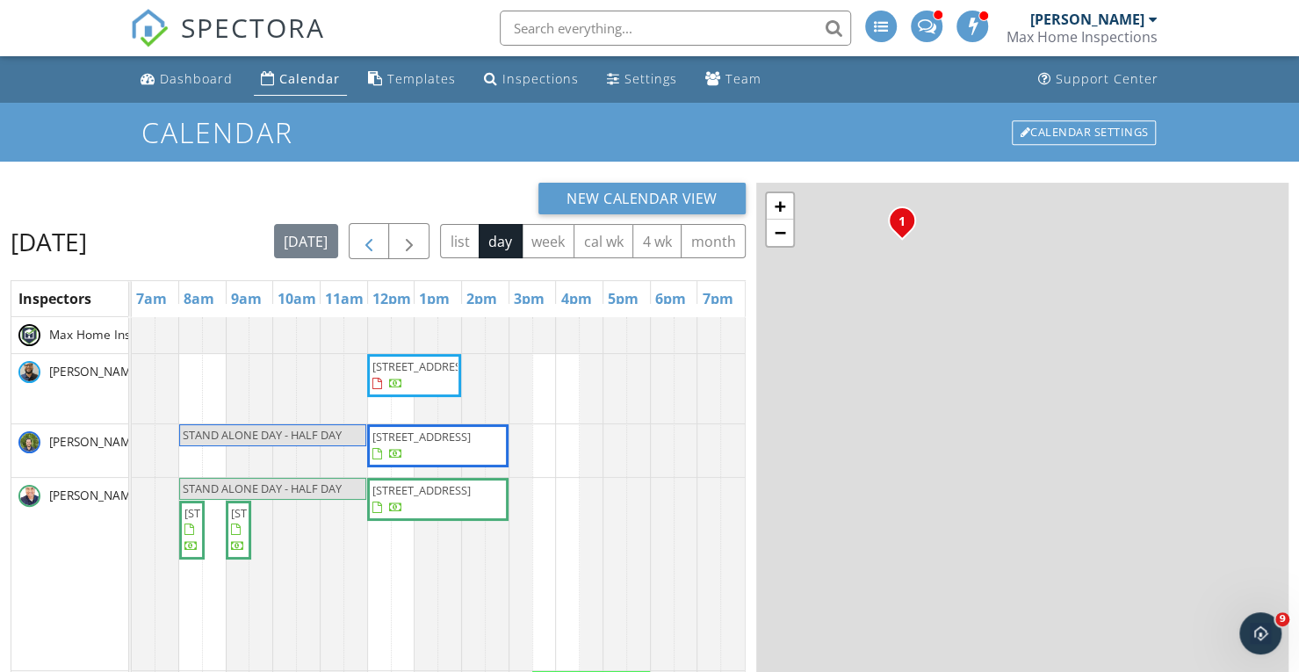
scroll to position [13546, 0]
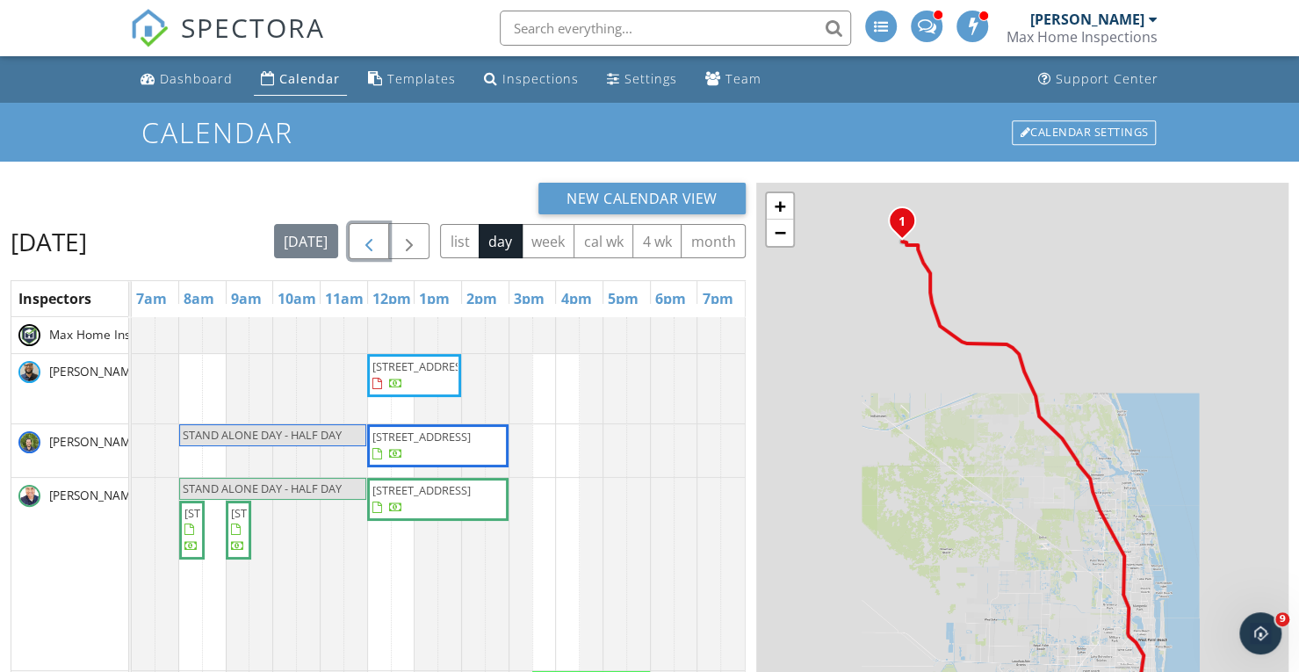
click at [380, 243] on span "button" at bounding box center [368, 241] width 21 height 21
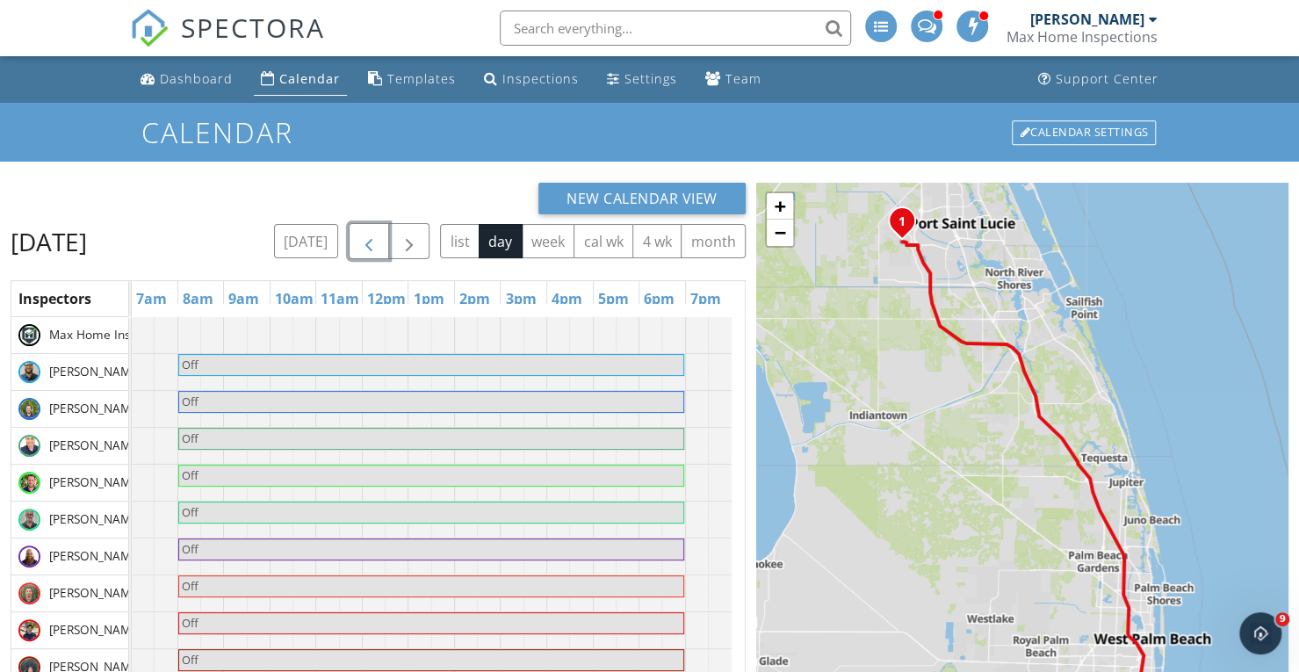
click at [390, 244] on button "button" at bounding box center [369, 241] width 41 height 36
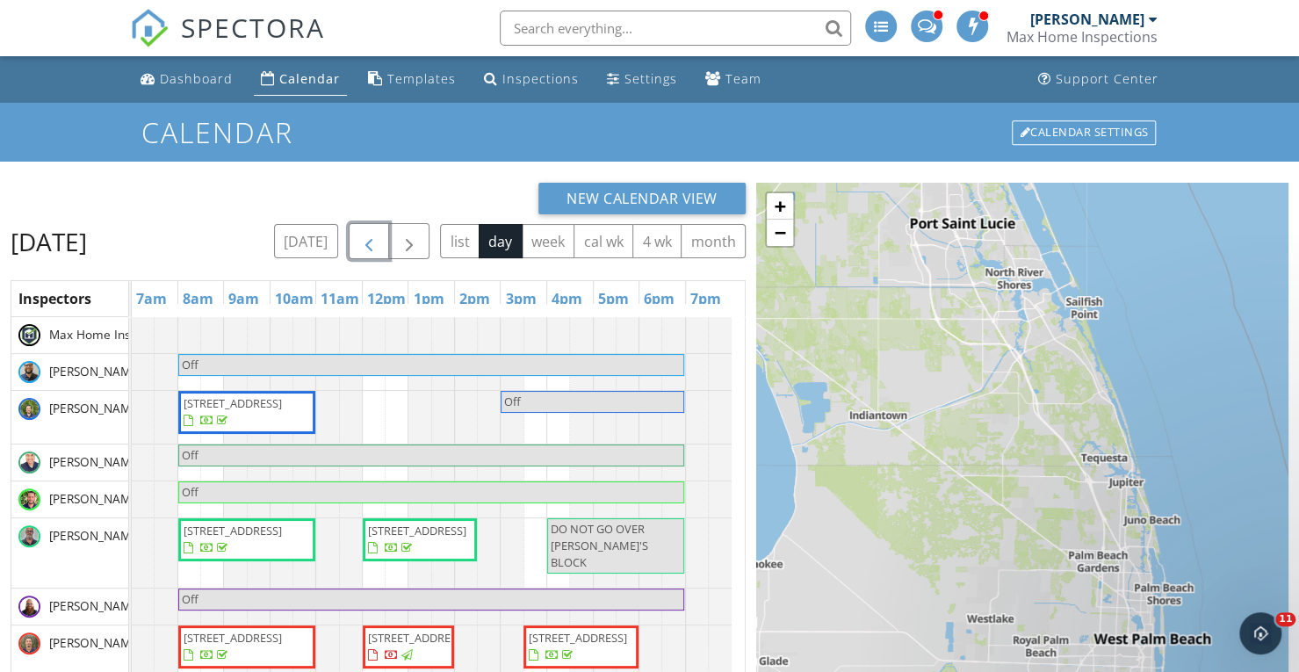
click at [380, 244] on span "button" at bounding box center [368, 241] width 21 height 21
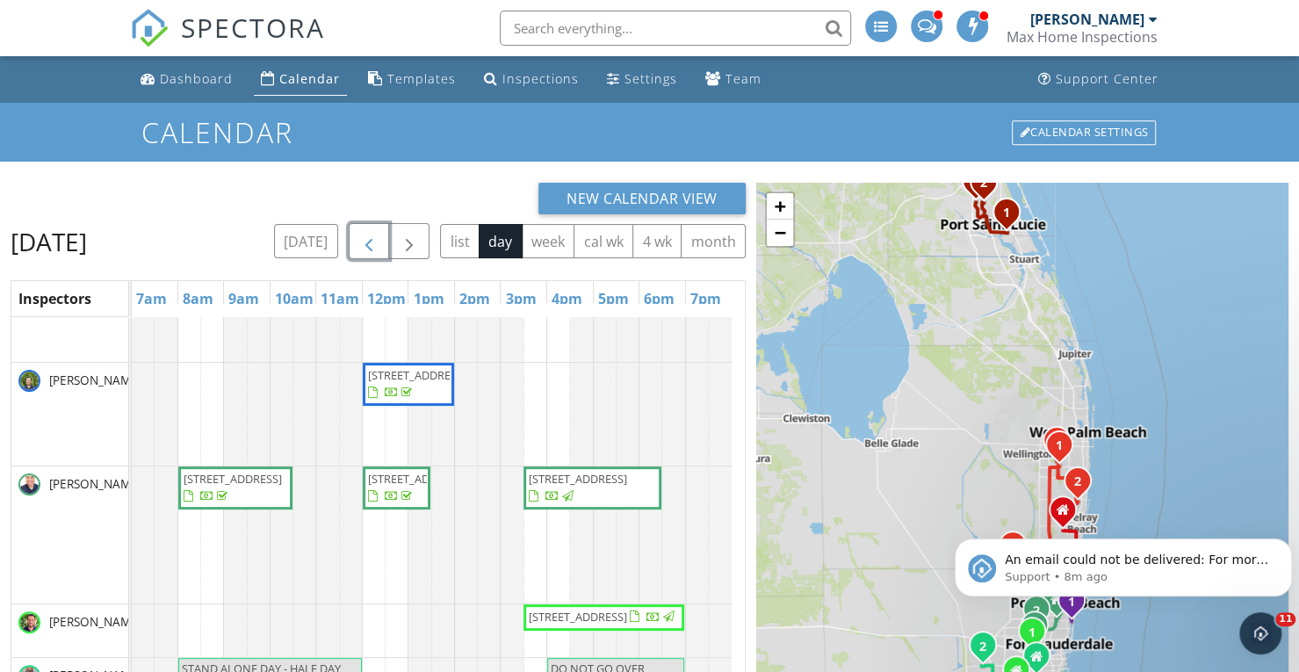
scroll to position [176, 0]
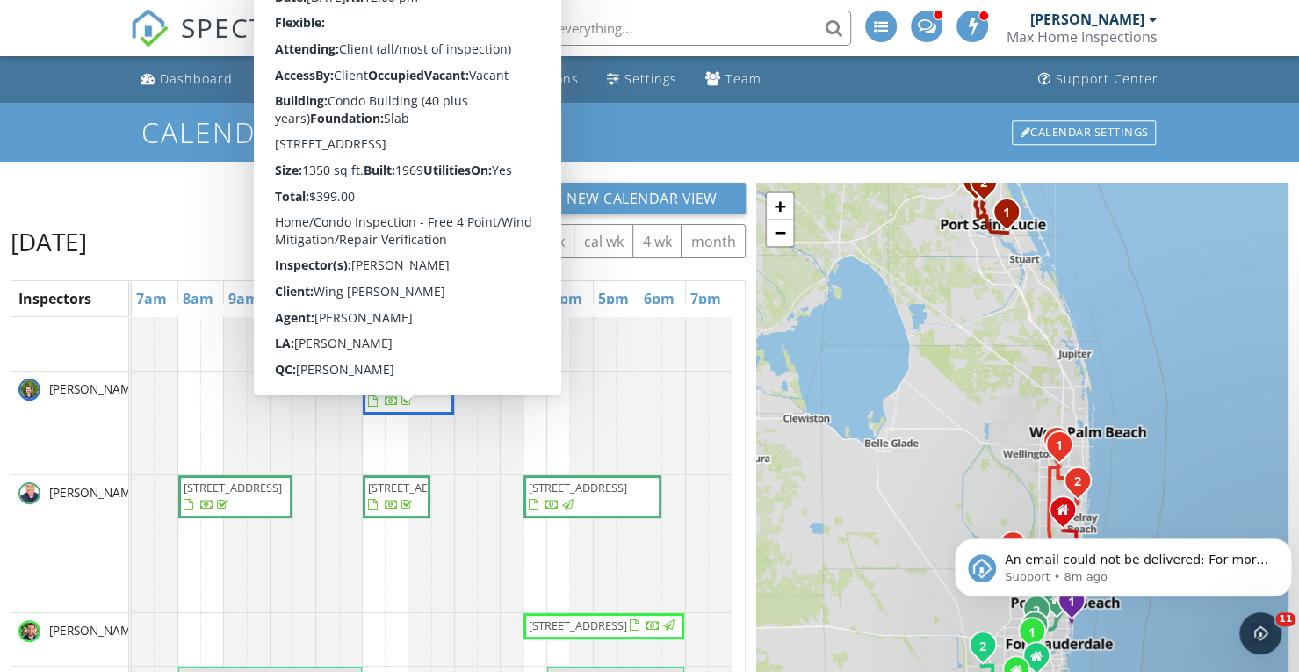
click at [418, 392] on span "500 Bayview Dr 1921, Sunny Isles Beach 33160" at bounding box center [417, 384] width 98 height 16
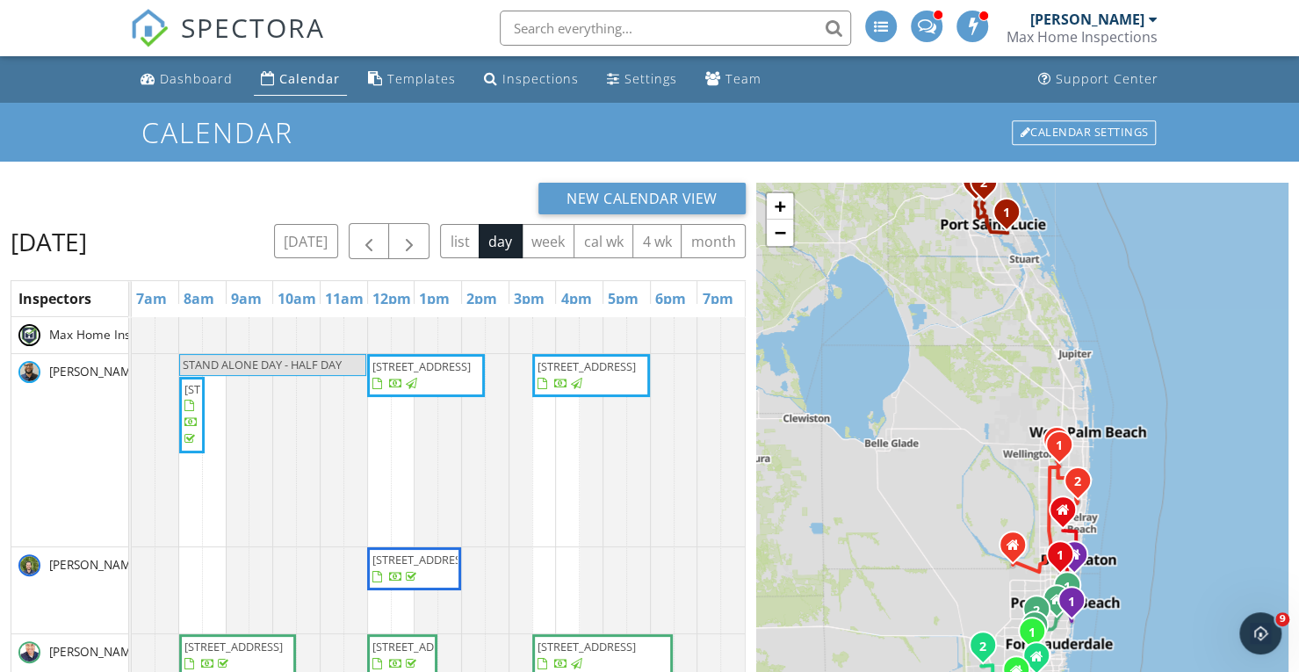
scroll to position [13546, 0]
click at [380, 246] on span "button" at bounding box center [368, 241] width 21 height 21
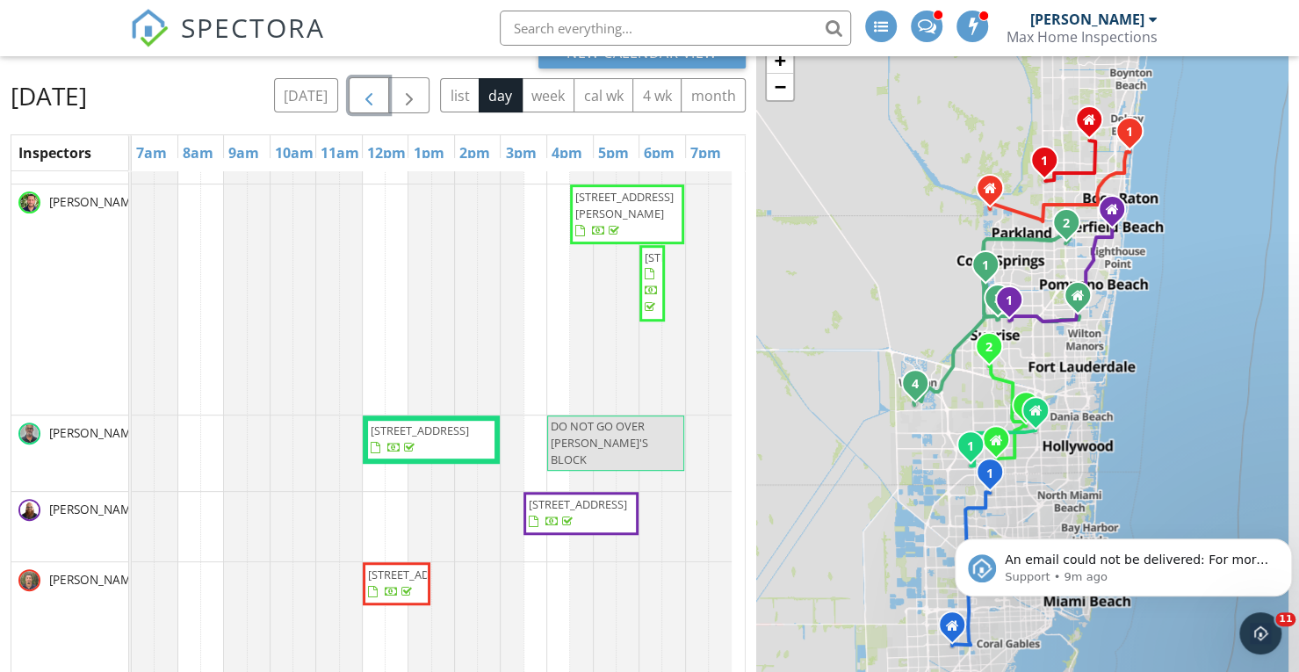
click at [401, 582] on span "3351 Spanish Trail 410, Delray Beach 33483" at bounding box center [417, 575] width 98 height 16
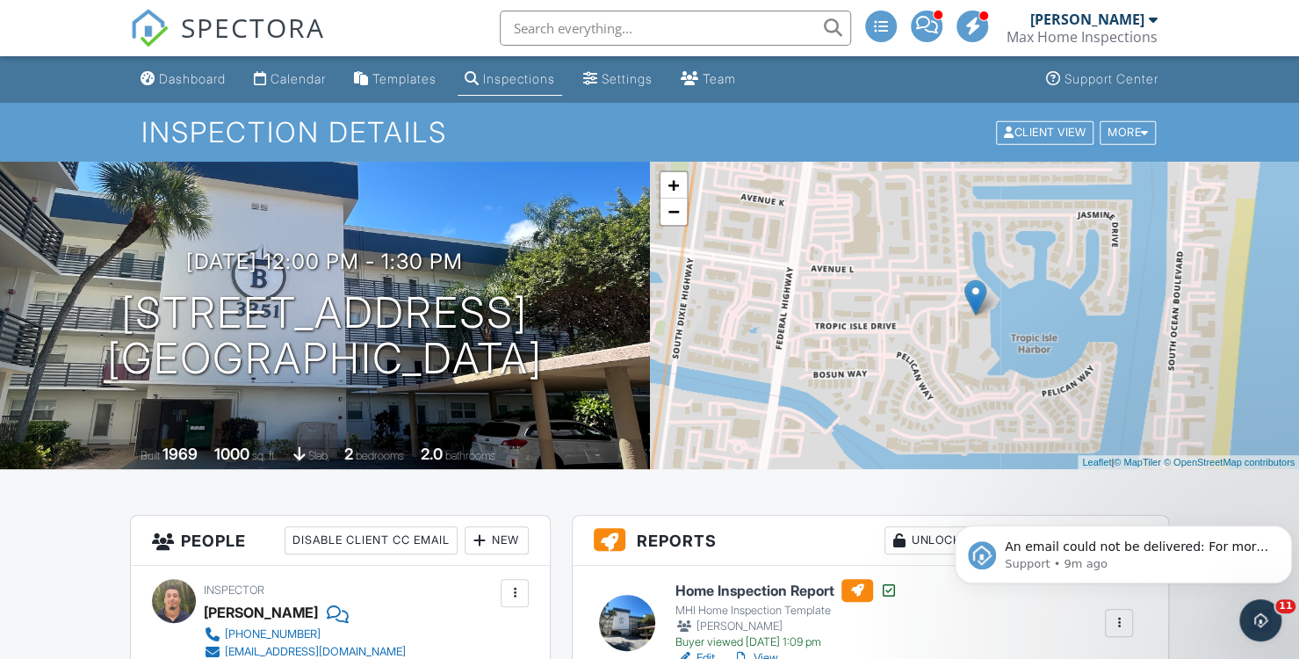
click at [640, 76] on div "Settings" at bounding box center [627, 78] width 51 height 15
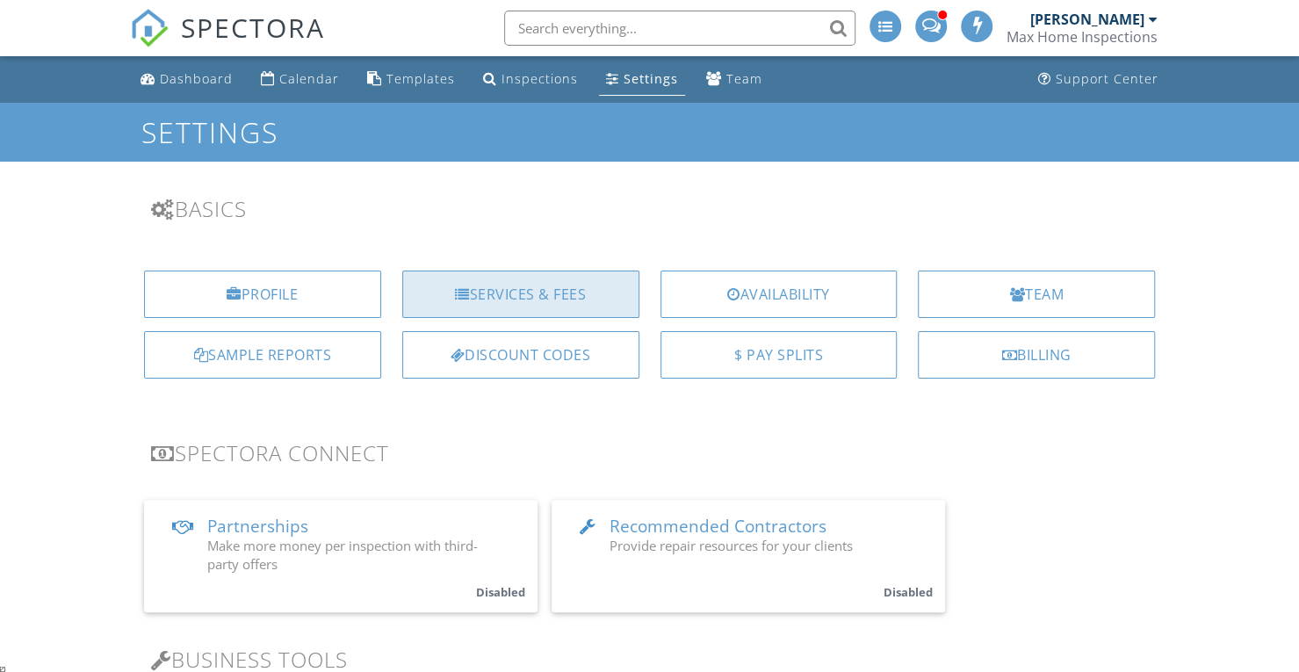
click at [543, 292] on div "Services & Fees" at bounding box center [520, 294] width 237 height 47
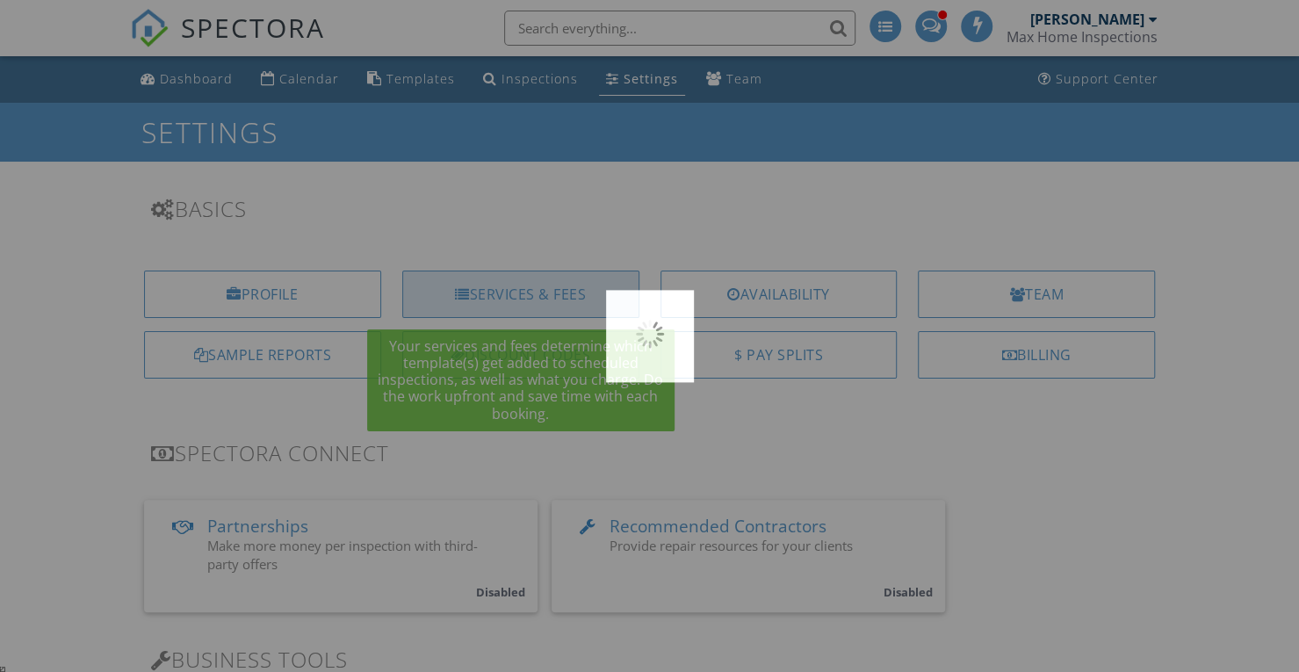
scroll to position [12088, 0]
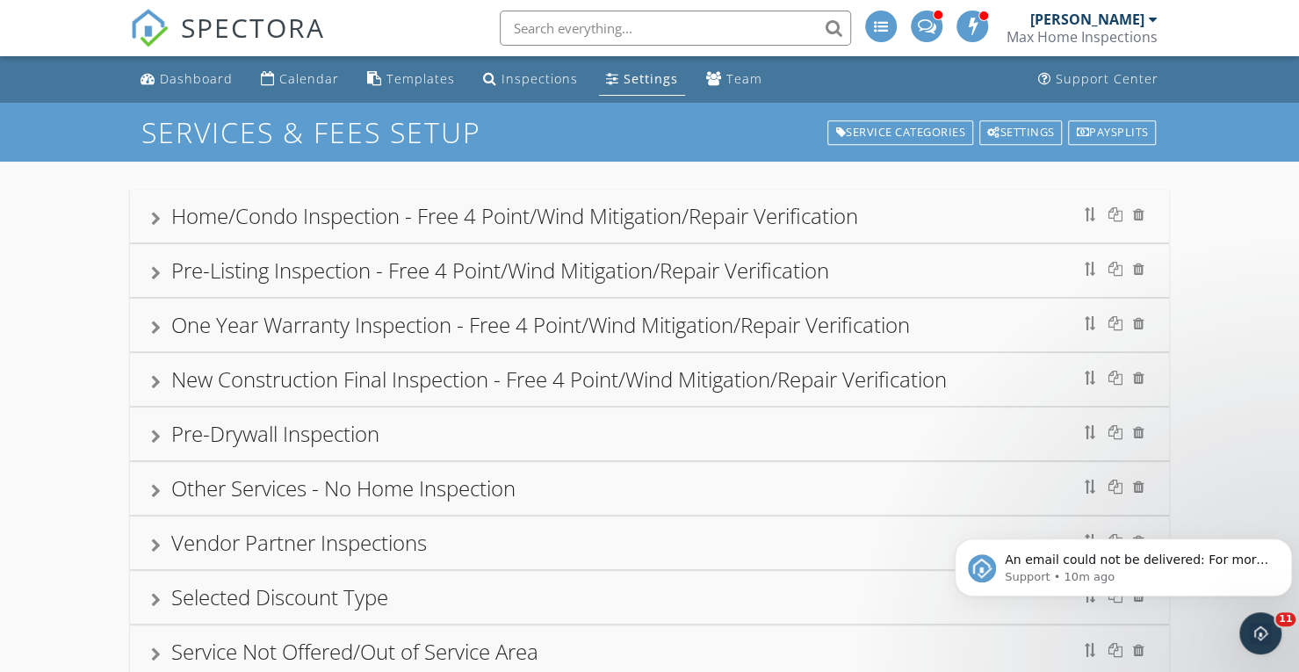
click at [382, 221] on div "Home/Condo Inspection - Free 4 Point/Wind Mitigation/Repair Verification" at bounding box center [514, 215] width 687 height 29
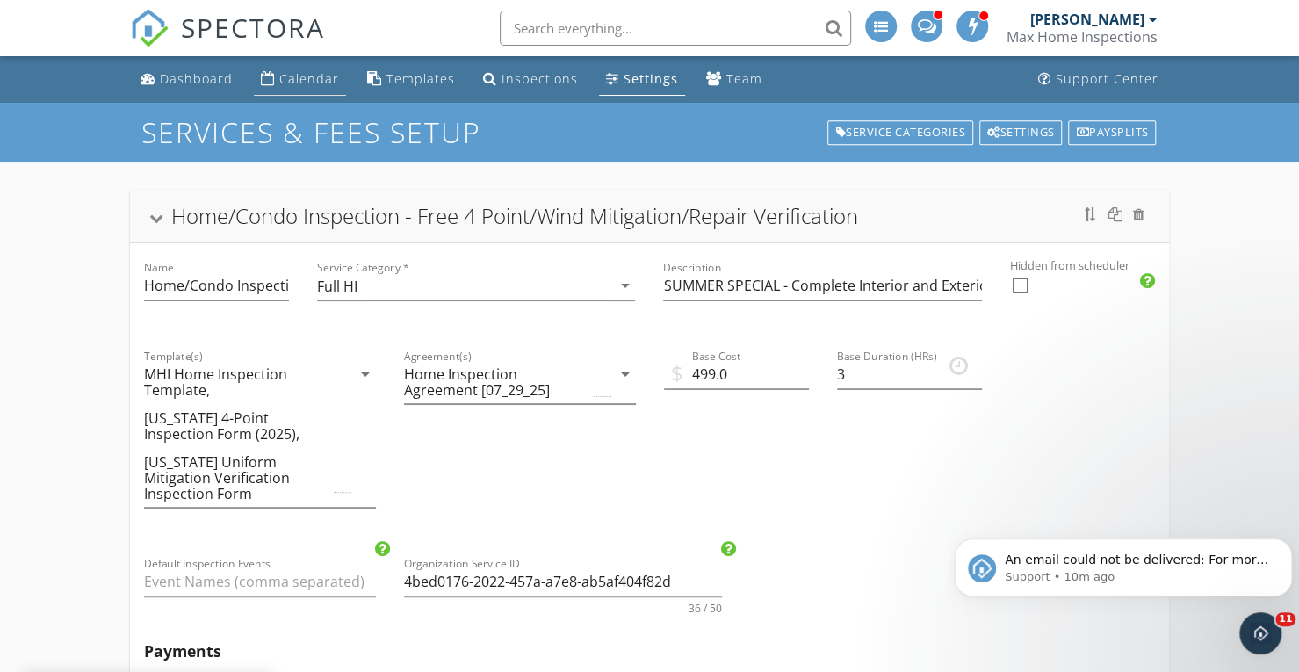
click at [305, 82] on div "Calendar" at bounding box center [309, 78] width 60 height 17
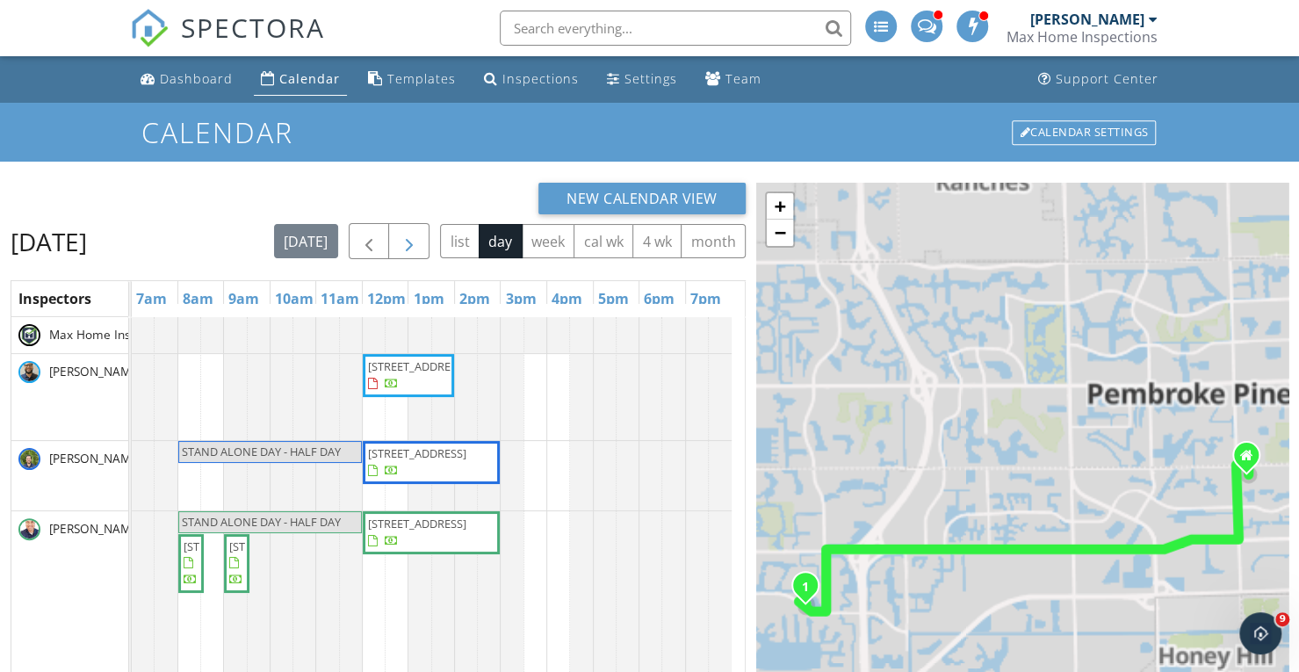
scroll to position [13546, 0]
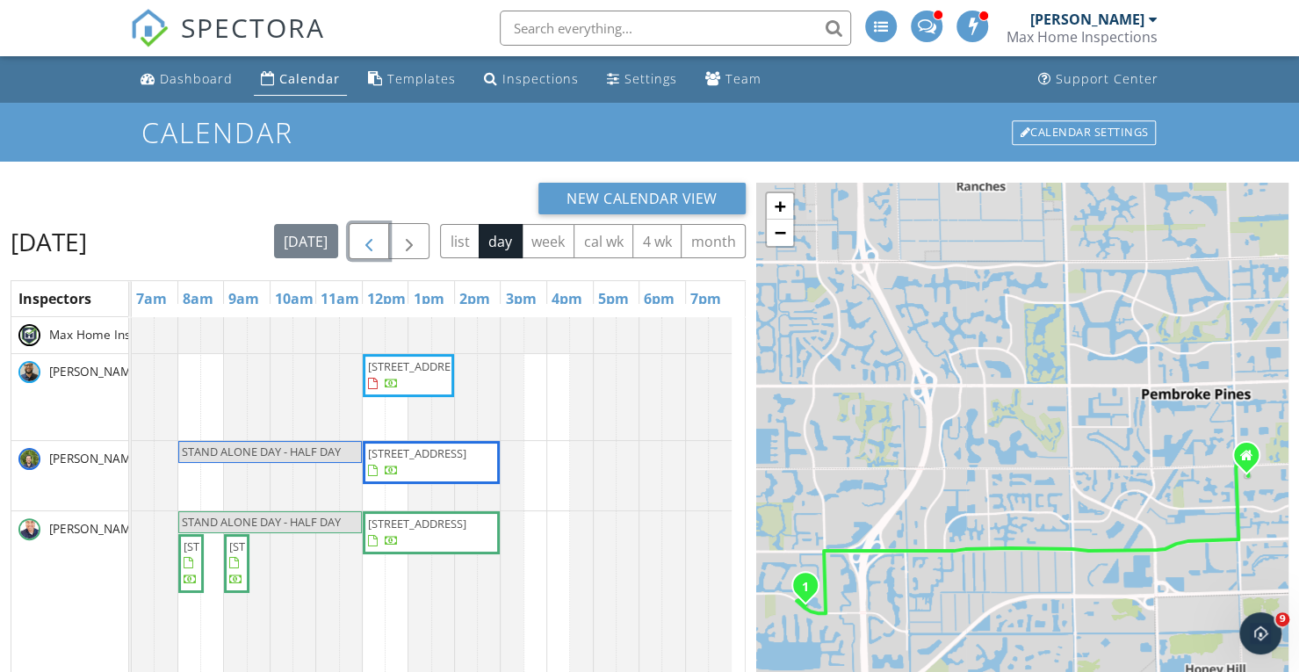
click at [380, 240] on span "button" at bounding box center [368, 241] width 21 height 21
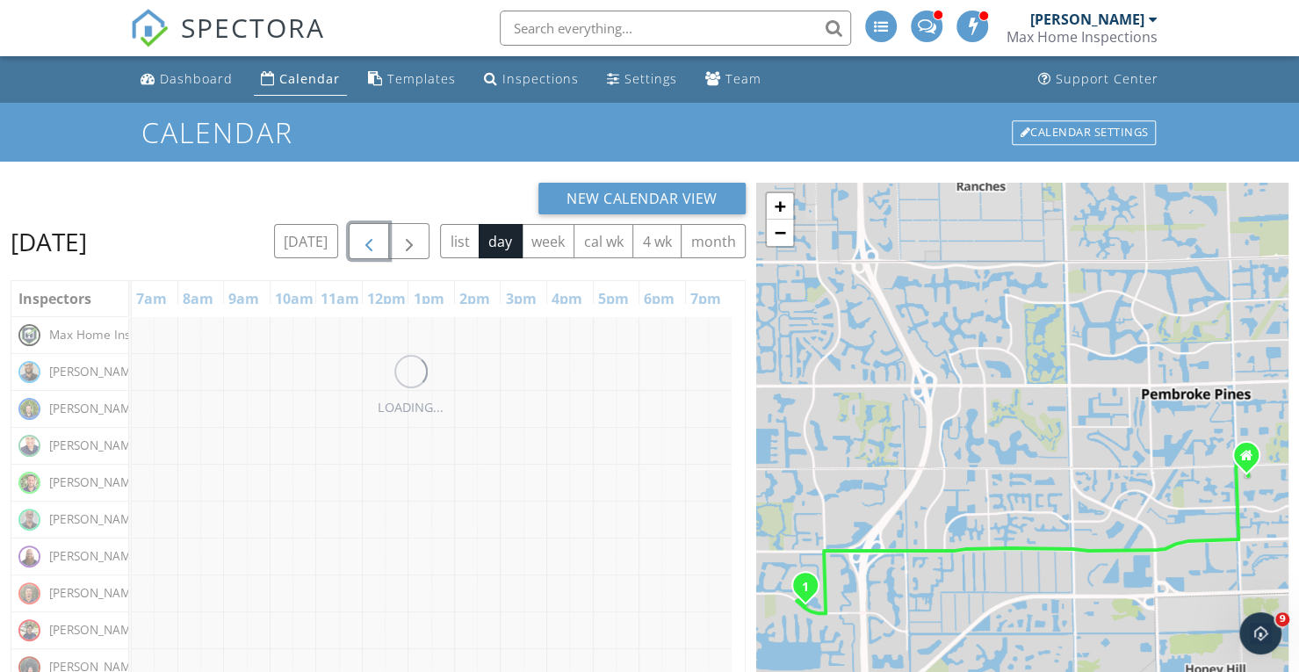
click at [390, 240] on button "button" at bounding box center [369, 241] width 41 height 36
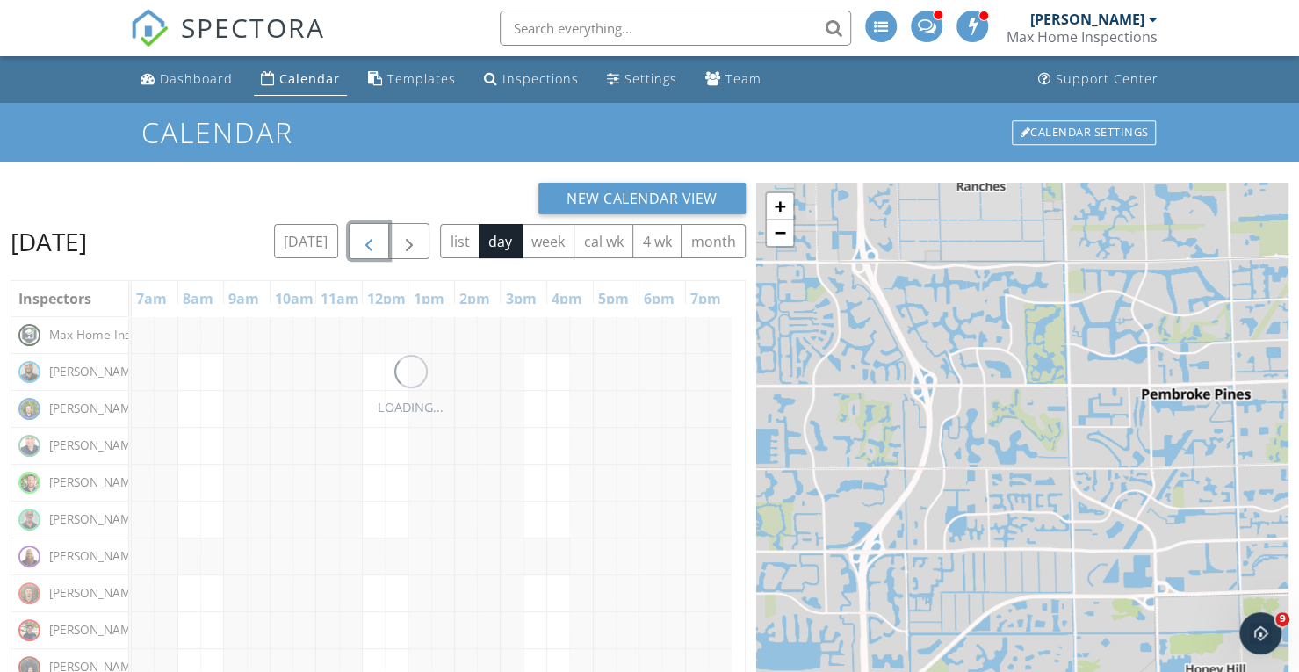
click at [380, 240] on span "button" at bounding box center [368, 241] width 21 height 21
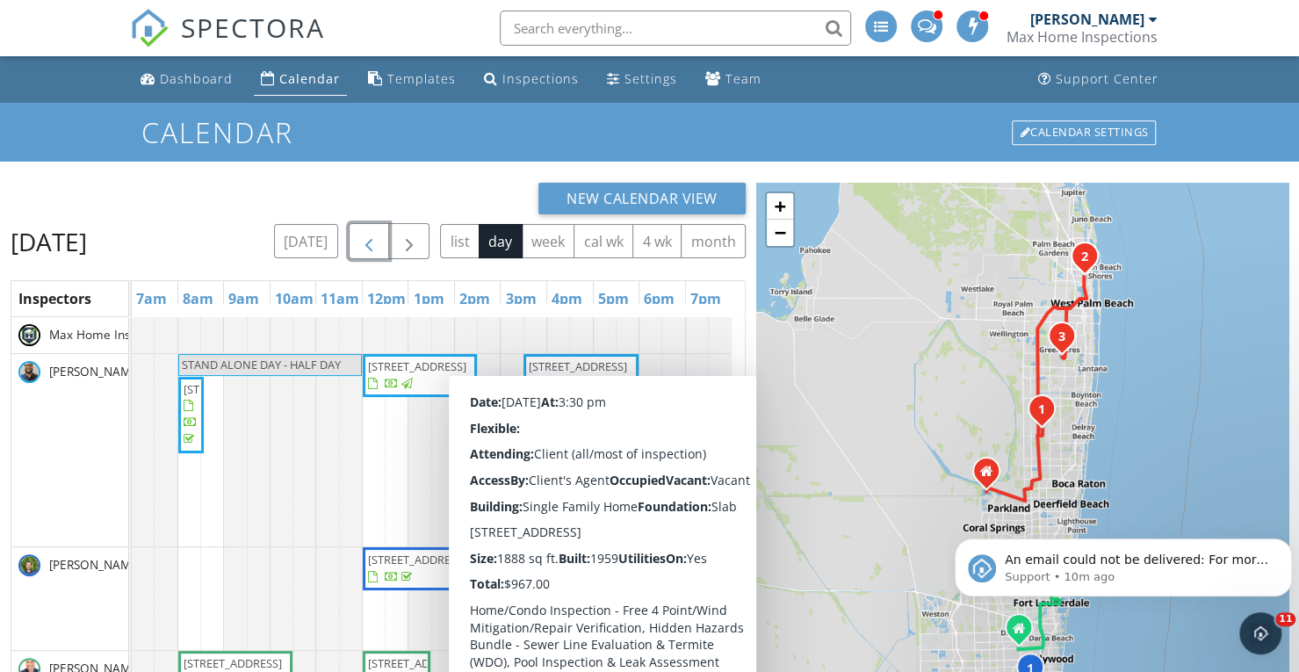
click at [380, 243] on span "button" at bounding box center [368, 241] width 21 height 21
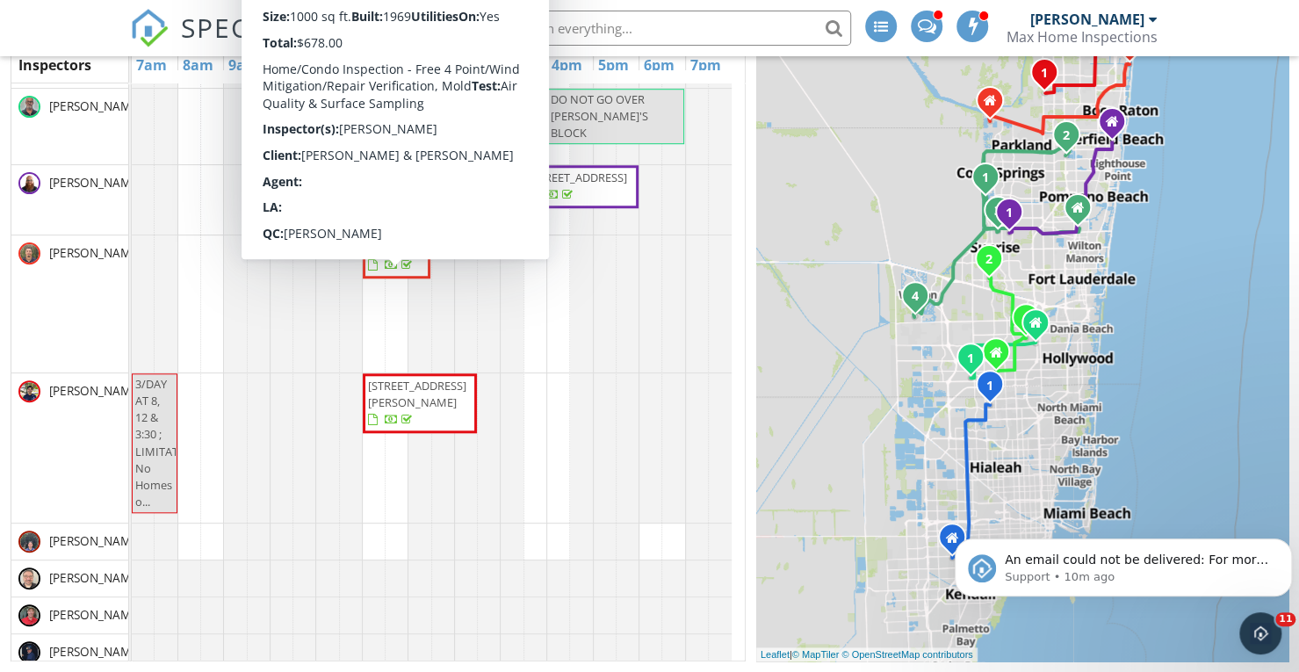
click at [400, 256] on span "[STREET_ADDRESS]" at bounding box center [417, 248] width 98 height 16
